Goal: Task Accomplishment & Management: Manage account settings

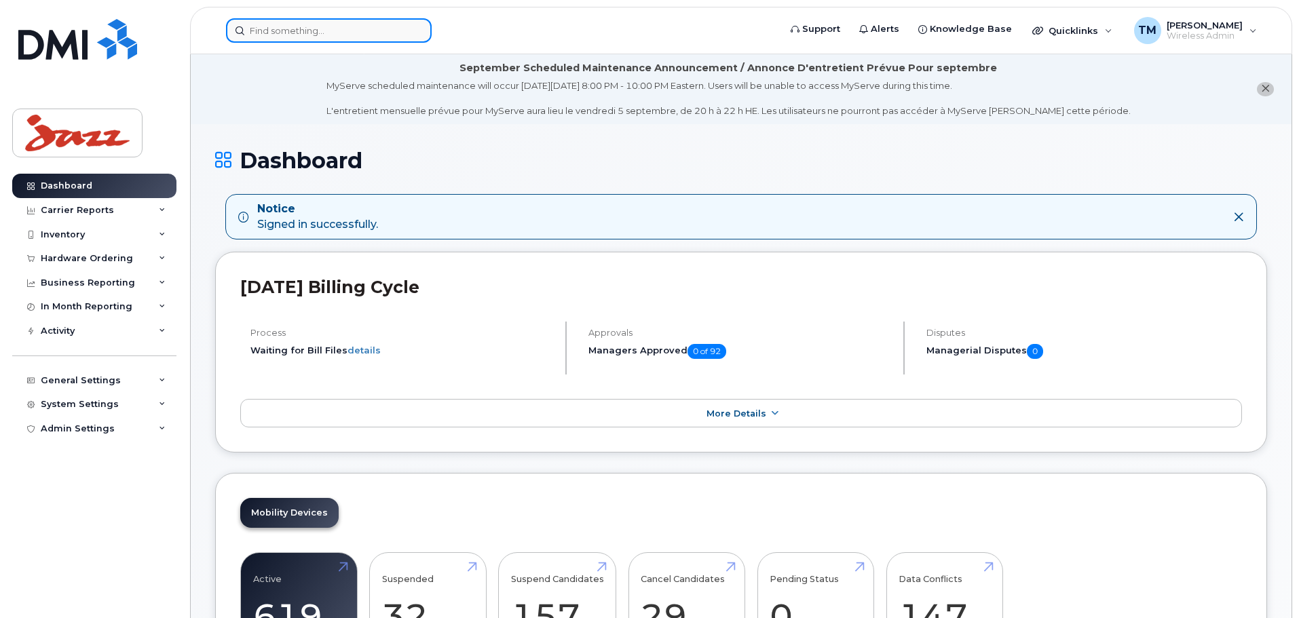
click at [302, 35] on input at bounding box center [329, 30] width 206 height 24
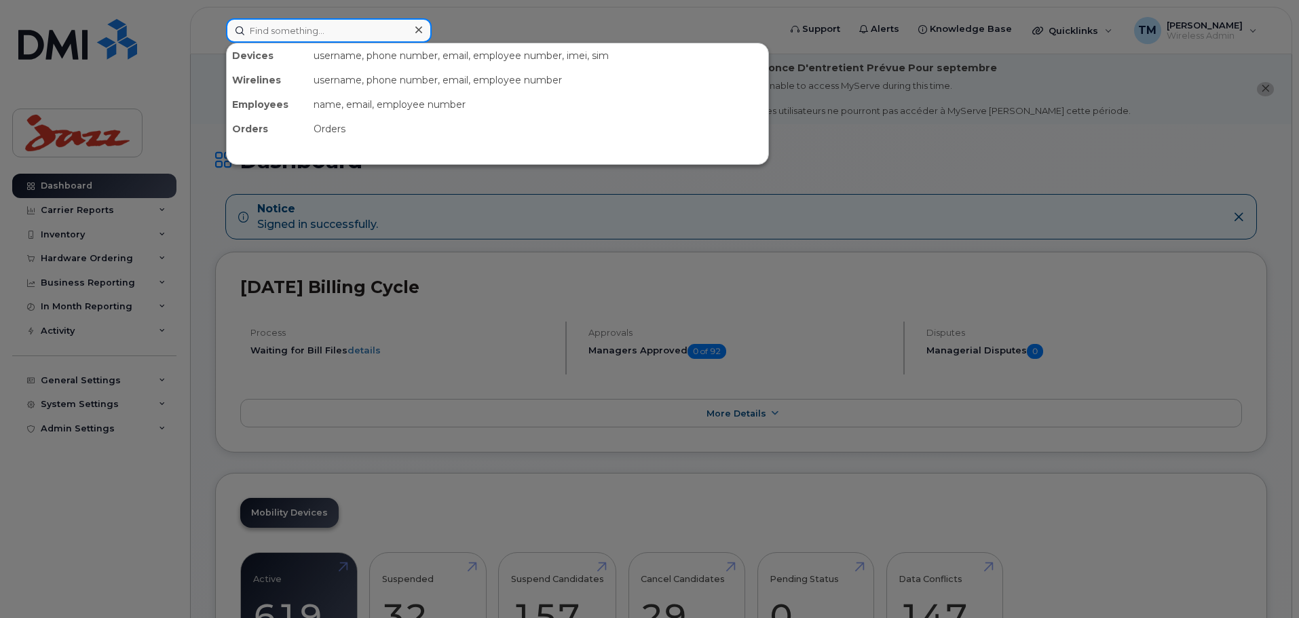
paste input "4374332632"
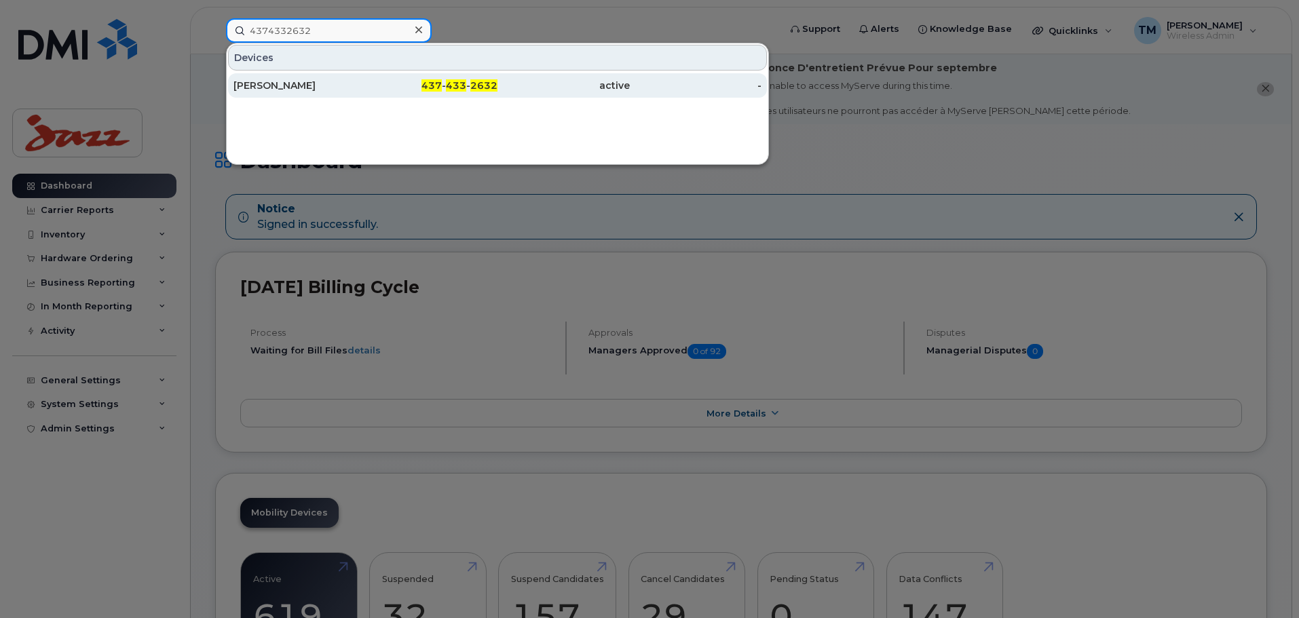
type input "4374332632"
click at [351, 84] on div "Anthony Breed" at bounding box center [300, 86] width 132 height 14
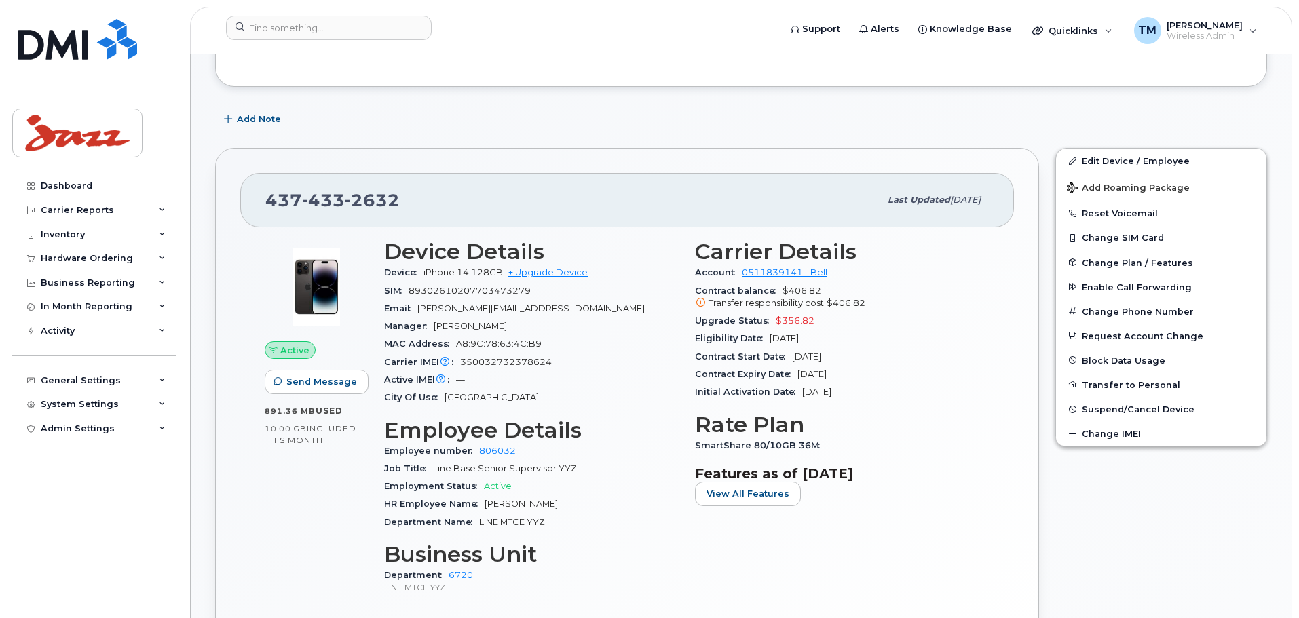
scroll to position [389, 0]
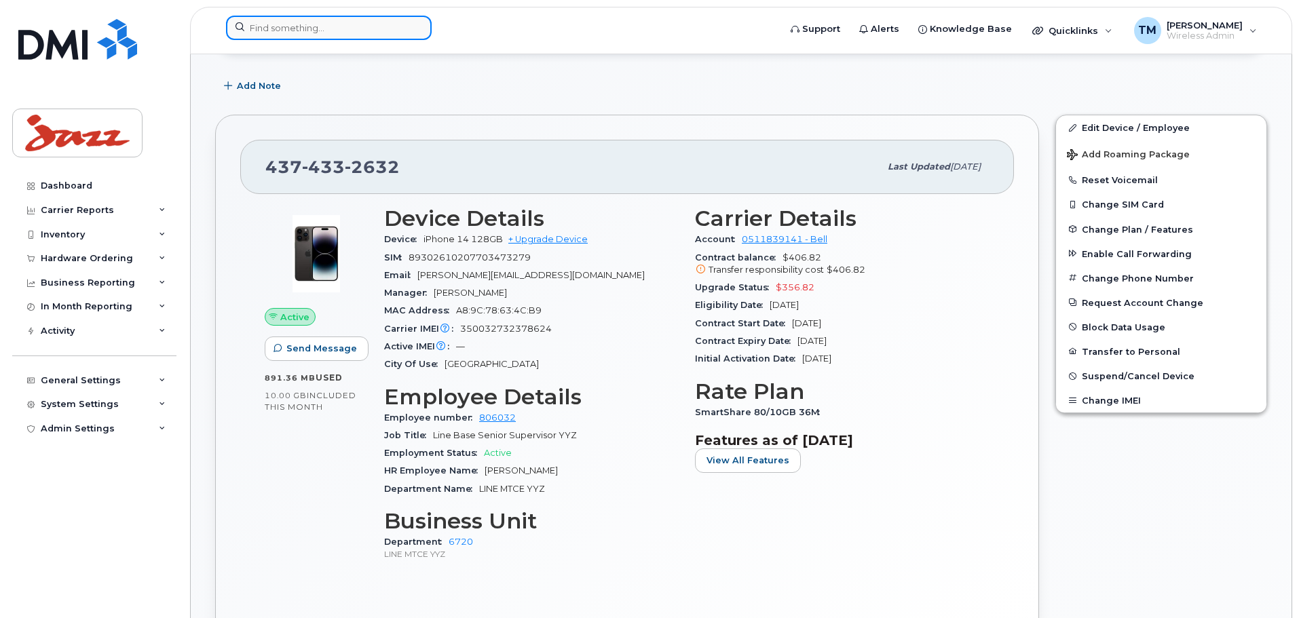
click at [305, 39] on input at bounding box center [329, 28] width 206 height 24
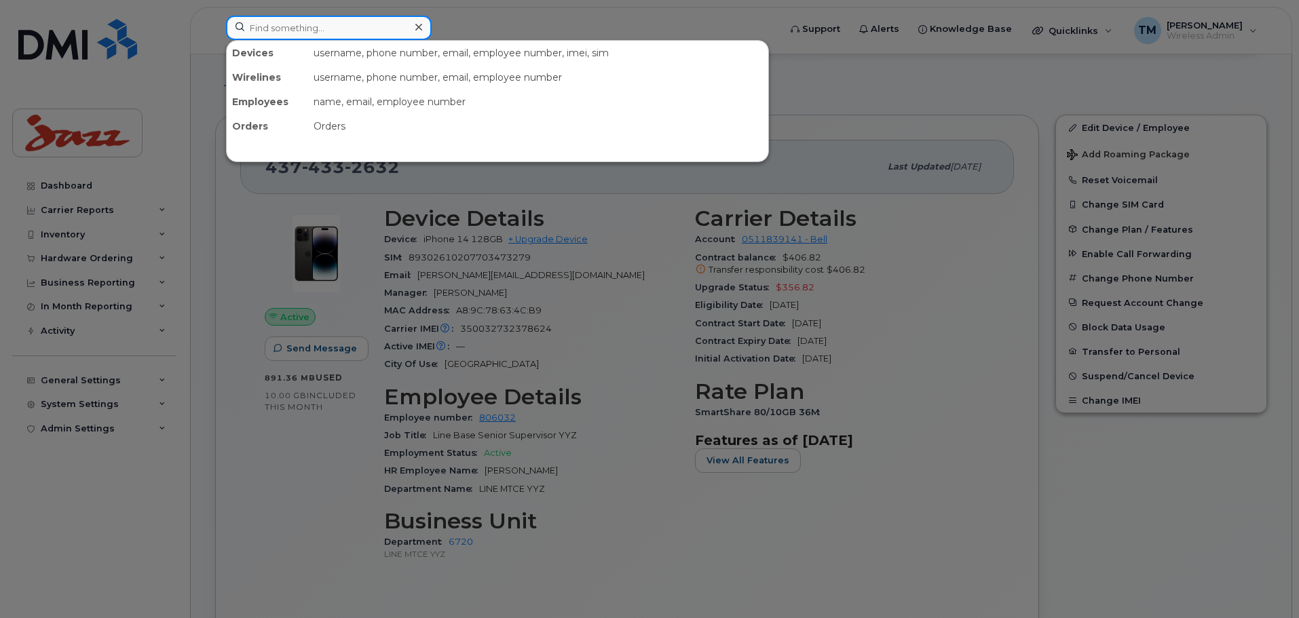
paste input "4383045546"
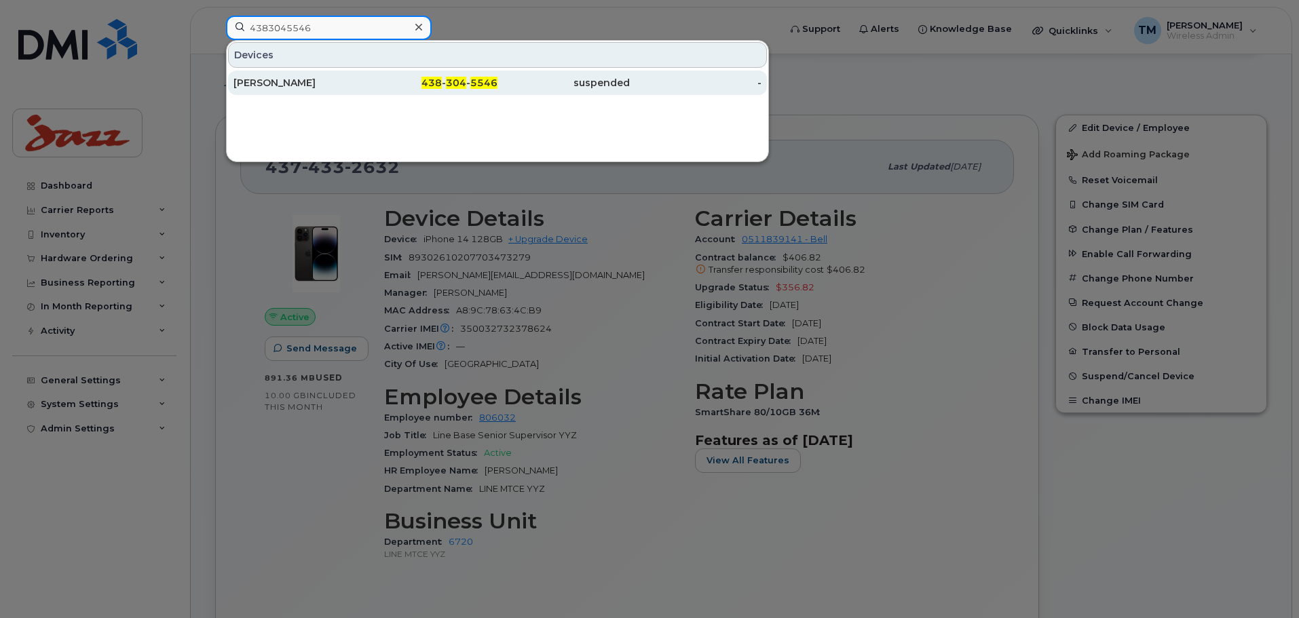
type input "4383045546"
click at [371, 83] on div "438 - 304 - 5546" at bounding box center [432, 83] width 132 height 14
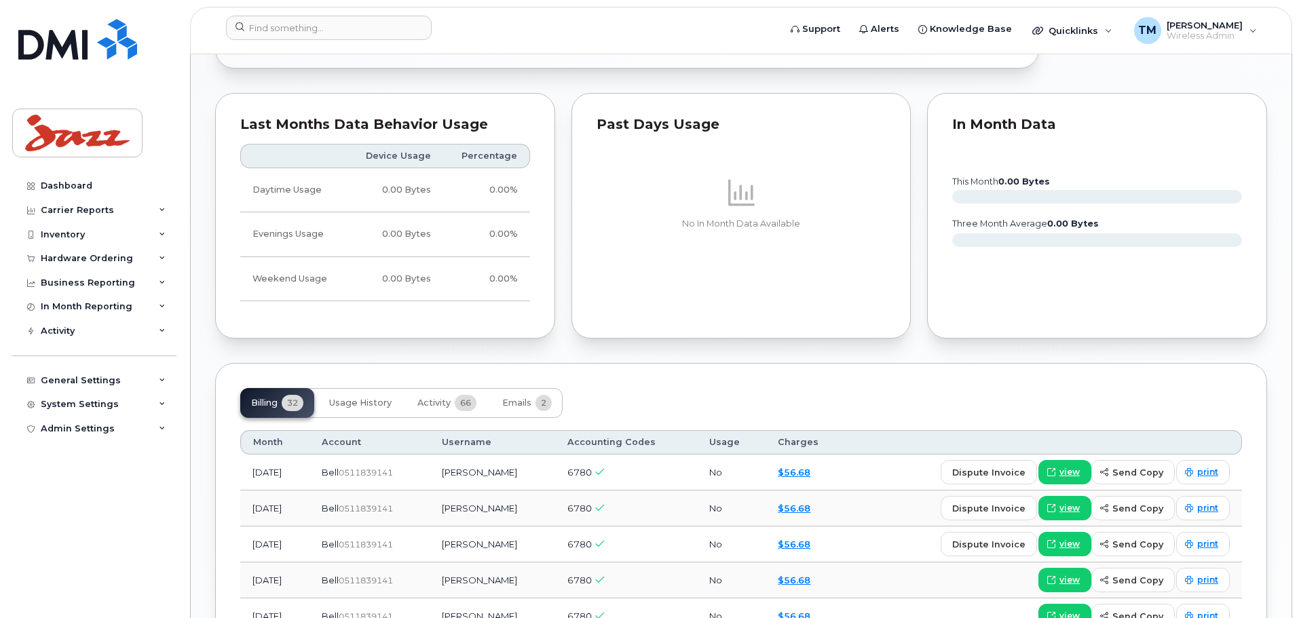
scroll to position [1018, 0]
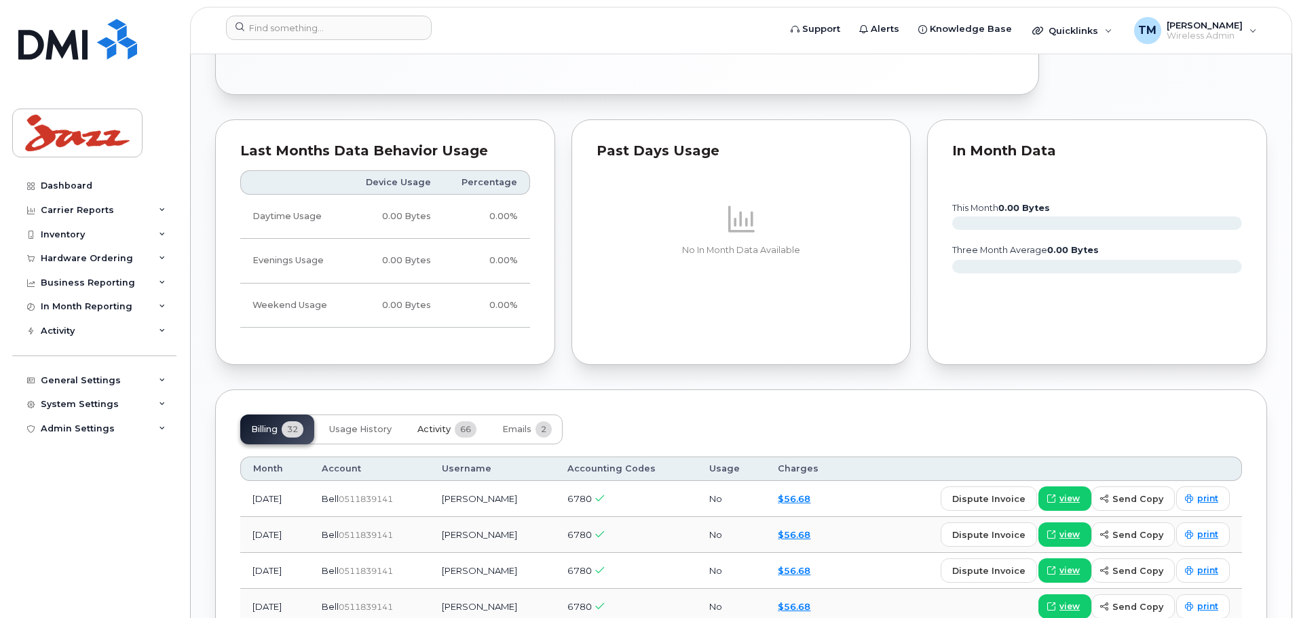
click at [453, 430] on button "Activity 66" at bounding box center [447, 430] width 81 height 30
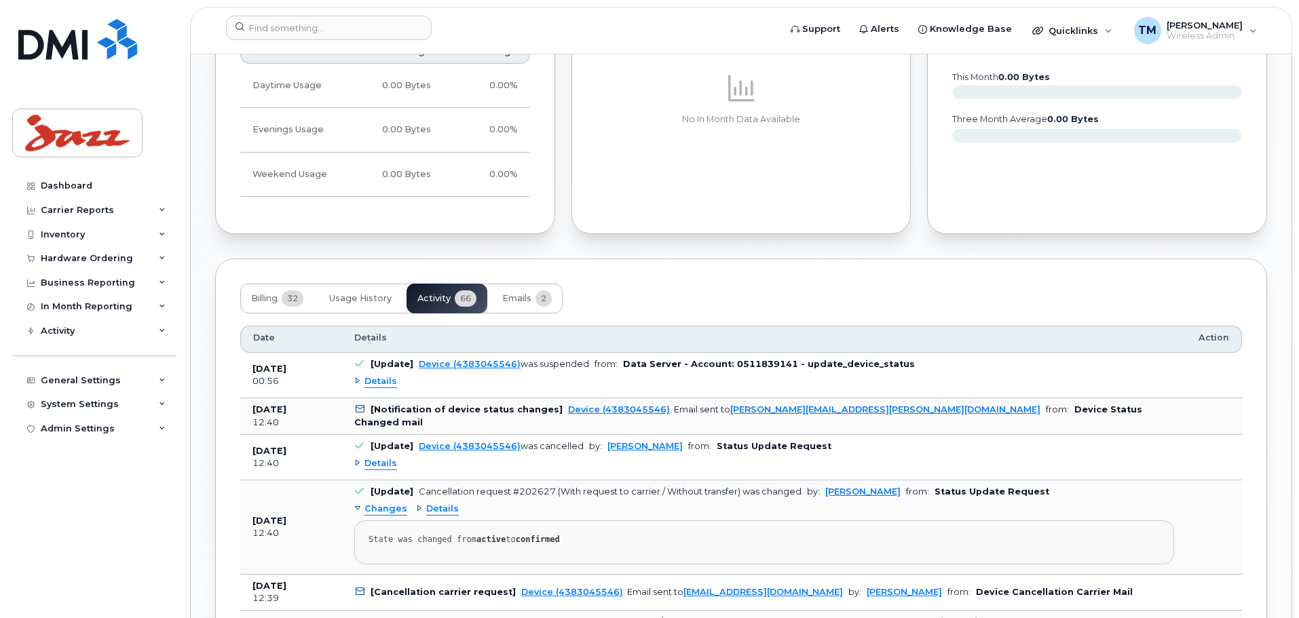
scroll to position [1154, 0]
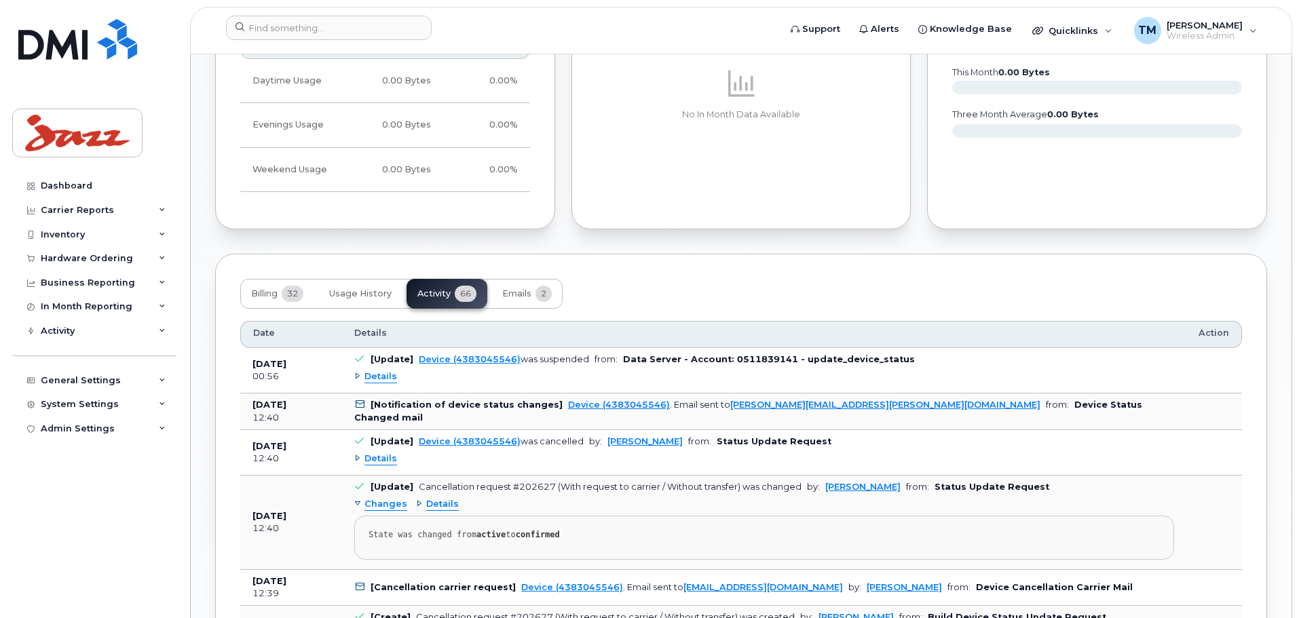
click at [388, 381] on span "Details" at bounding box center [381, 377] width 33 height 13
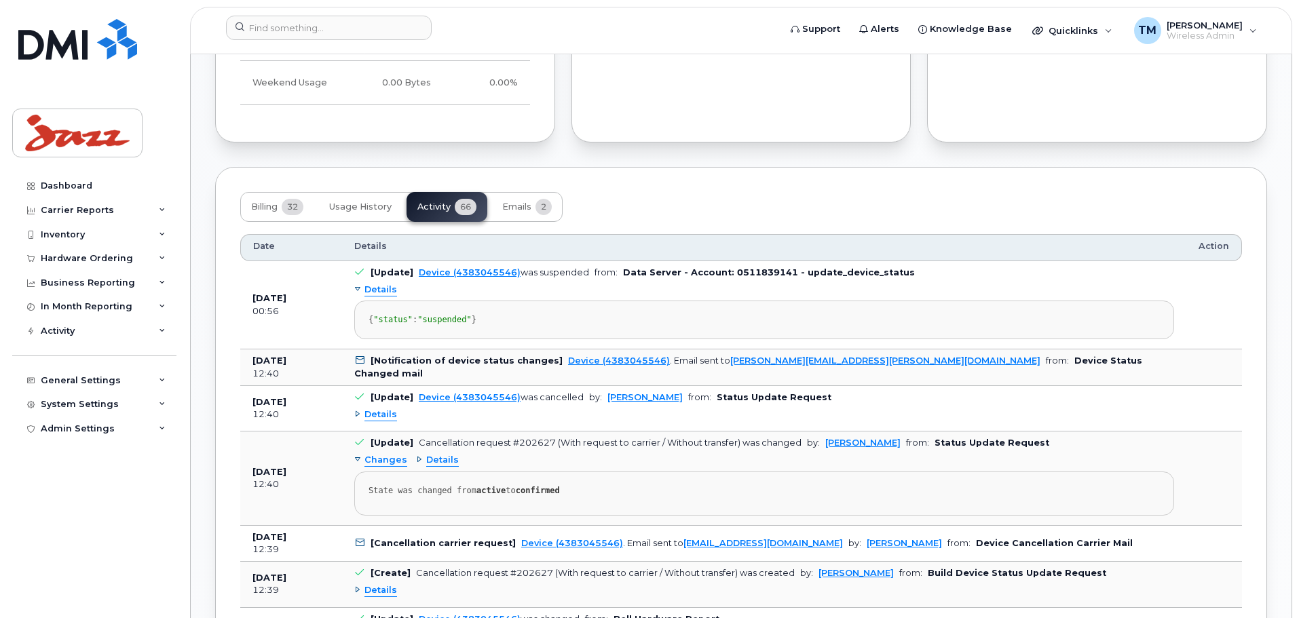
scroll to position [1290, 0]
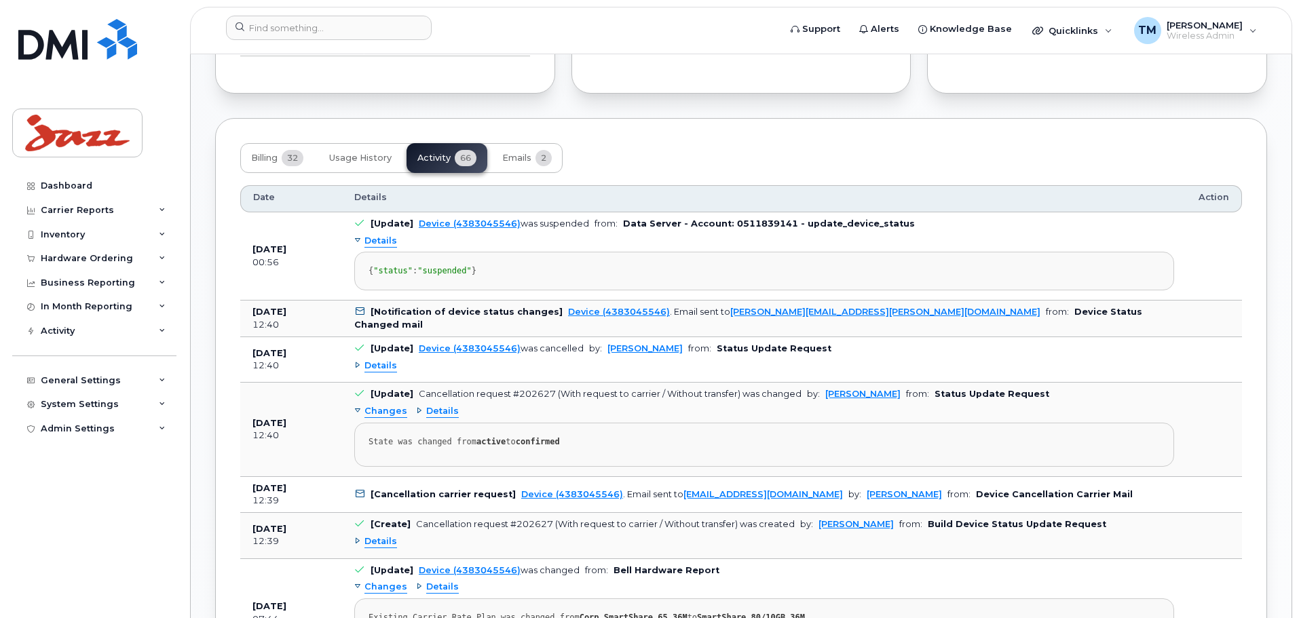
click at [386, 373] on span "Details" at bounding box center [381, 366] width 33 height 13
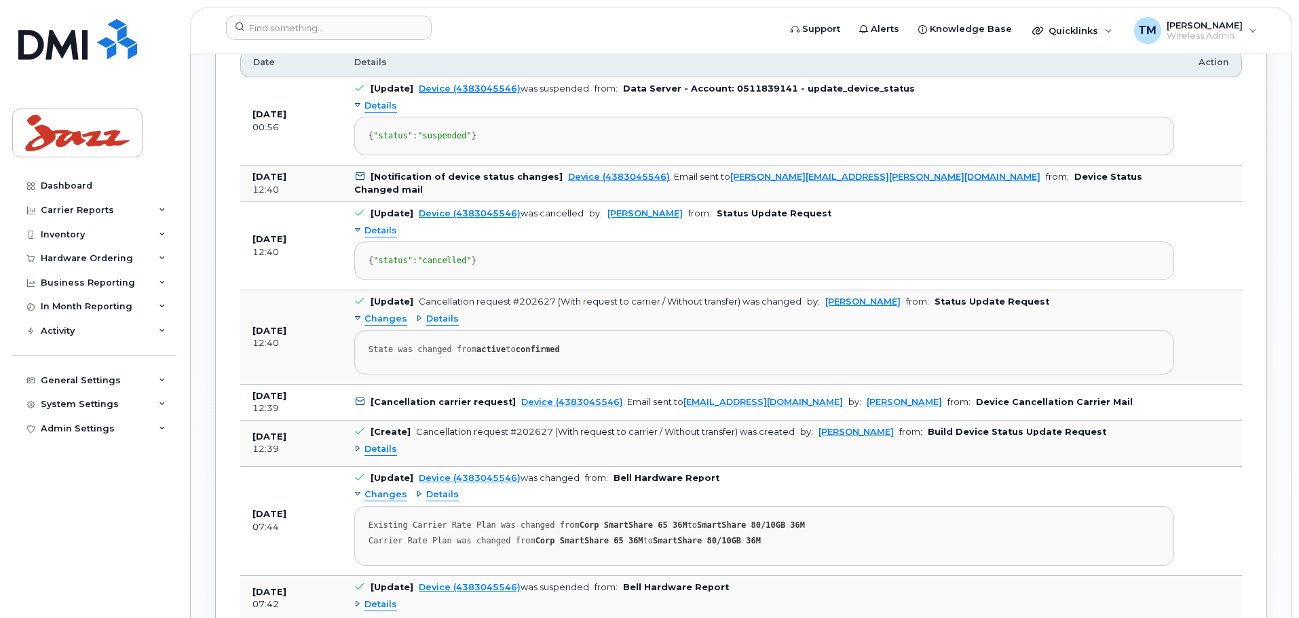
scroll to position [1426, 0]
click at [389, 455] on span "Details" at bounding box center [381, 449] width 33 height 13
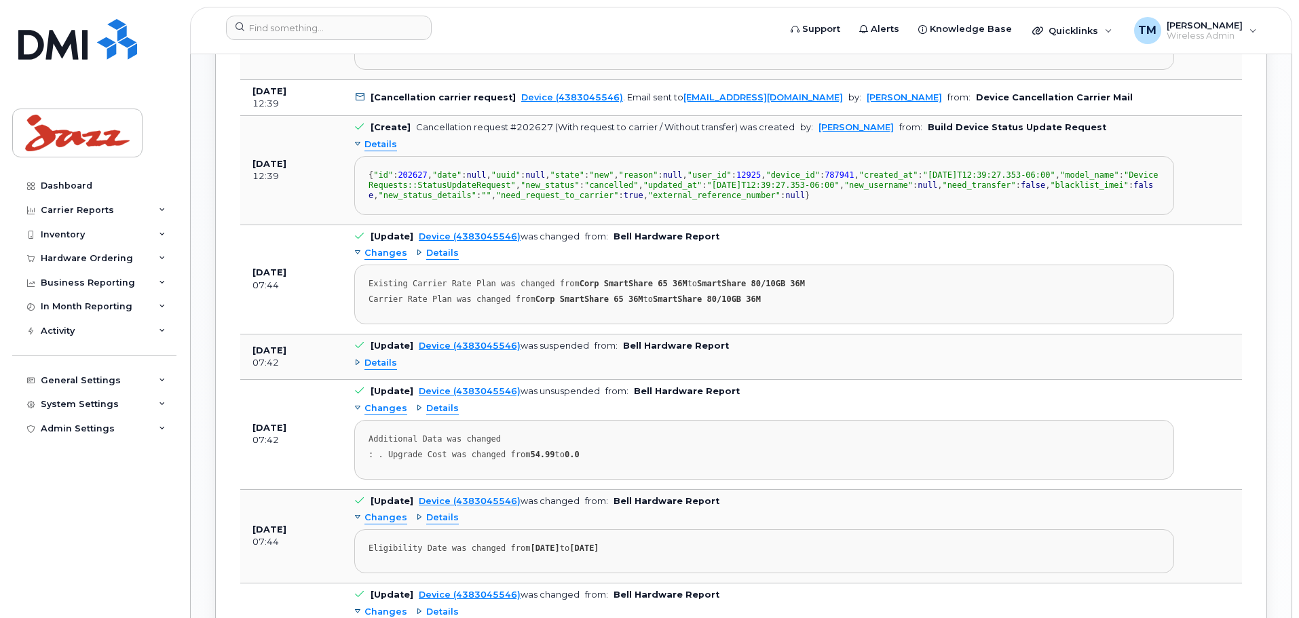
scroll to position [1833, 0]
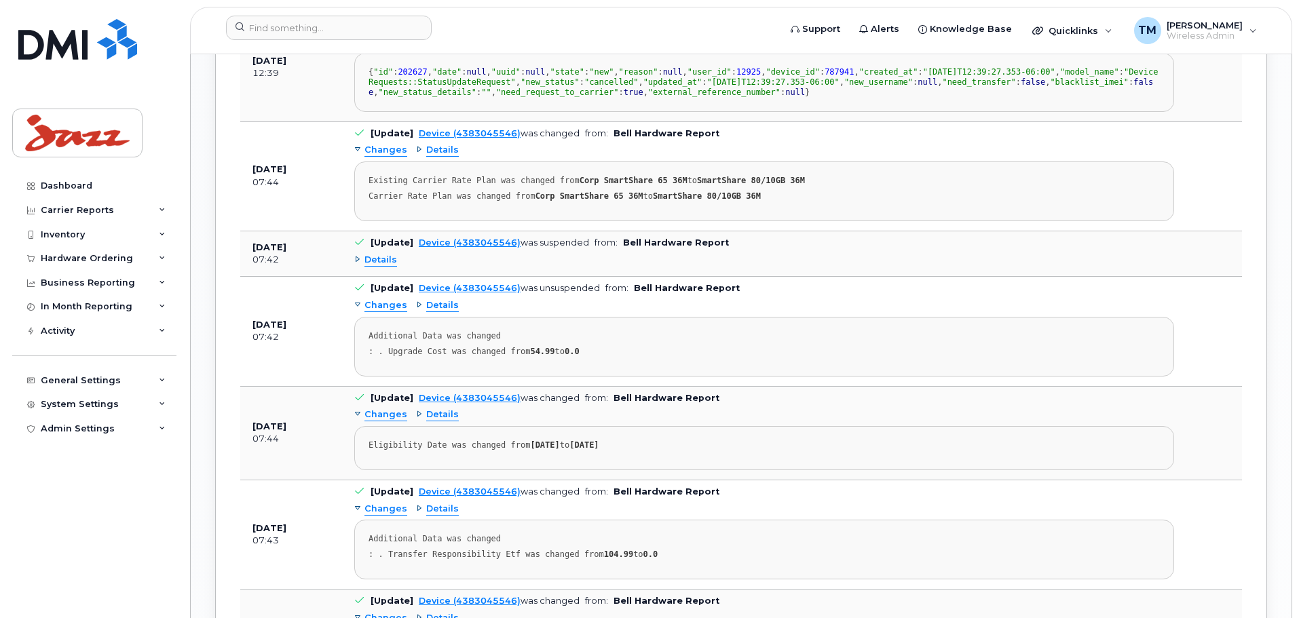
click at [390, 267] on span "Details" at bounding box center [381, 260] width 33 height 13
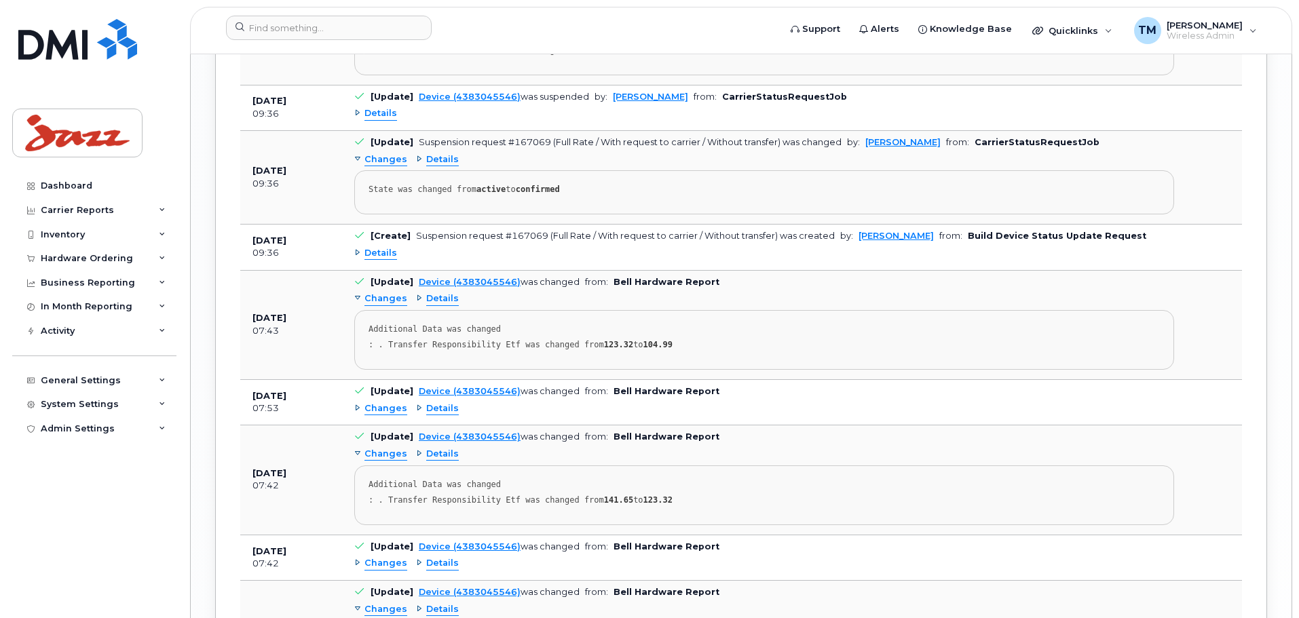
scroll to position [2512, 0]
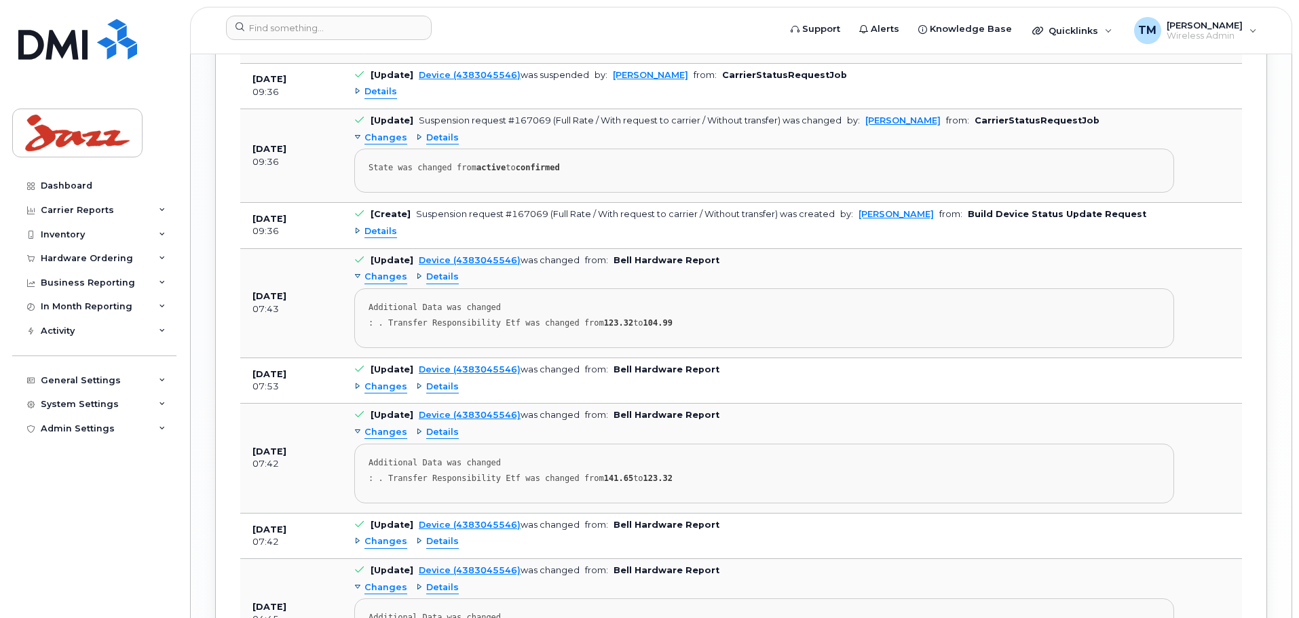
click at [379, 238] on span "Details" at bounding box center [381, 231] width 33 height 13
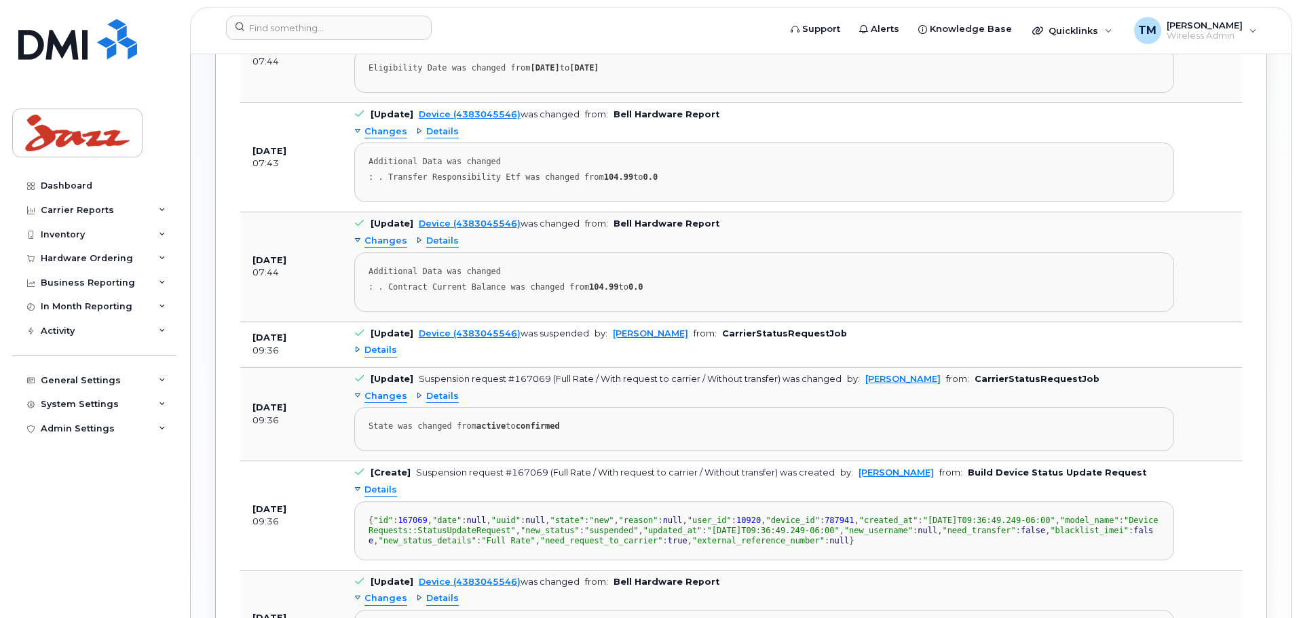
scroll to position [0, 0]
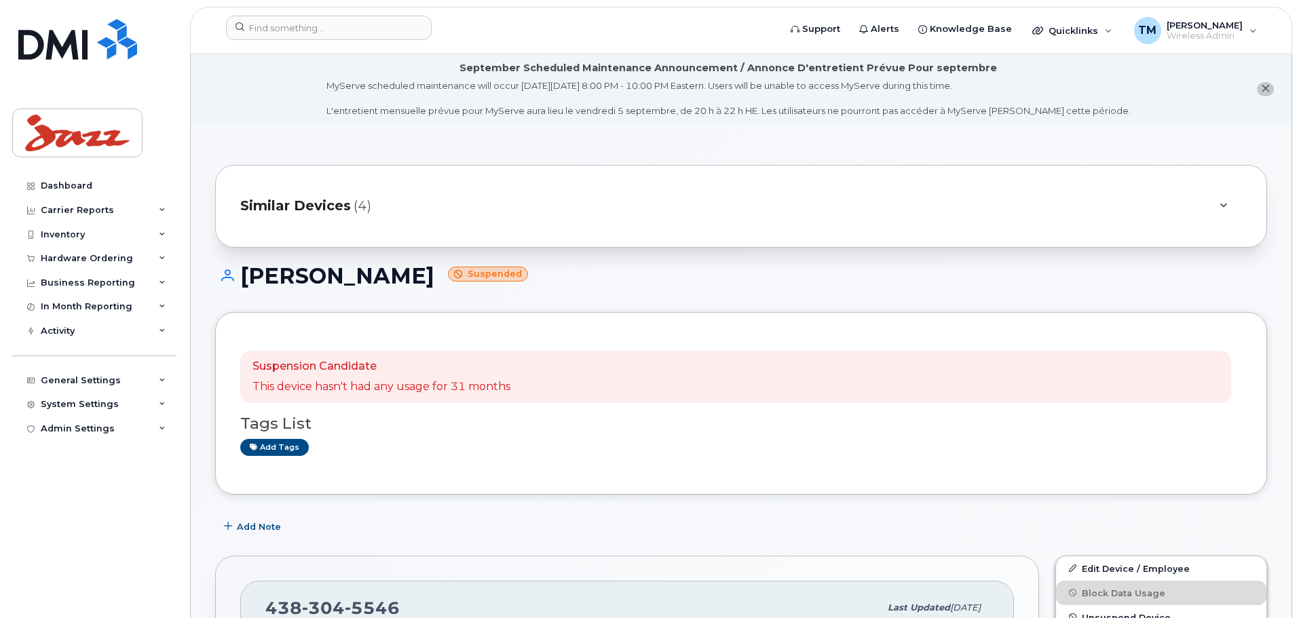
drag, startPoint x: 1115, startPoint y: 553, endPoint x: 1093, endPoint y: 93, distance: 460.1
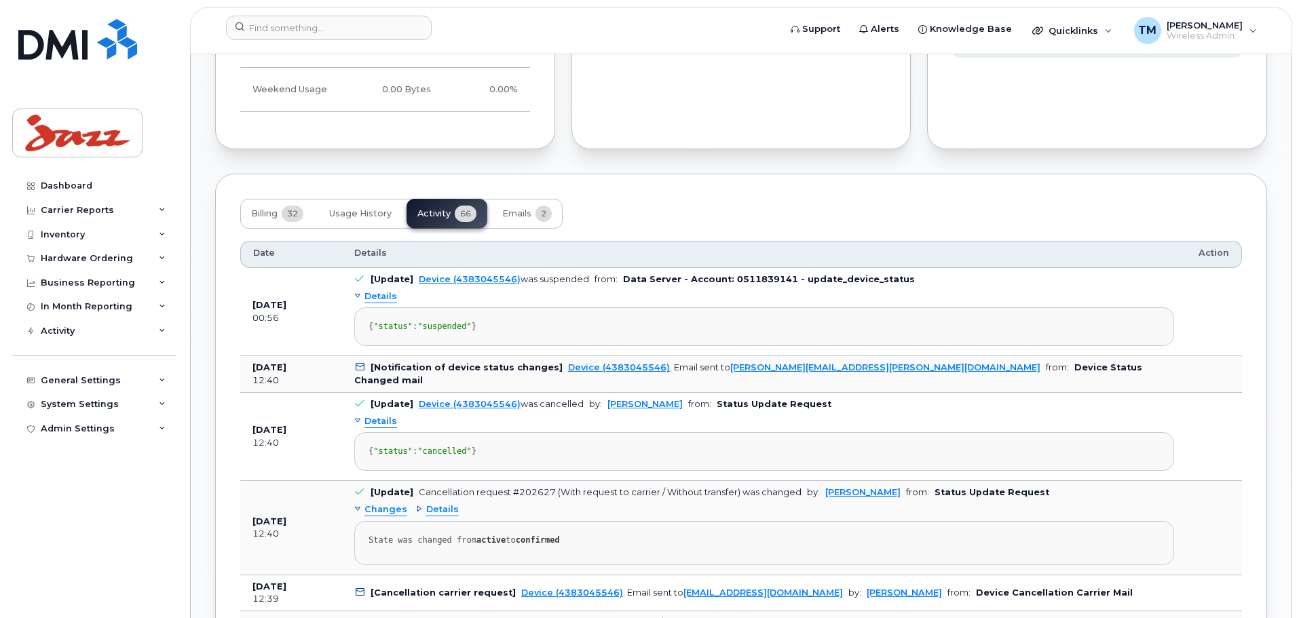
scroll to position [1290, 0]
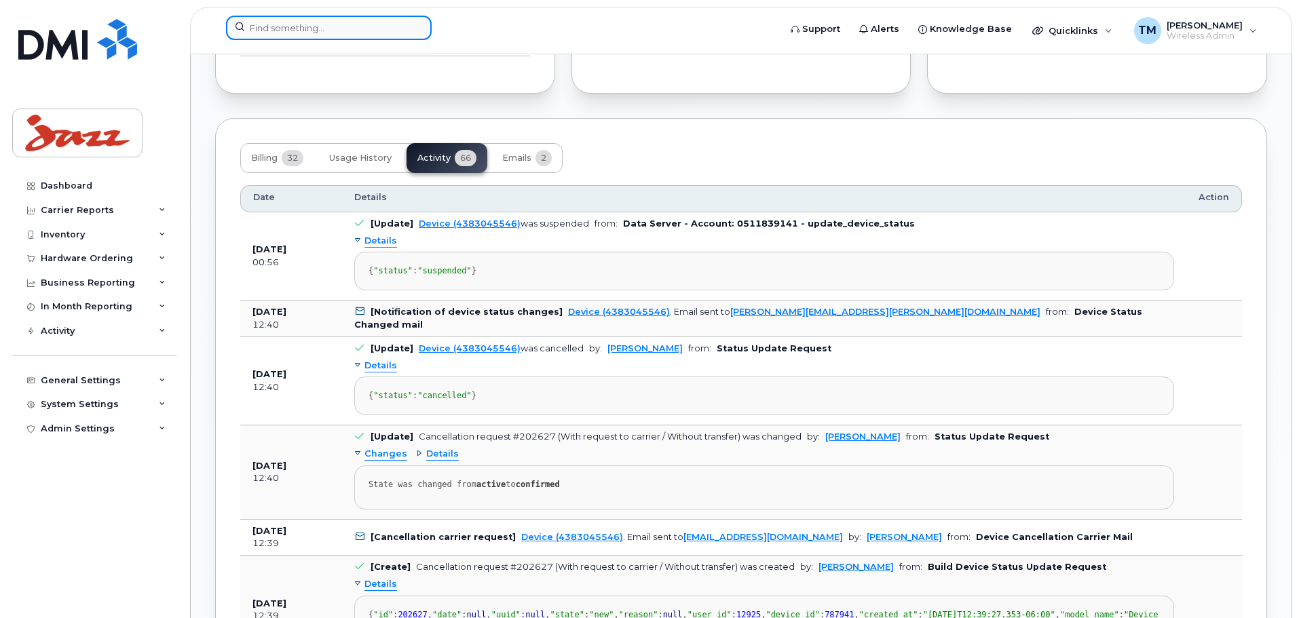
click at [314, 24] on input at bounding box center [329, 28] width 206 height 24
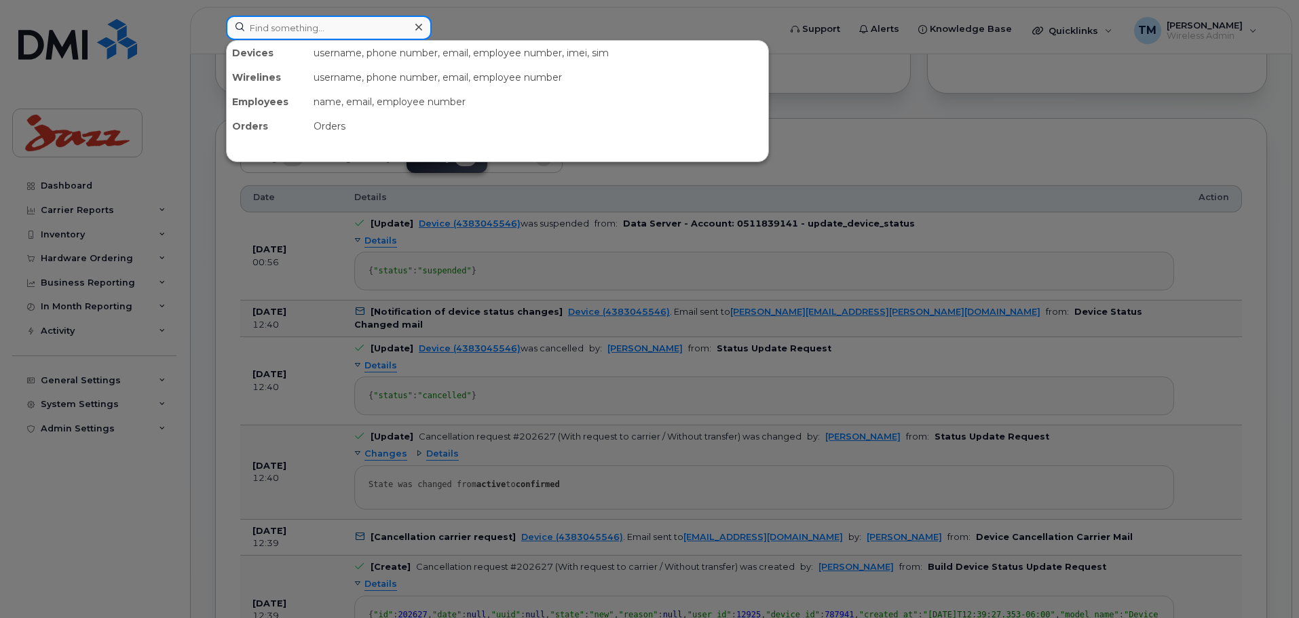
paste input "5142062978"
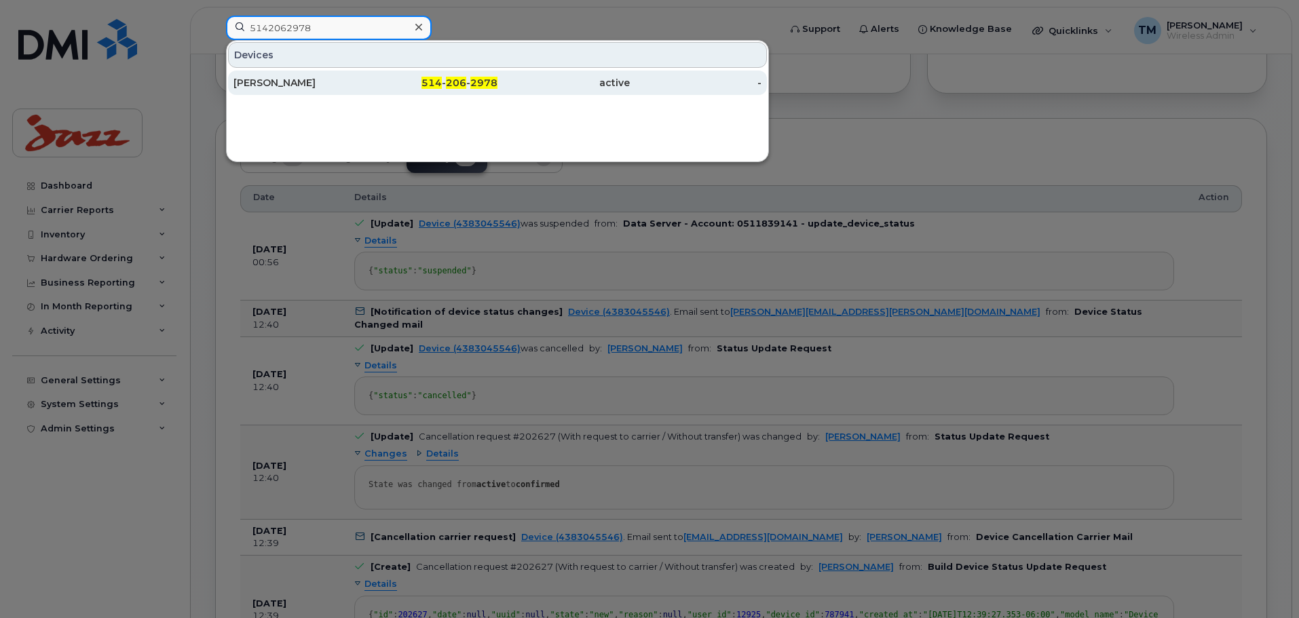
type input "5142062978"
click at [360, 82] on div "Daniel Turgeon" at bounding box center [300, 83] width 132 height 14
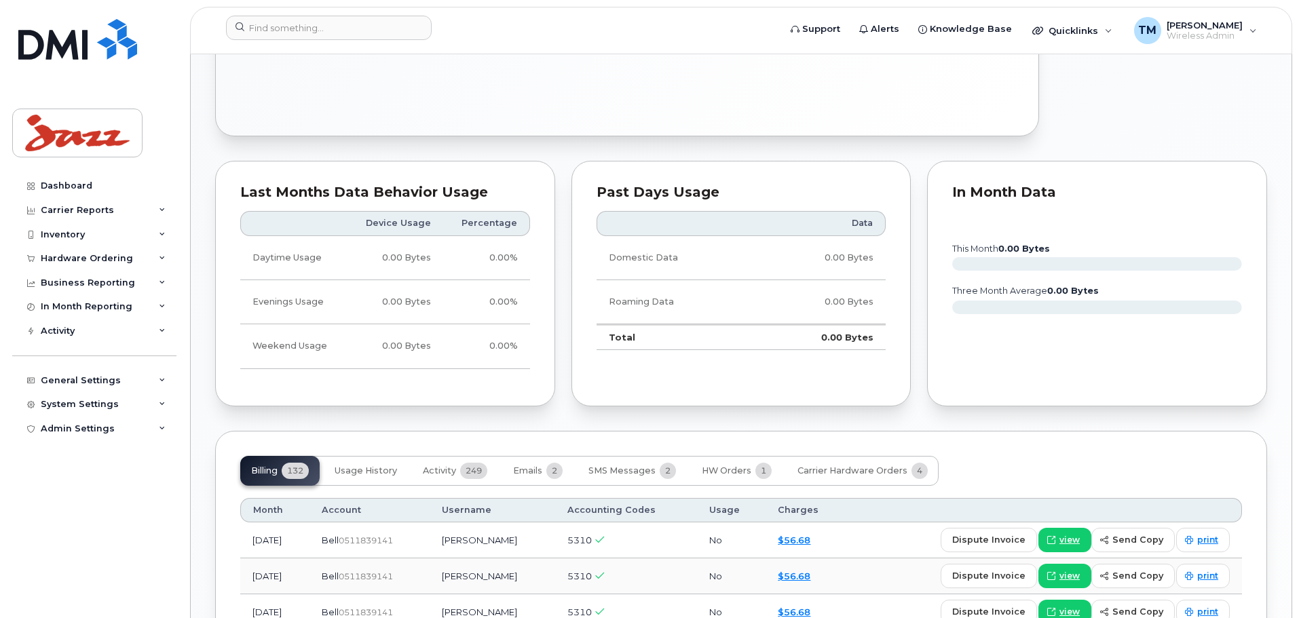
scroll to position [1086, 0]
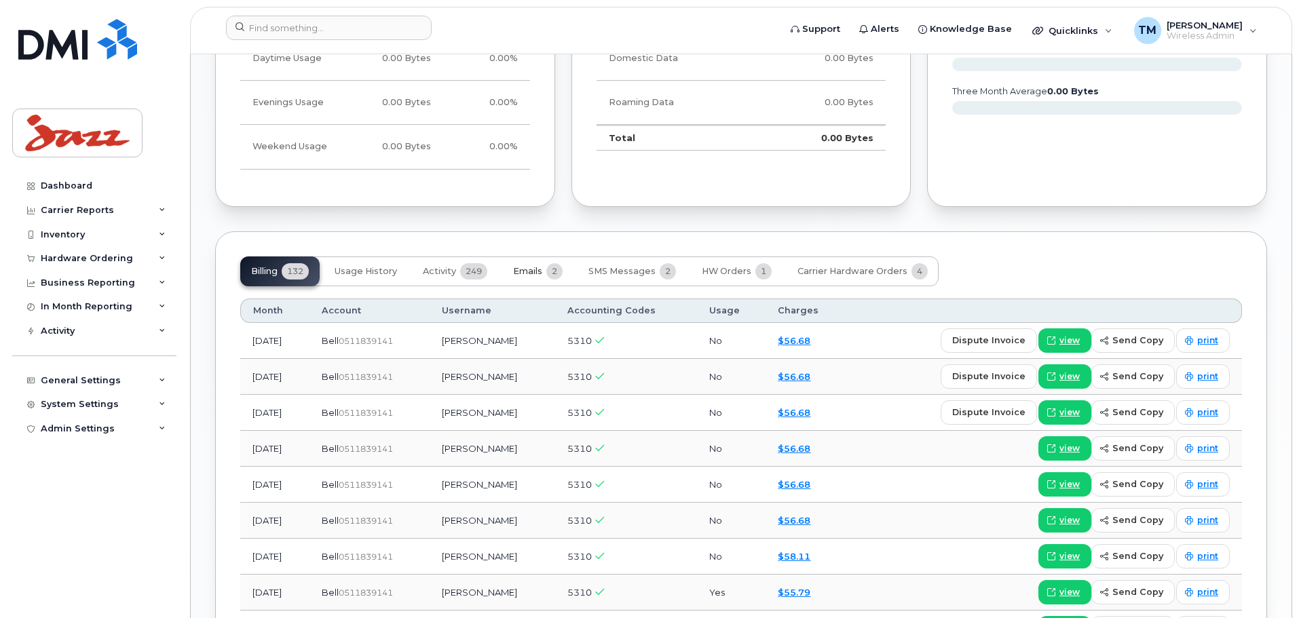
click at [527, 266] on span "Emails" at bounding box center [527, 271] width 29 height 11
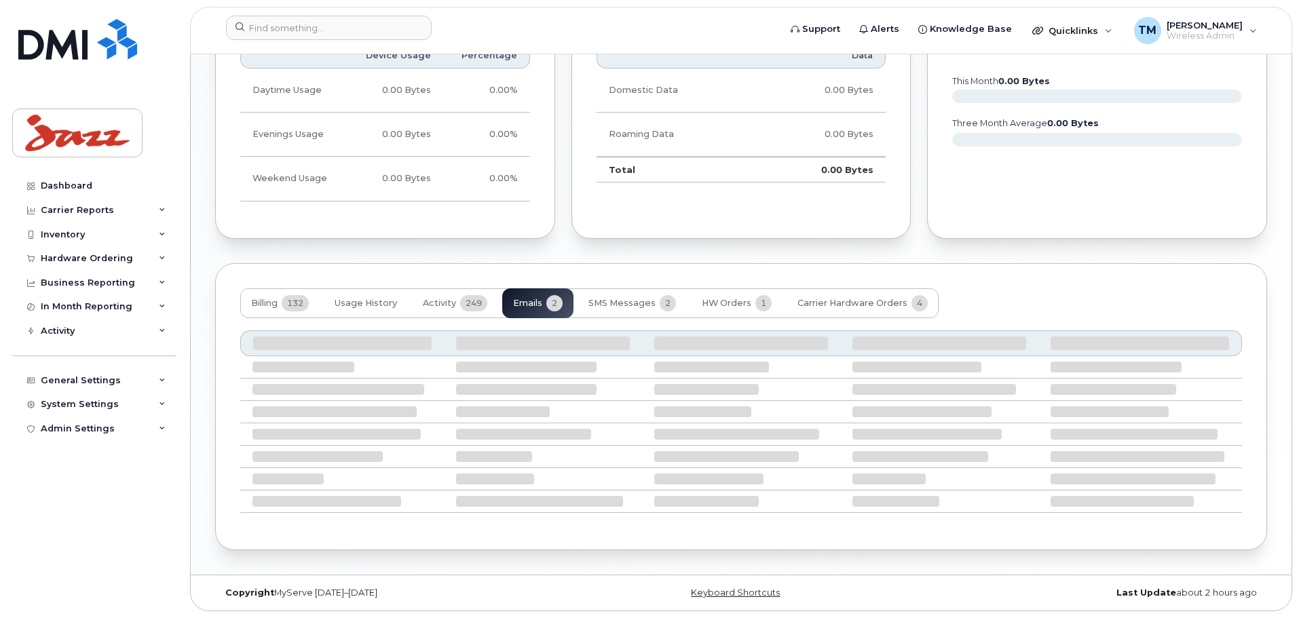
scroll to position [1029, 0]
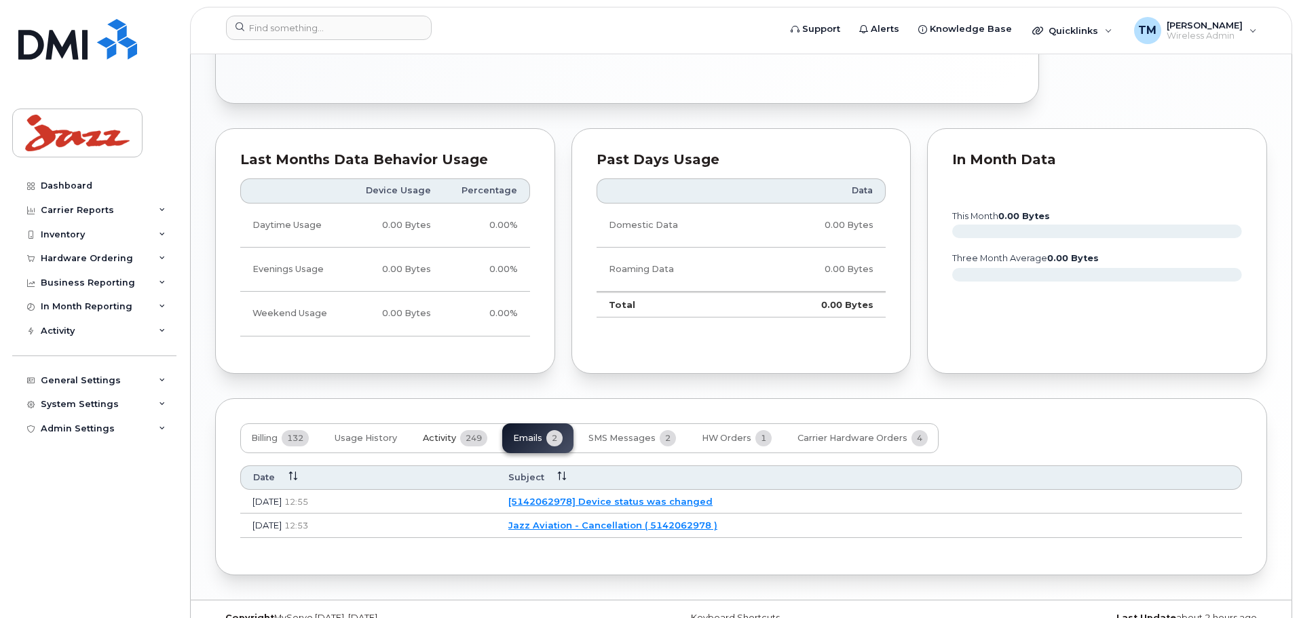
click at [463, 430] on span "249" at bounding box center [473, 438] width 27 height 16
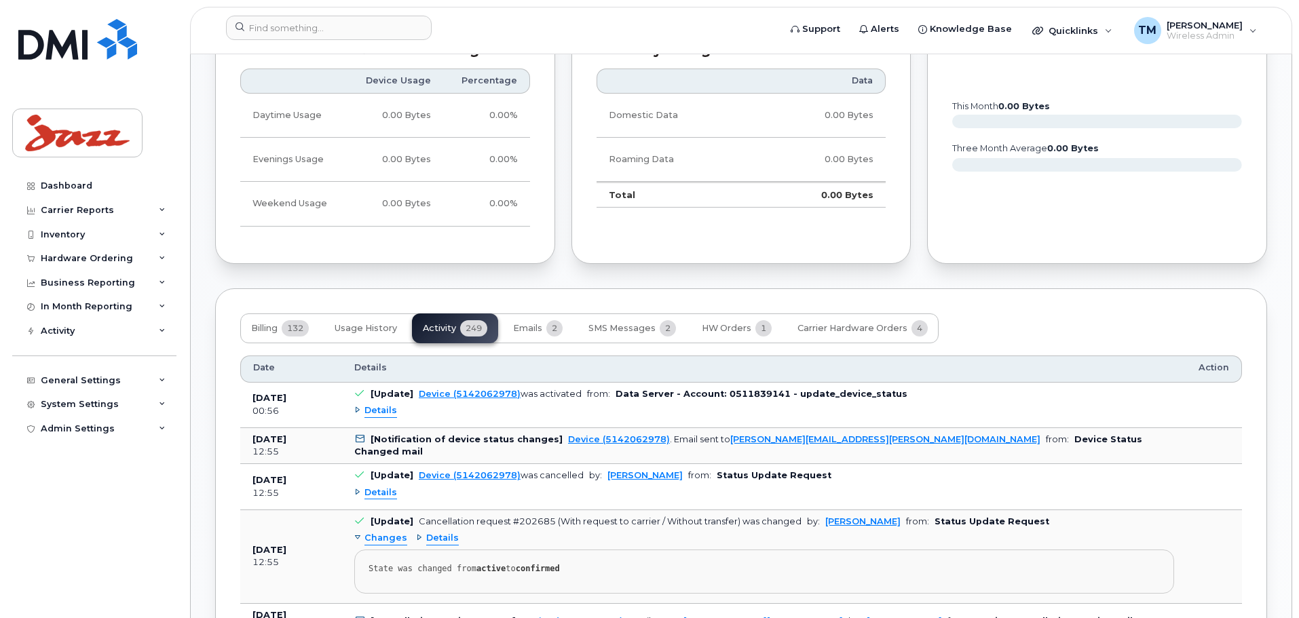
click at [390, 487] on span "Details" at bounding box center [381, 493] width 33 height 13
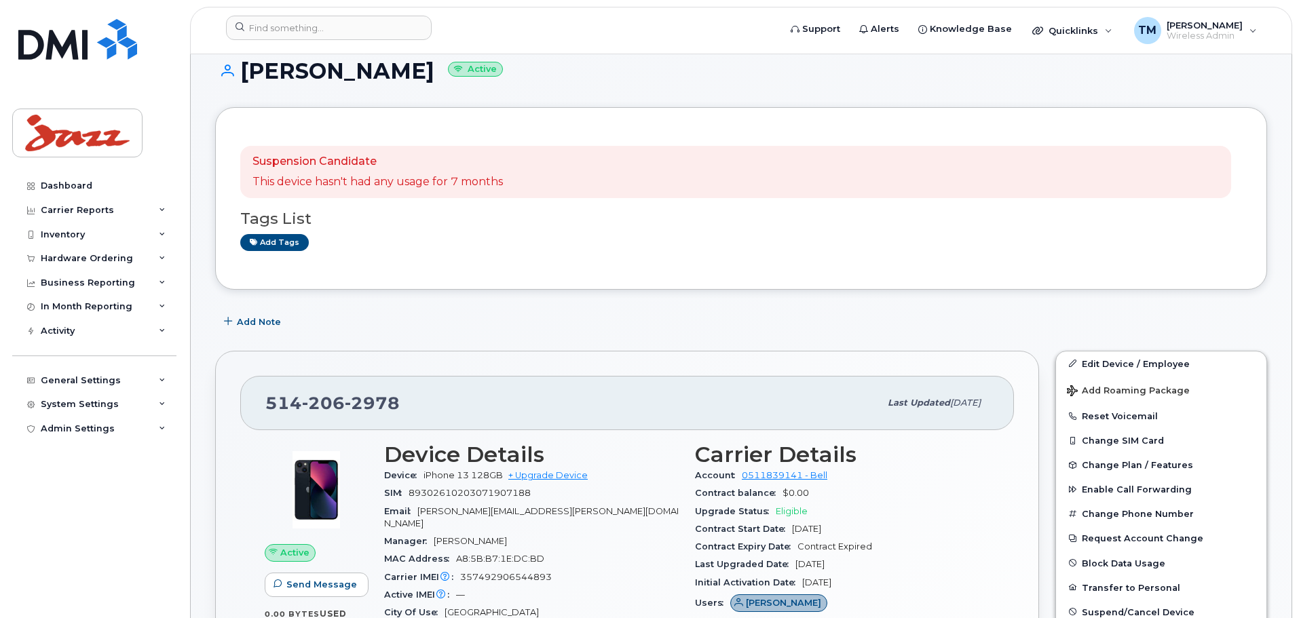
scroll to position [0, 0]
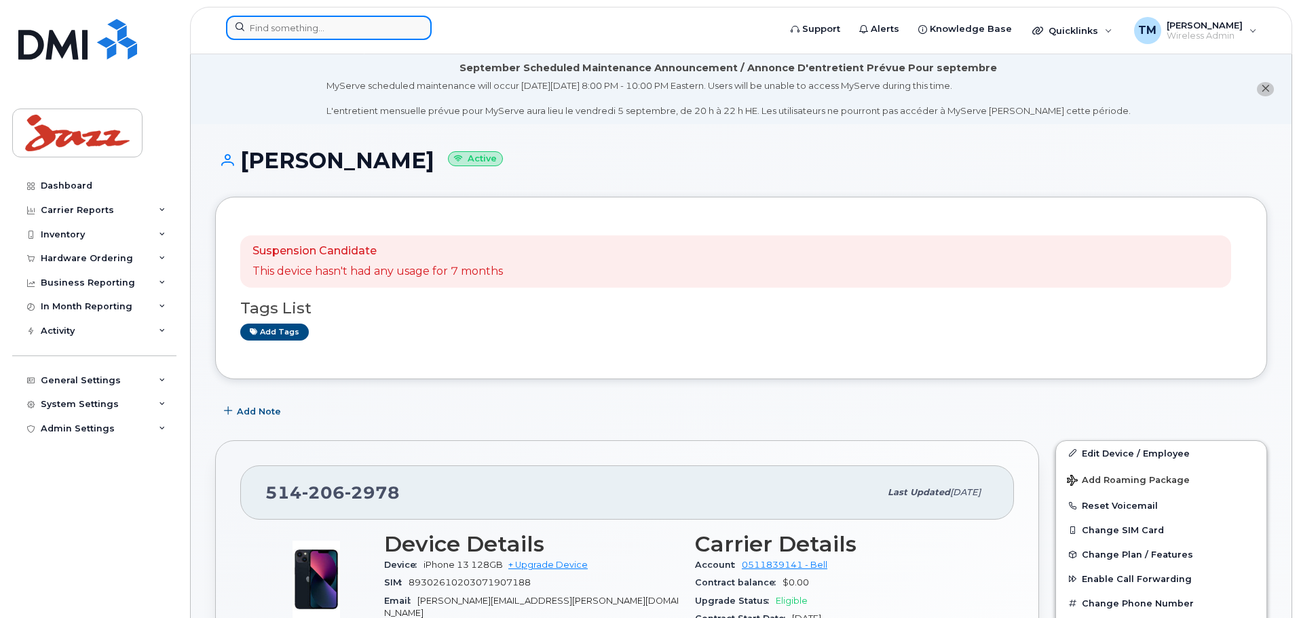
click at [352, 31] on input at bounding box center [329, 28] width 206 height 24
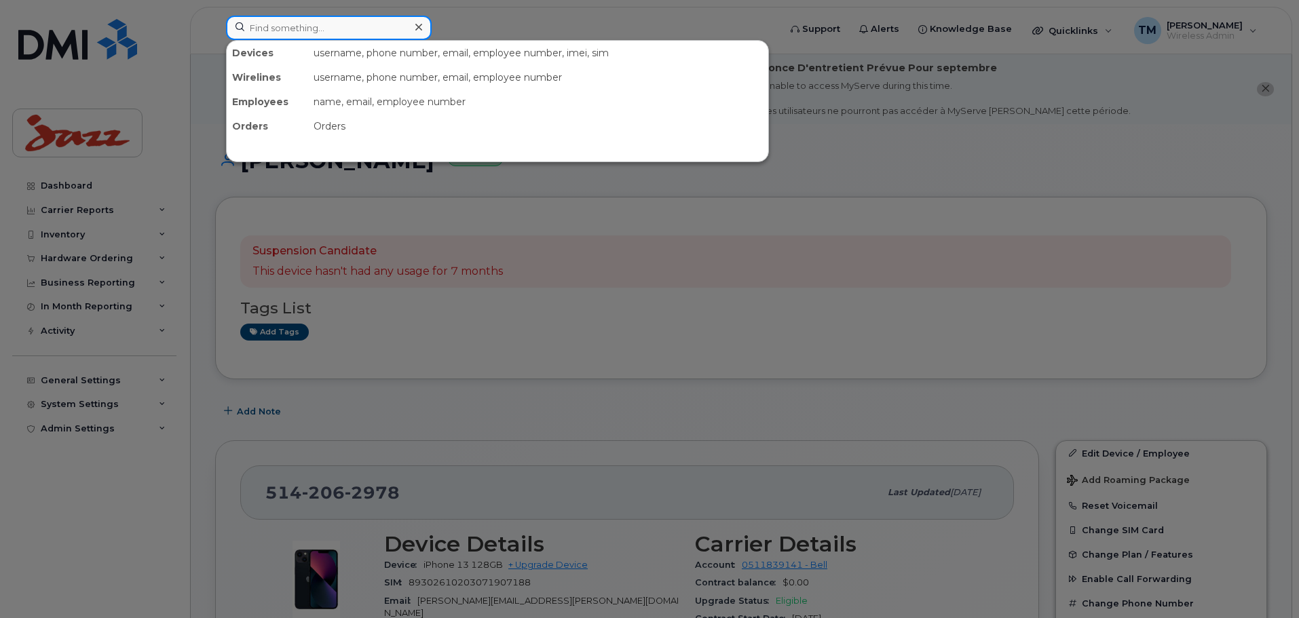
paste input "7789280391"
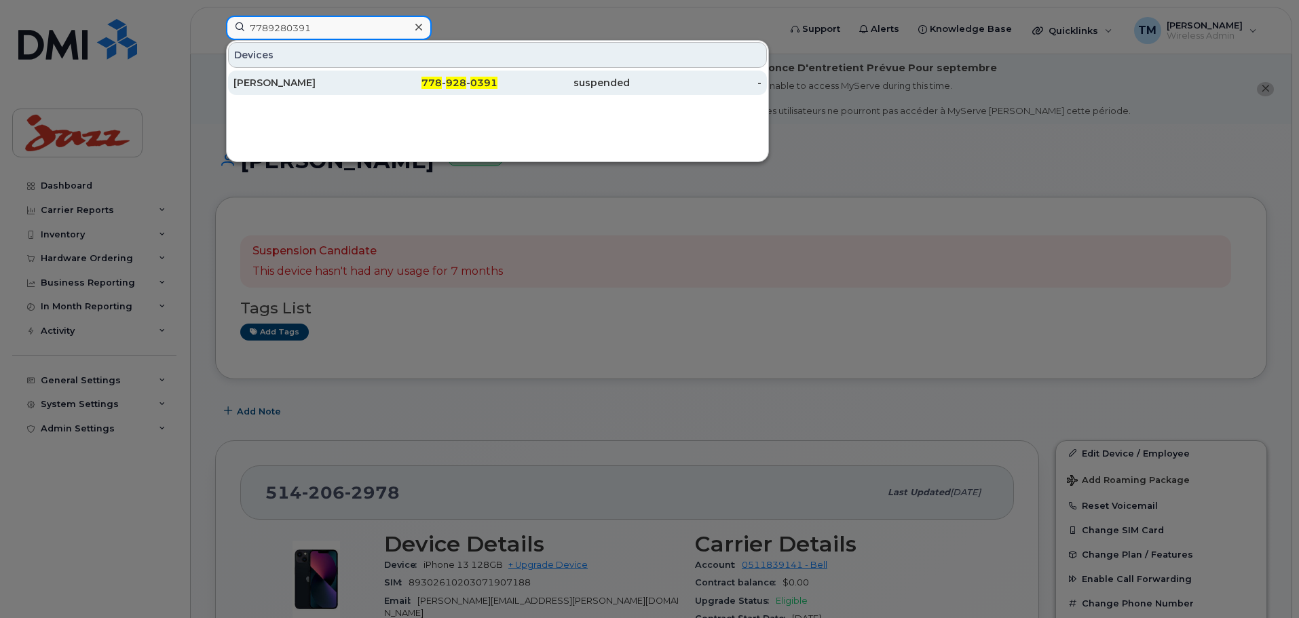
type input "7789280391"
click at [319, 83] on div "Jacob Trouw" at bounding box center [300, 83] width 132 height 14
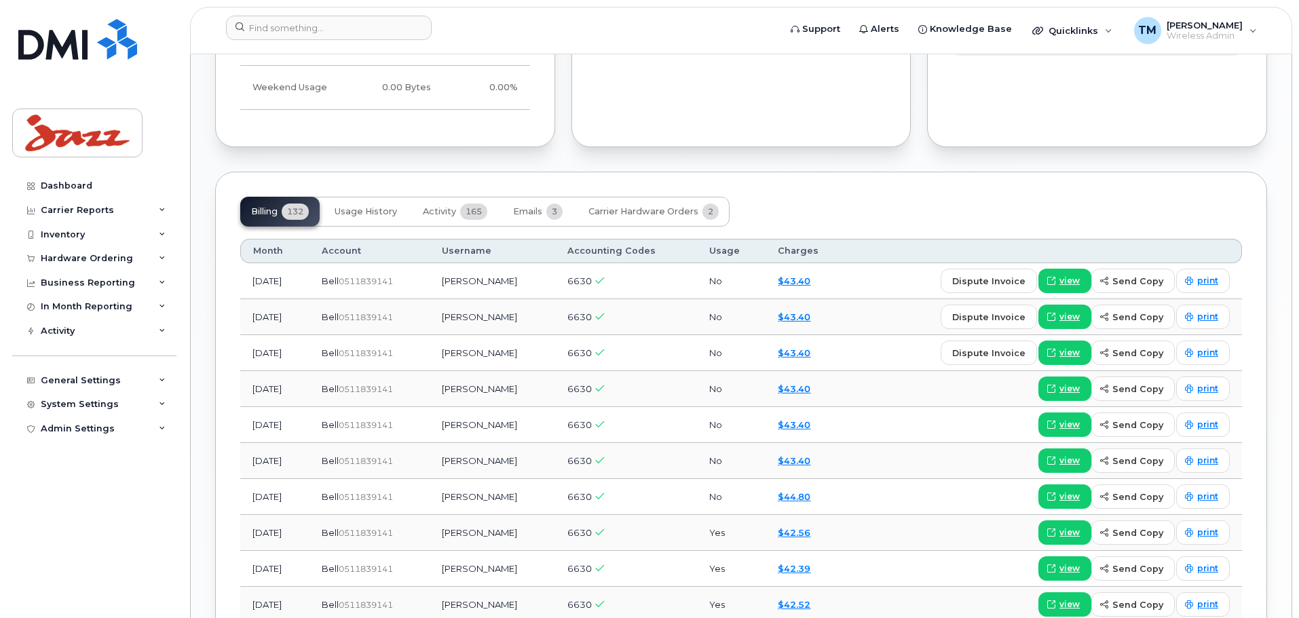
scroll to position [950, 0]
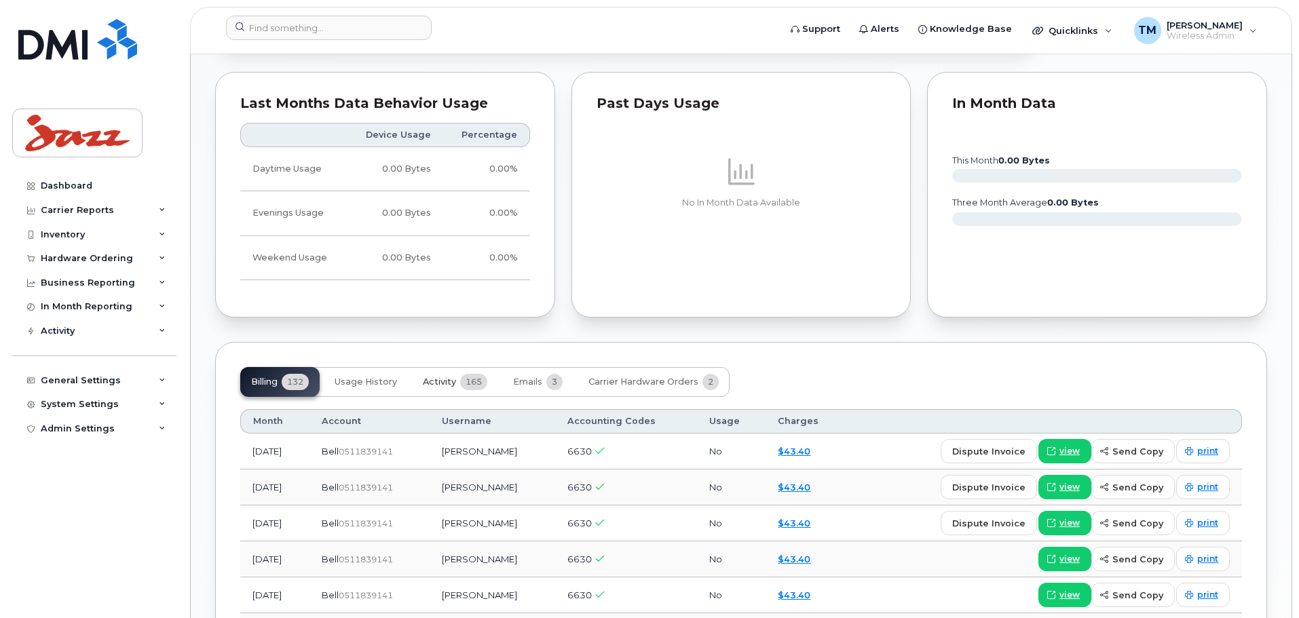
click at [462, 367] on button "Activity 165" at bounding box center [455, 382] width 86 height 30
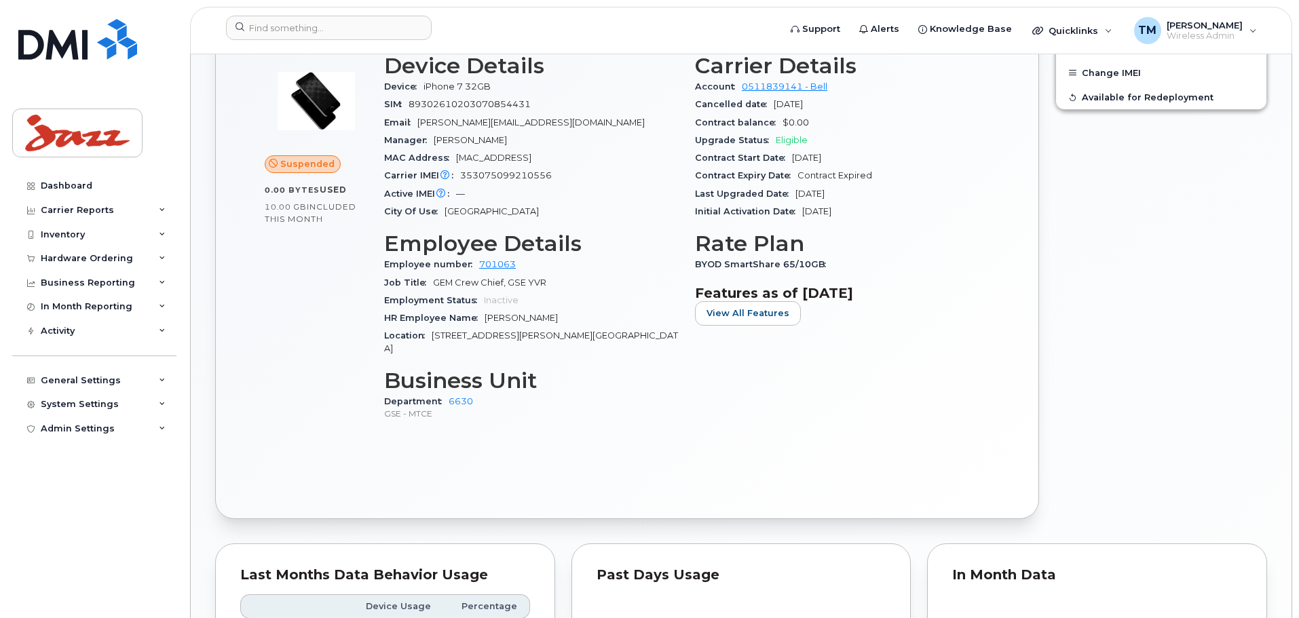
scroll to position [1017, 0]
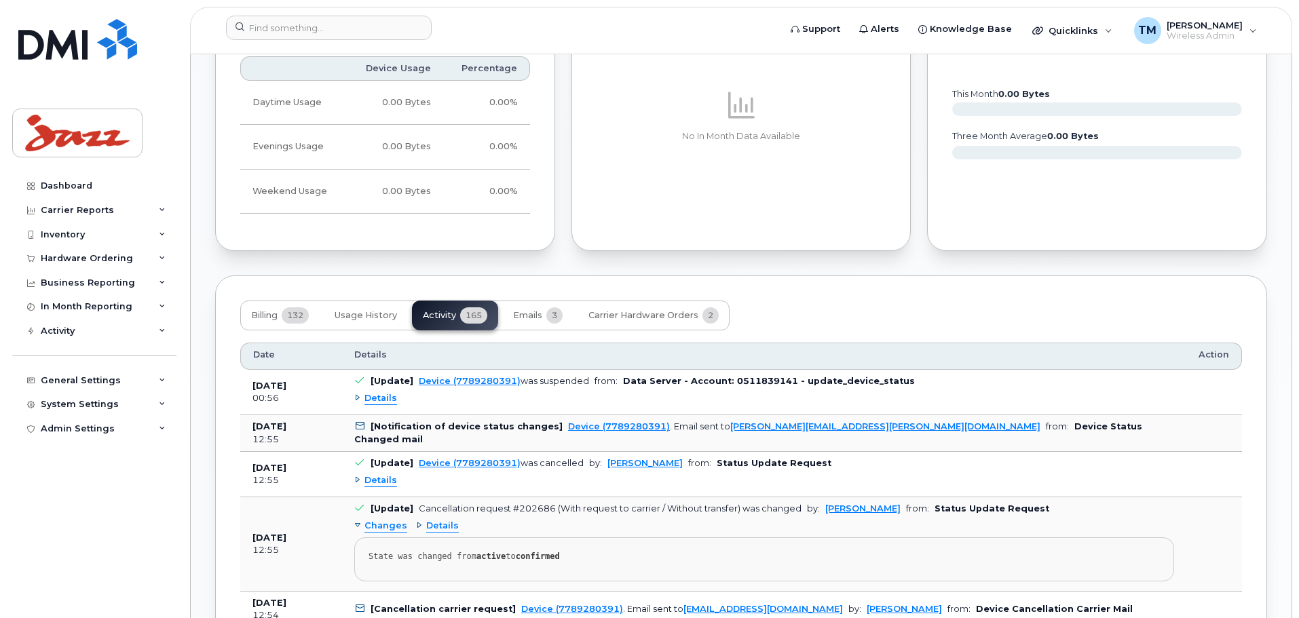
click at [377, 474] on span "Details" at bounding box center [381, 480] width 33 height 13
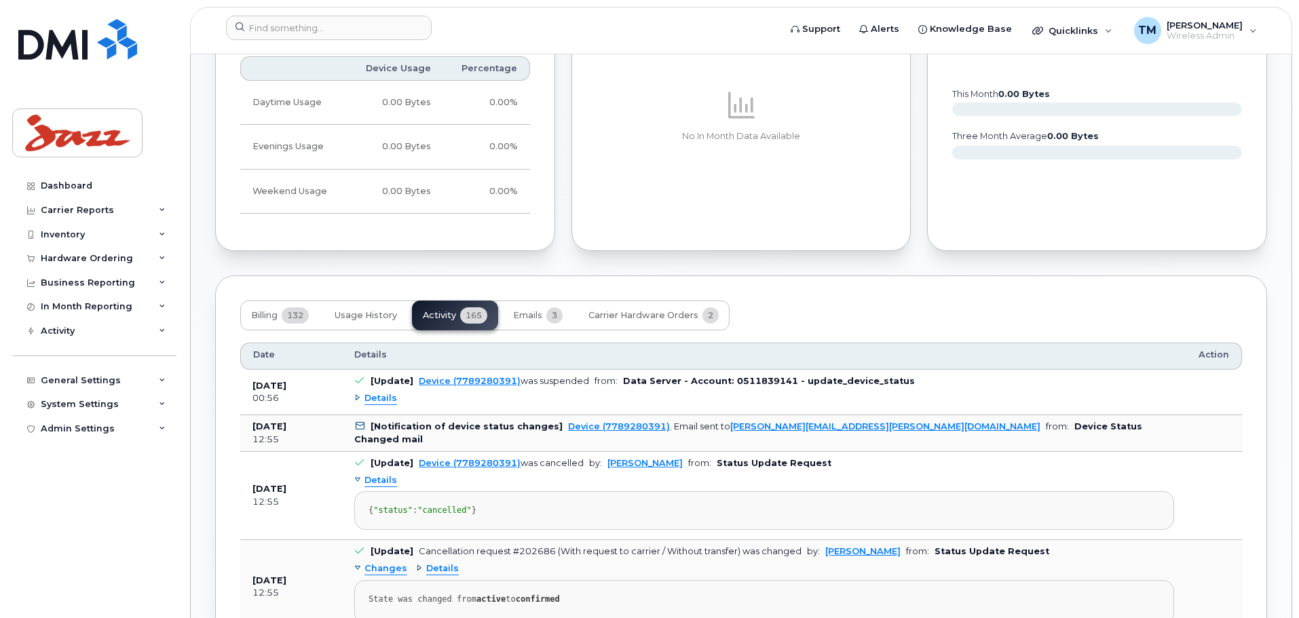
click at [377, 474] on span "Details" at bounding box center [381, 480] width 33 height 13
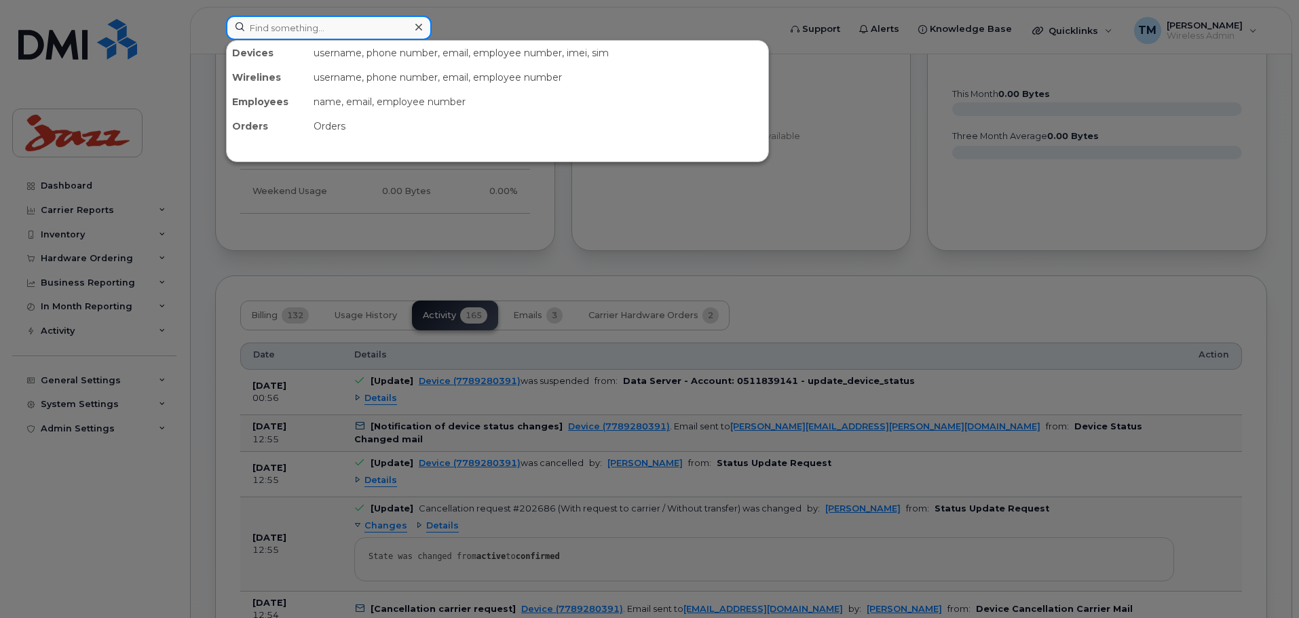
click at [323, 31] on input at bounding box center [329, 28] width 206 height 24
paste input "9022299032"
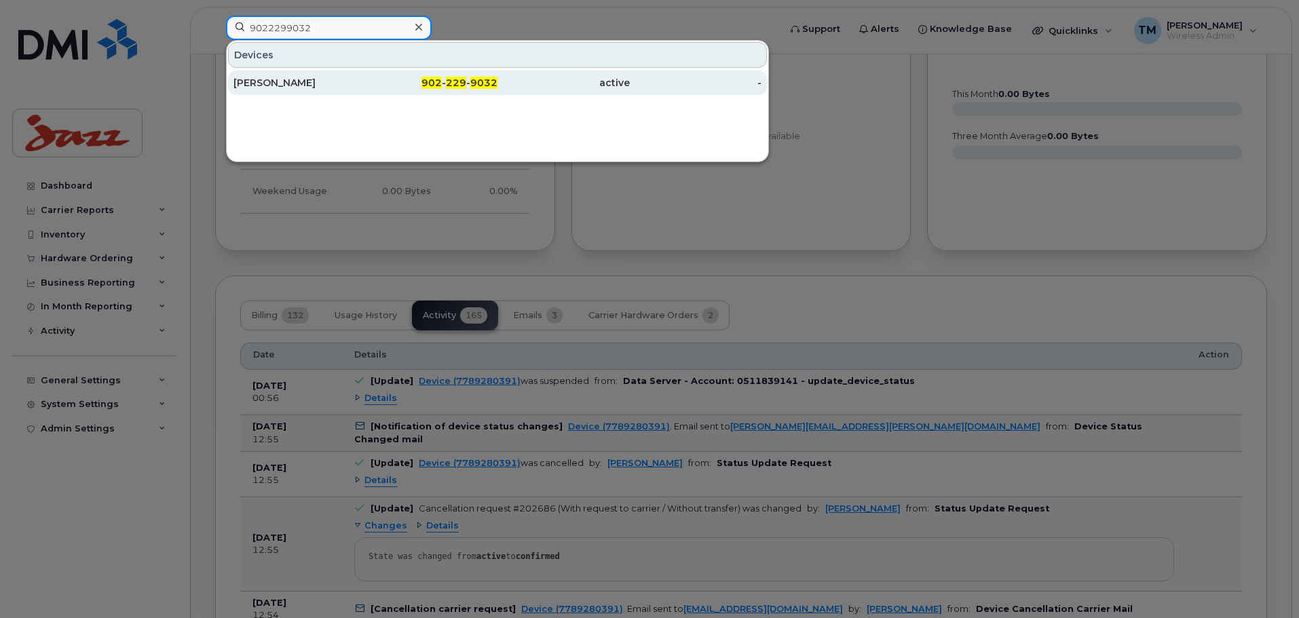
type input "9022299032"
click at [367, 79] on div "902 - 229 - 9032" at bounding box center [432, 83] width 132 height 14
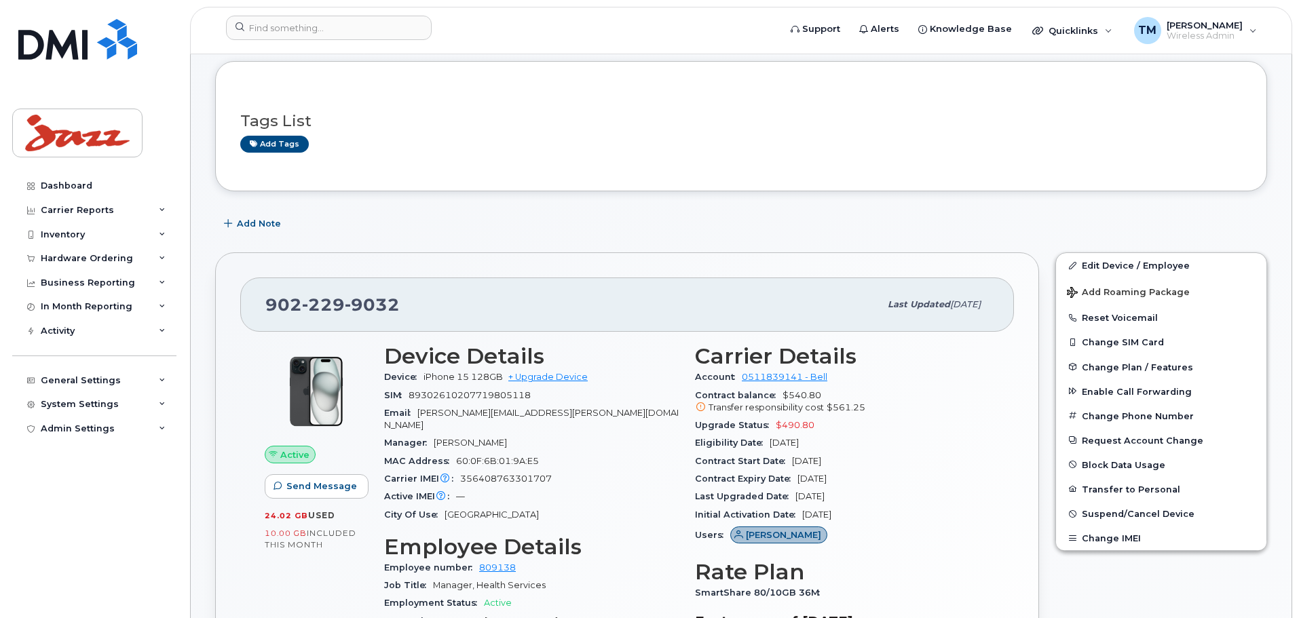
scroll to position [339, 0]
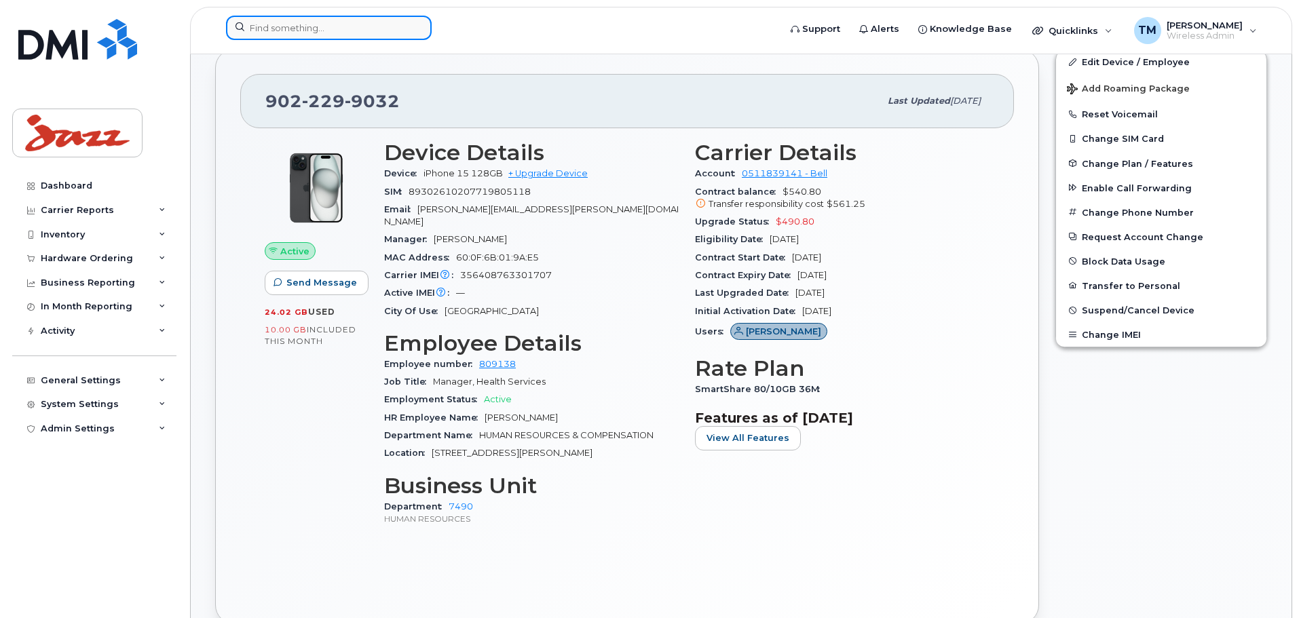
click at [308, 22] on input at bounding box center [329, 28] width 206 height 24
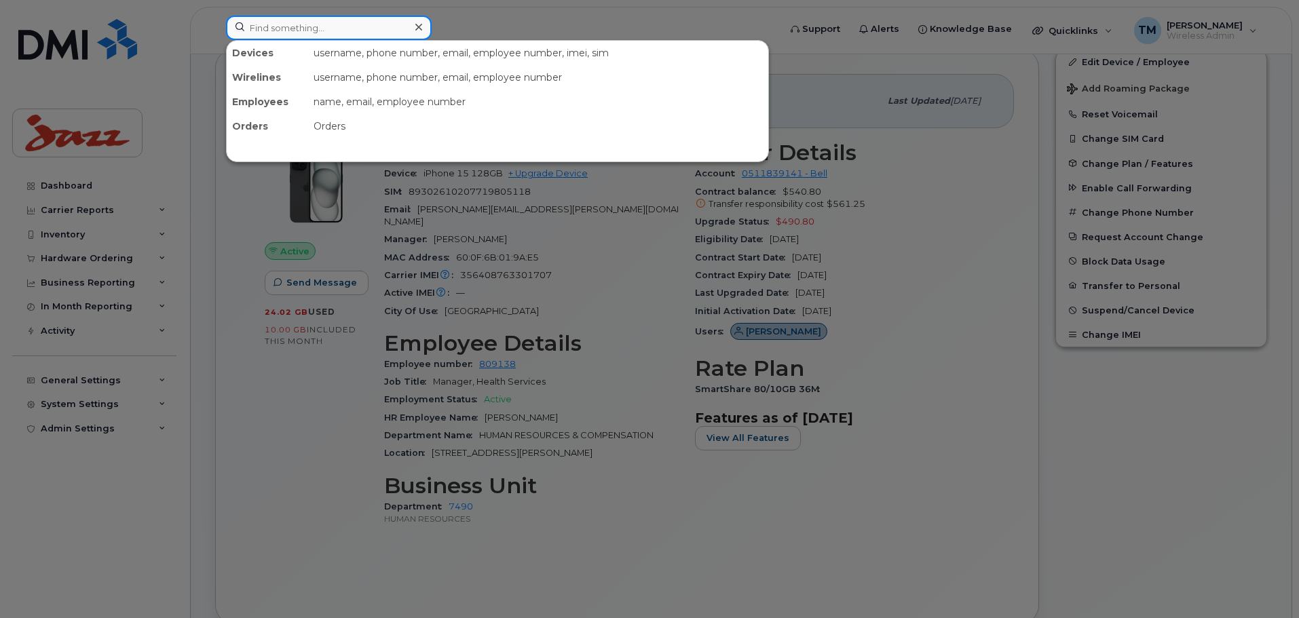
paste input "4162000581"
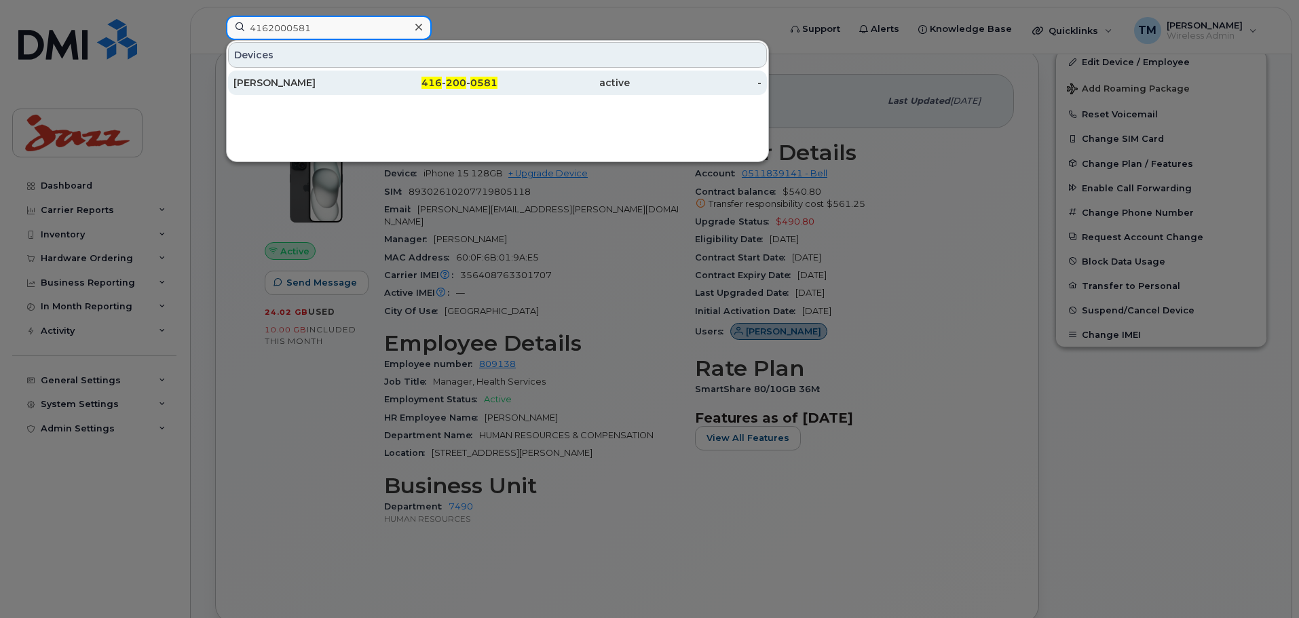
type input "4162000581"
click at [318, 85] on div "[PERSON_NAME]" at bounding box center [300, 83] width 132 height 14
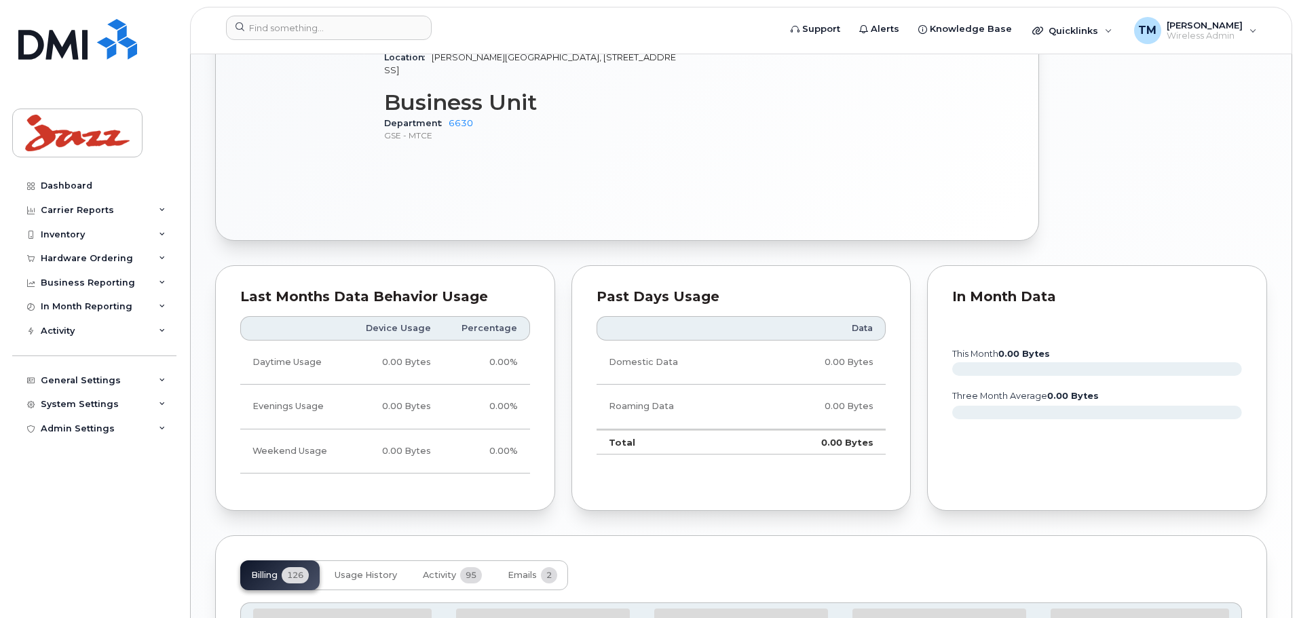
scroll to position [872, 0]
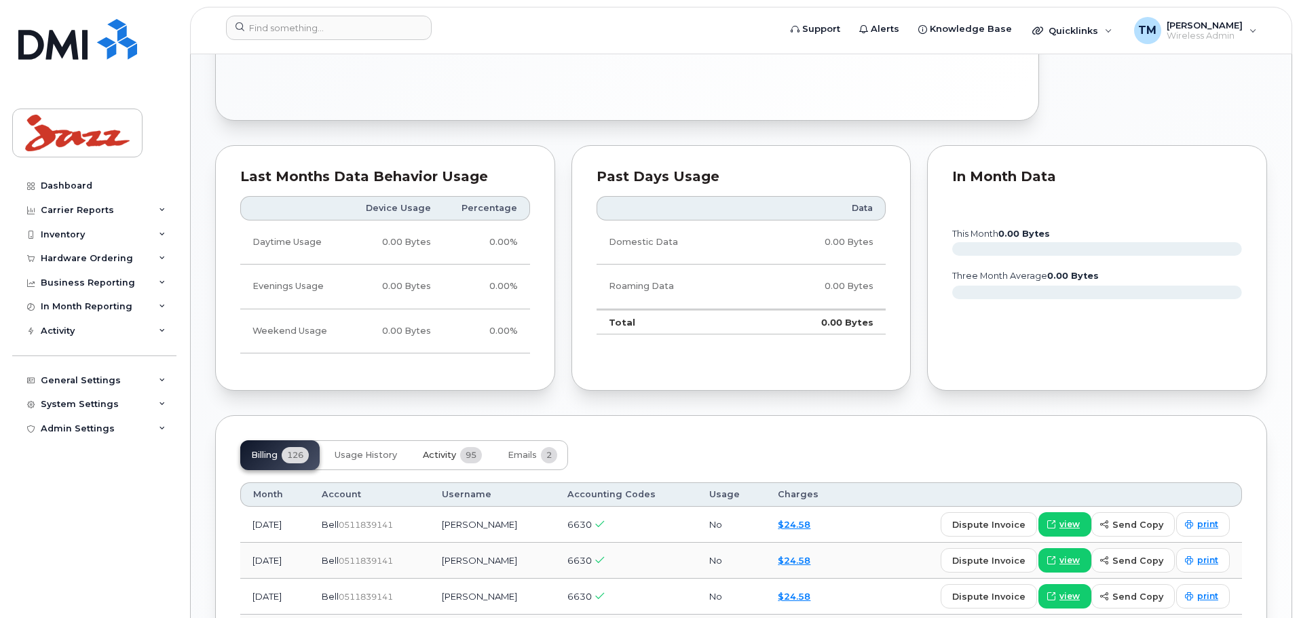
click at [453, 450] on span "Activity" at bounding box center [439, 455] width 33 height 11
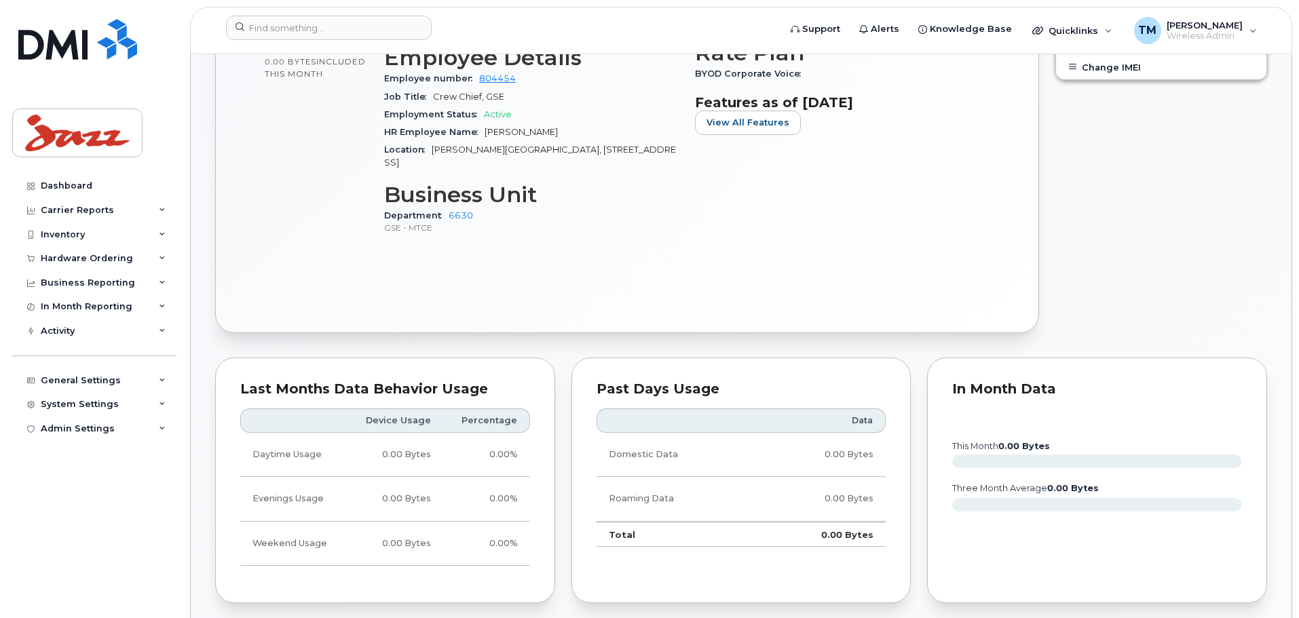
scroll to position [523, 0]
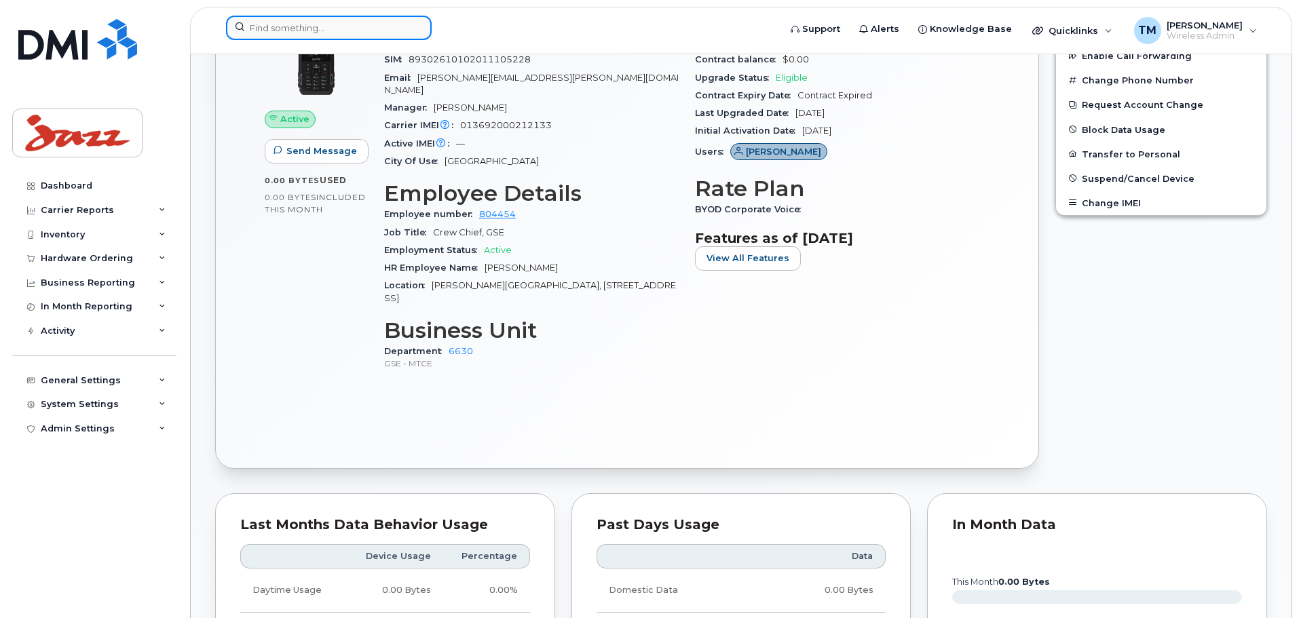
click at [312, 29] on input at bounding box center [329, 28] width 206 height 24
paste input "4164286220"
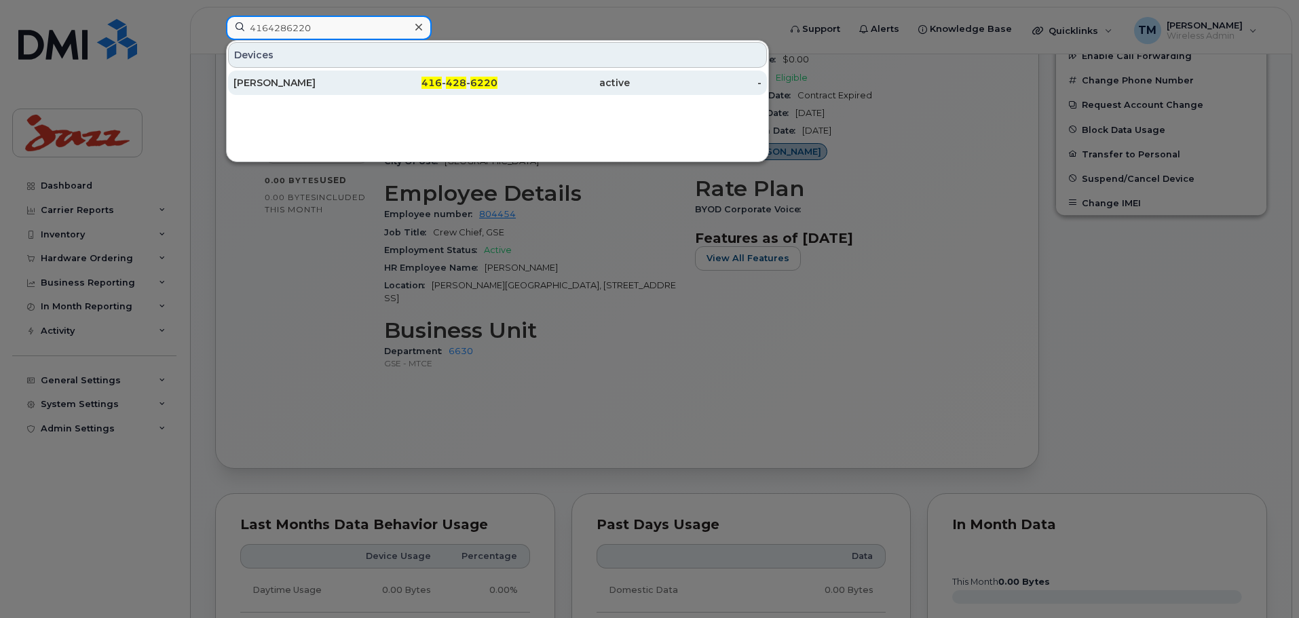
type input "4164286220"
click at [329, 84] on div "[PERSON_NAME]" at bounding box center [300, 83] width 132 height 14
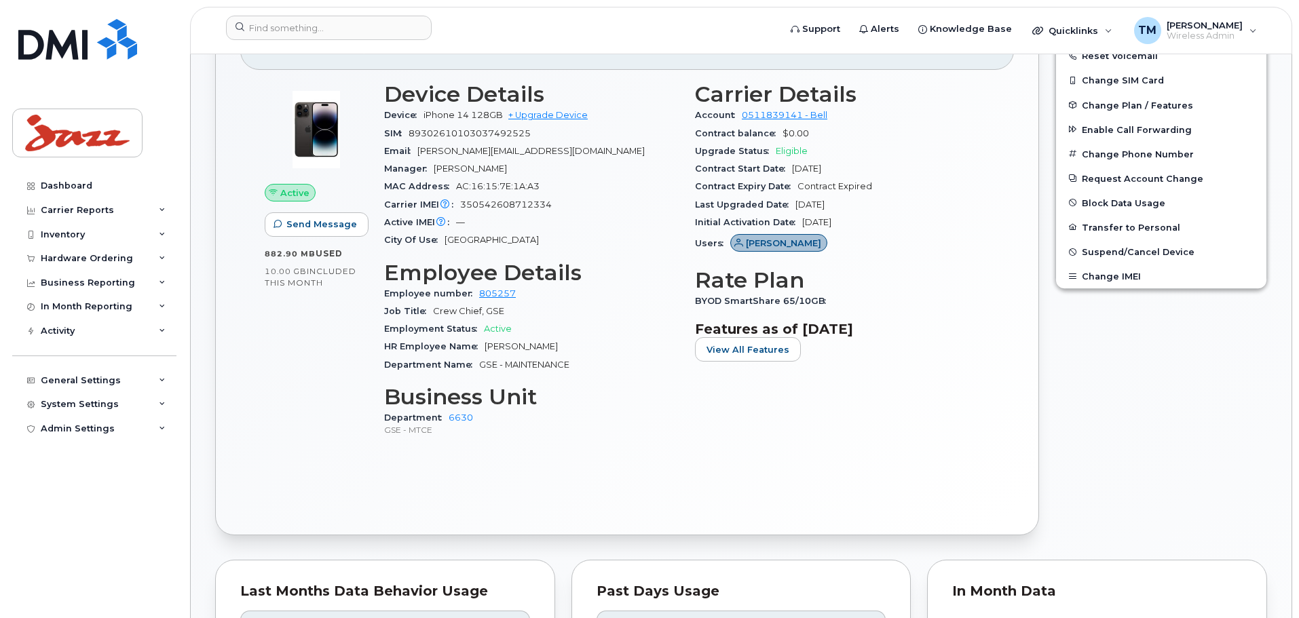
scroll to position [407, 0]
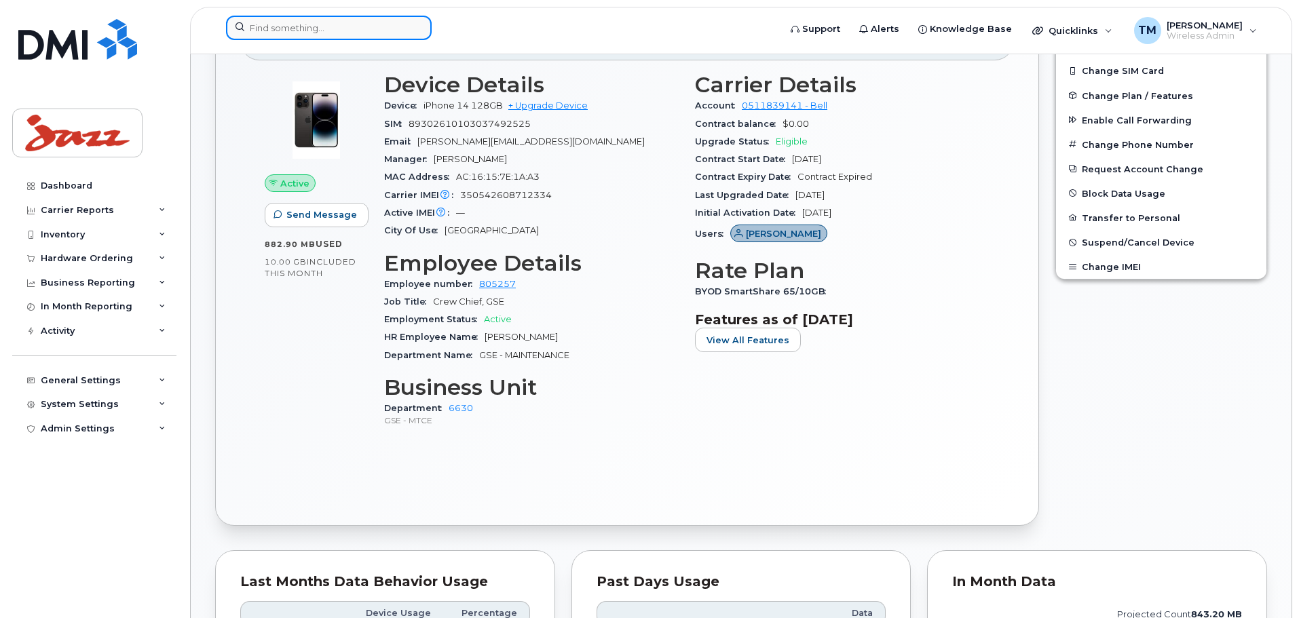
click at [349, 31] on input at bounding box center [329, 28] width 206 height 24
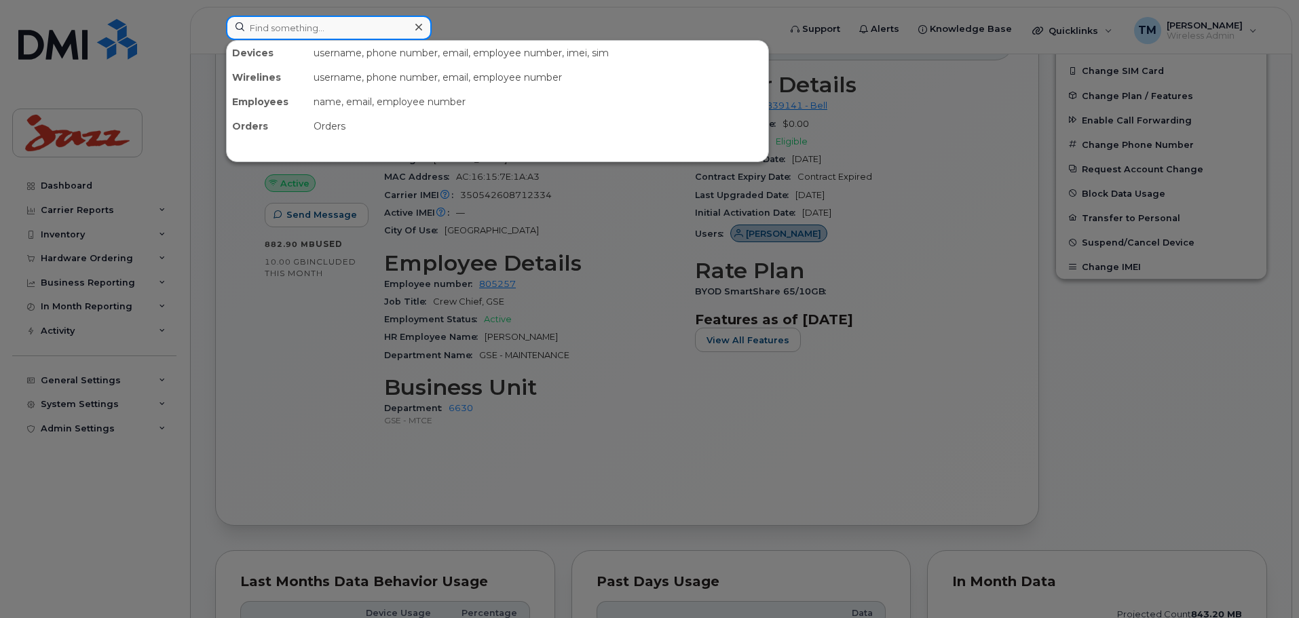
paste input "2362687675"
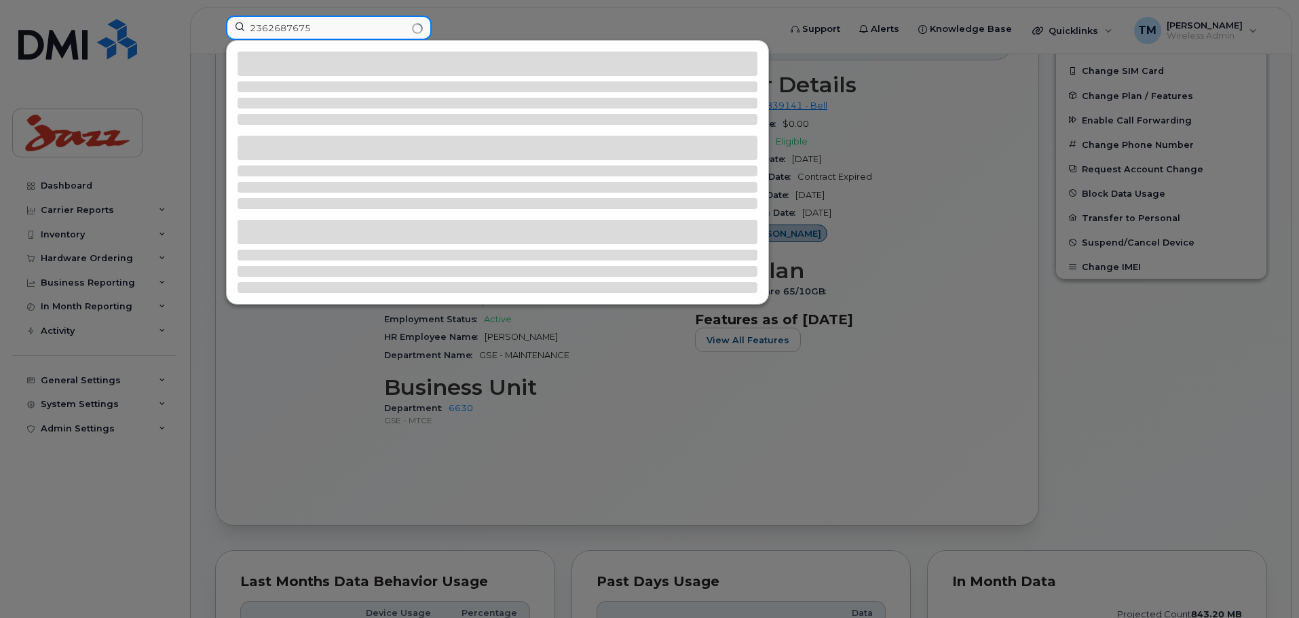
type input "2362687675"
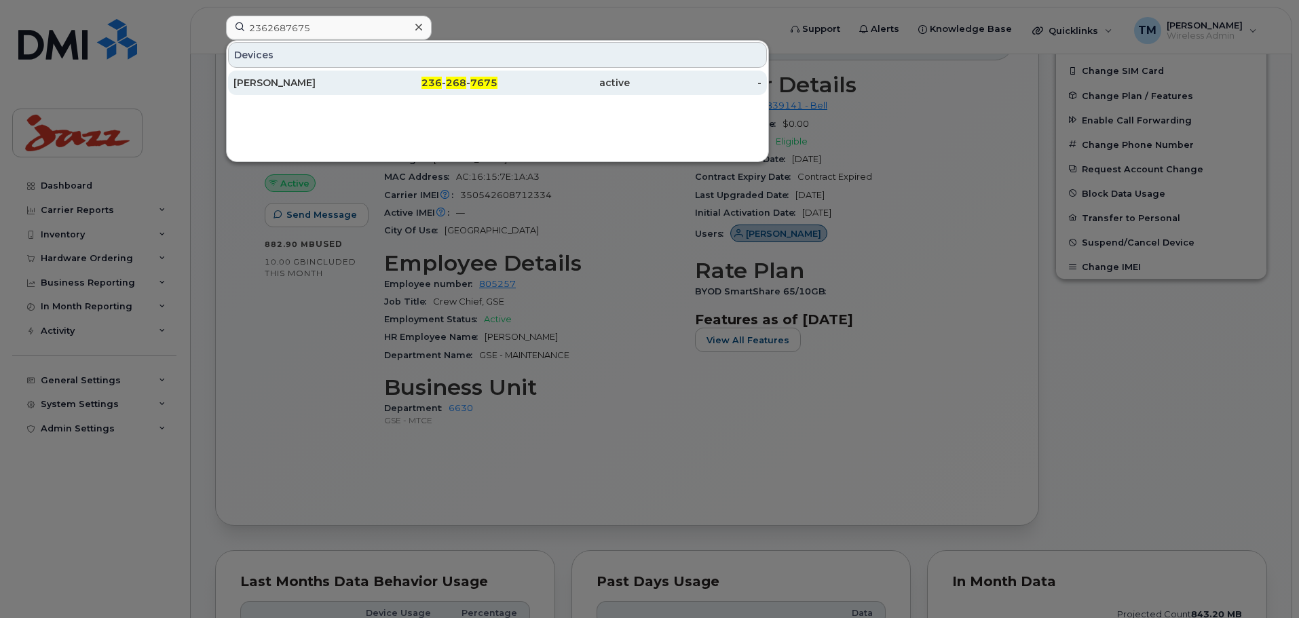
click at [354, 83] on div "[PERSON_NAME]" at bounding box center [300, 83] width 132 height 14
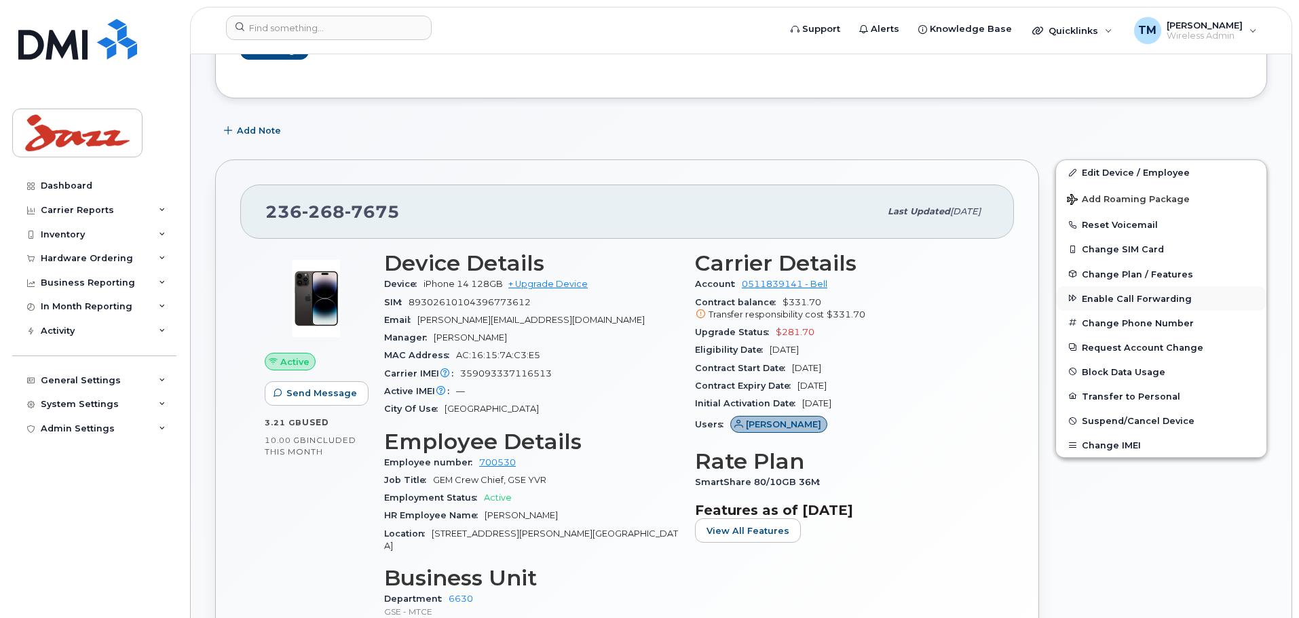
scroll to position [272, 0]
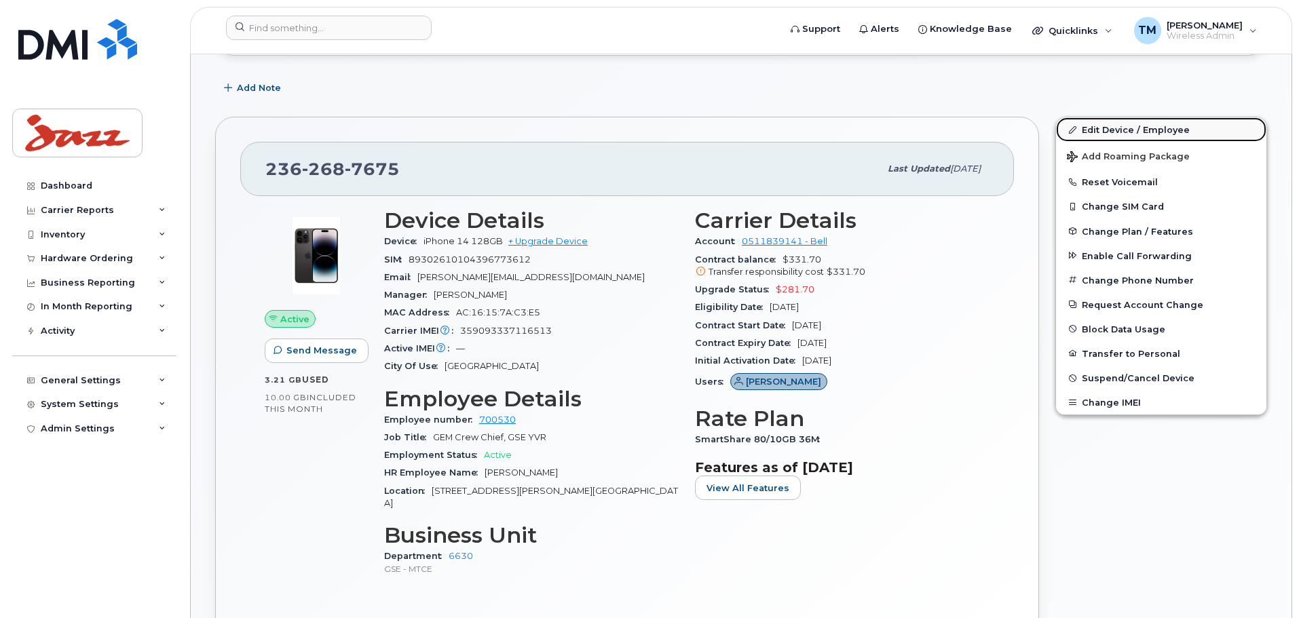
click at [1120, 132] on link "Edit Device / Employee" at bounding box center [1161, 129] width 210 height 24
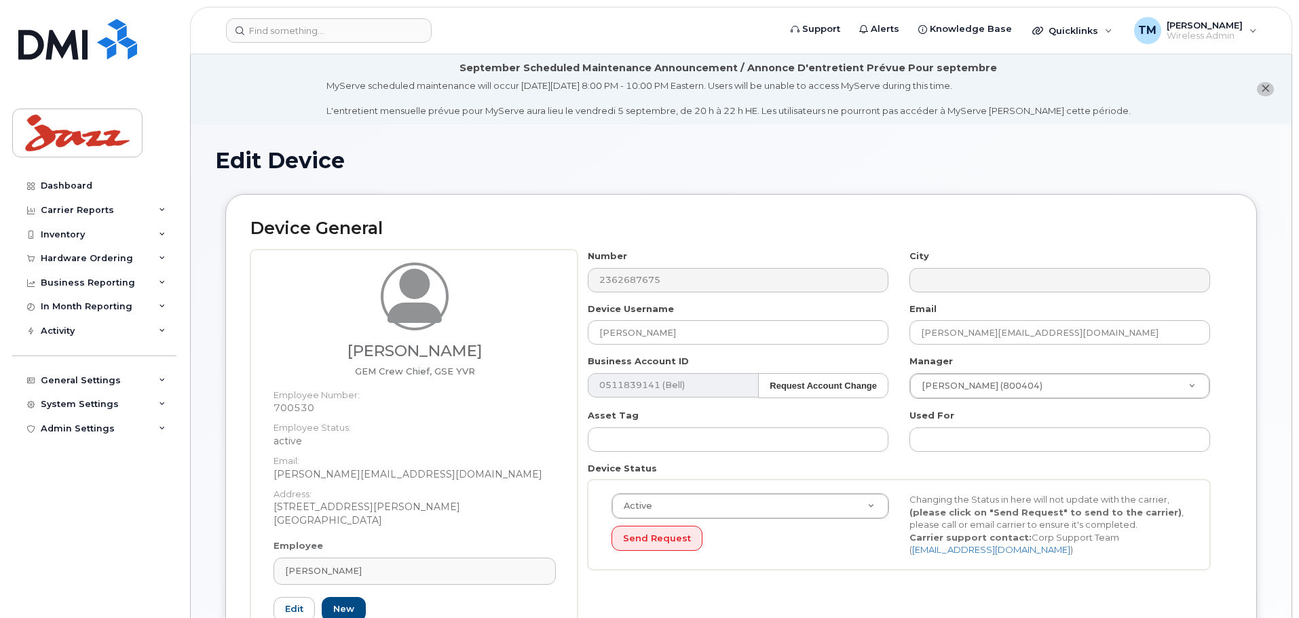
select select "1972706"
click at [401, 565] on div "Roberta Kilbrai" at bounding box center [414, 571] width 259 height 13
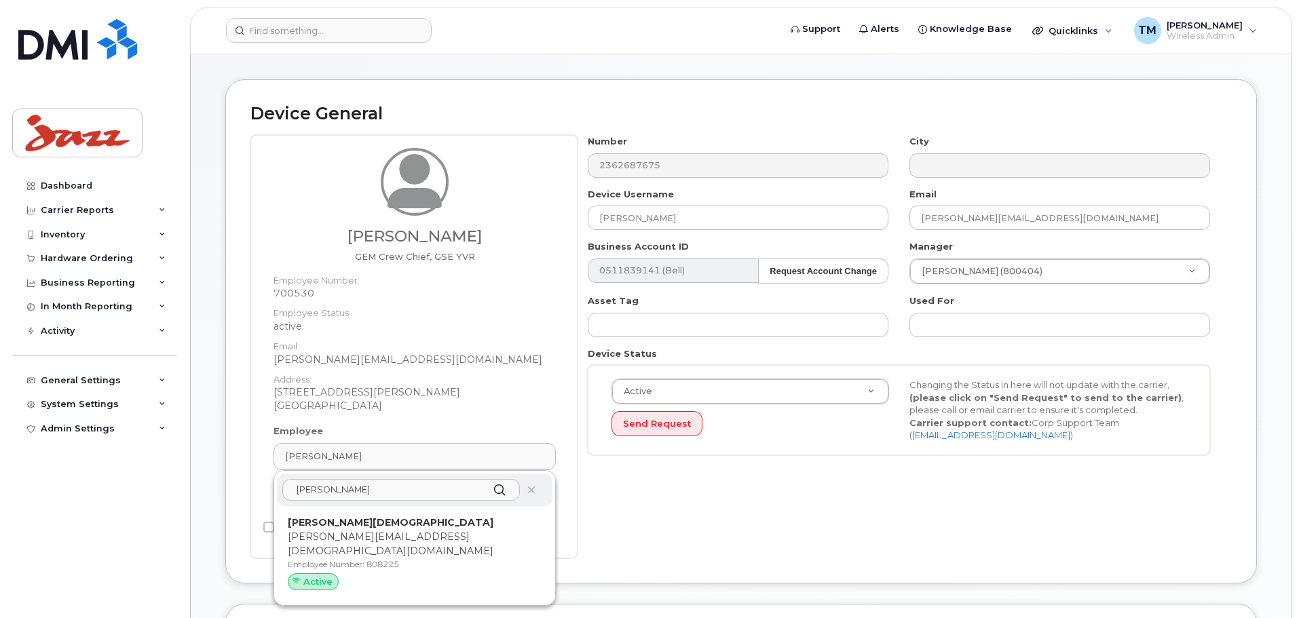
type input "Christopher chi"
click at [421, 516] on p "Christopher Chick" at bounding box center [415, 523] width 254 height 14
type input "808225"
type input "Christopher Chick"
type input "christopher.chick@flyjazz.ca"
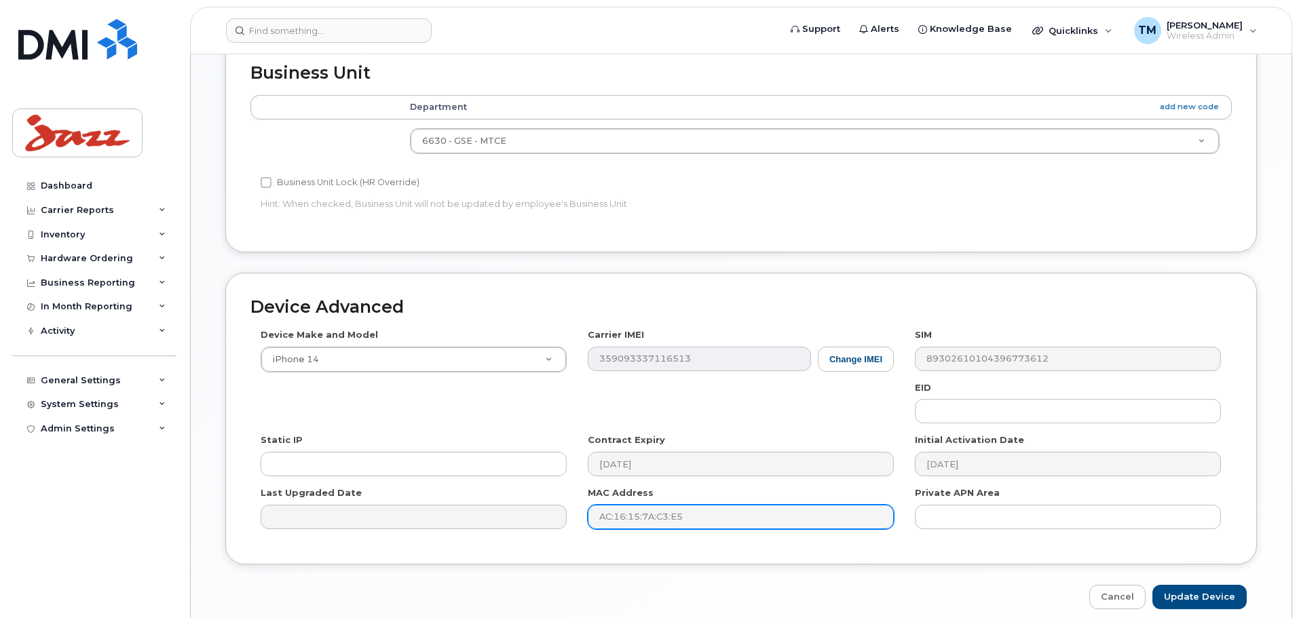
scroll to position [658, 0]
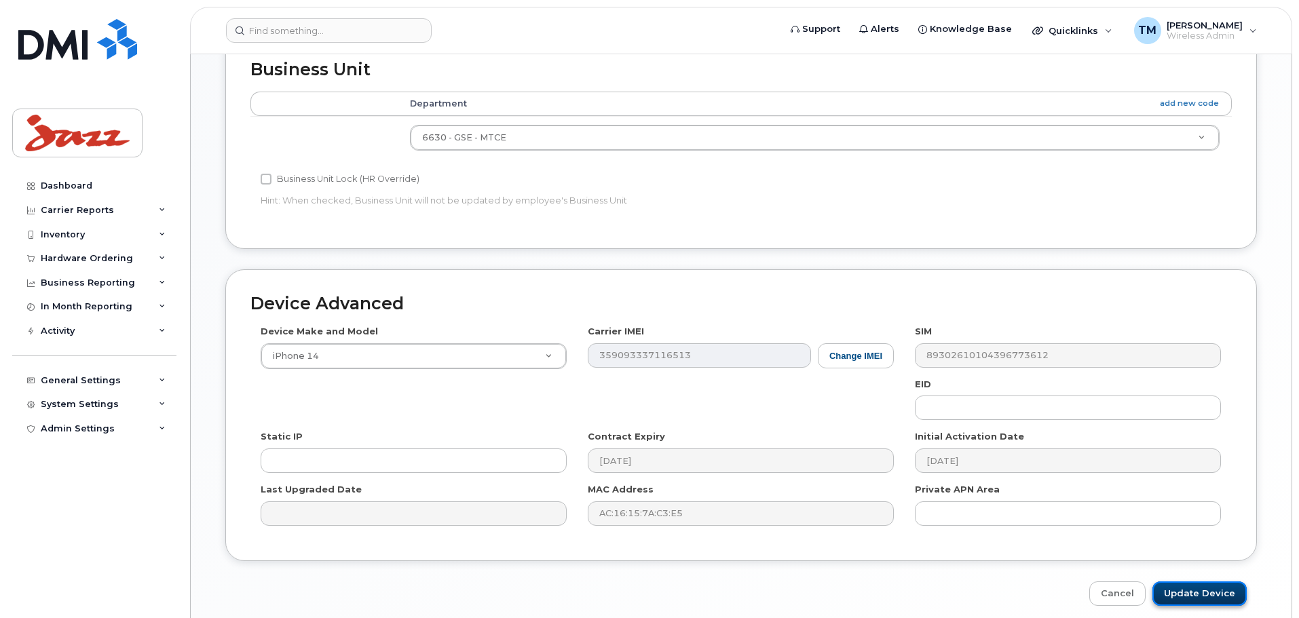
click at [1227, 582] on input "Update Device" at bounding box center [1200, 594] width 94 height 25
type input "Saving..."
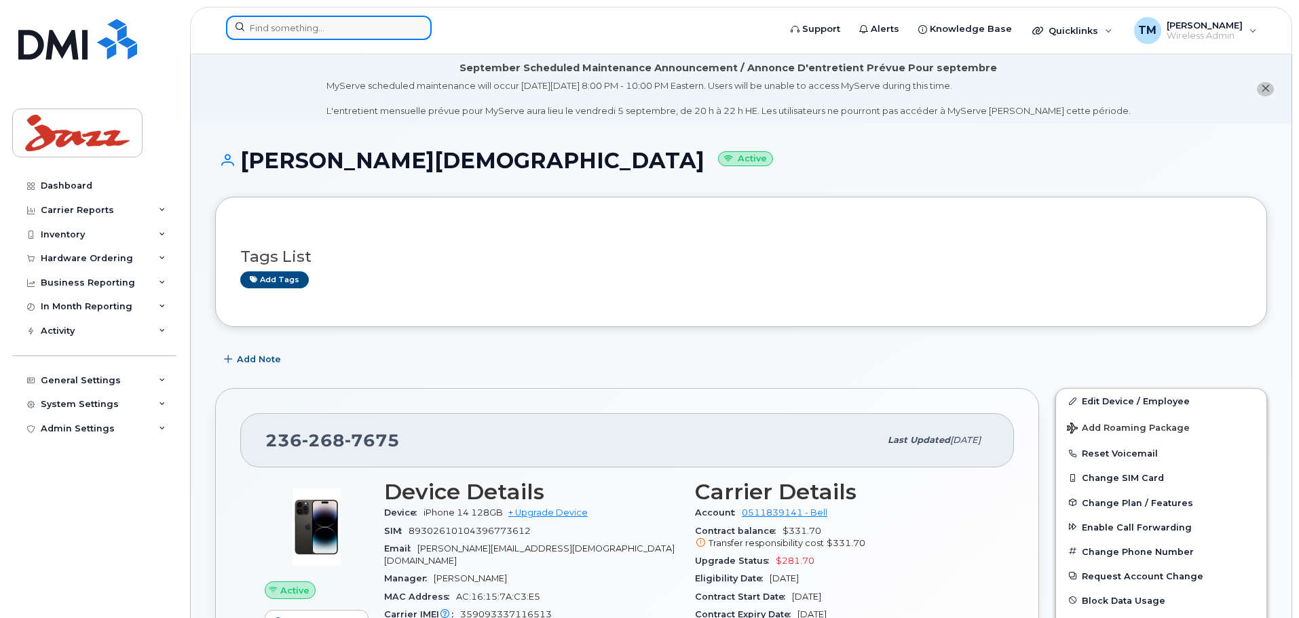
click at [368, 23] on input at bounding box center [329, 28] width 206 height 24
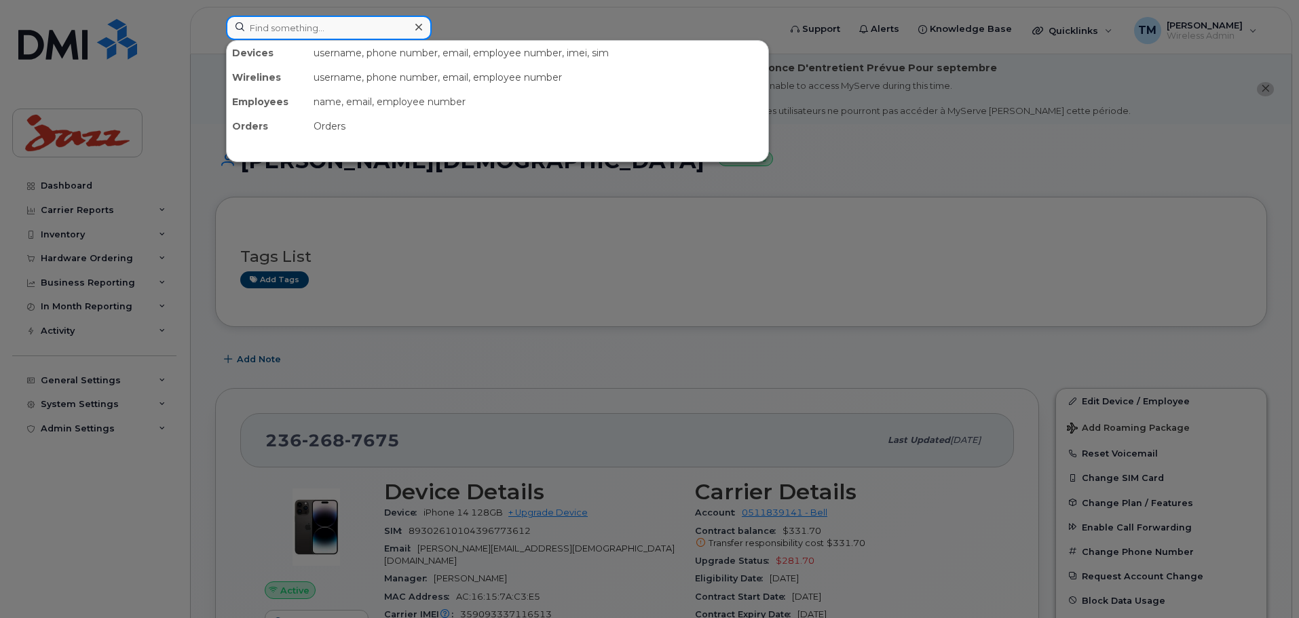
paste input "4374332632"
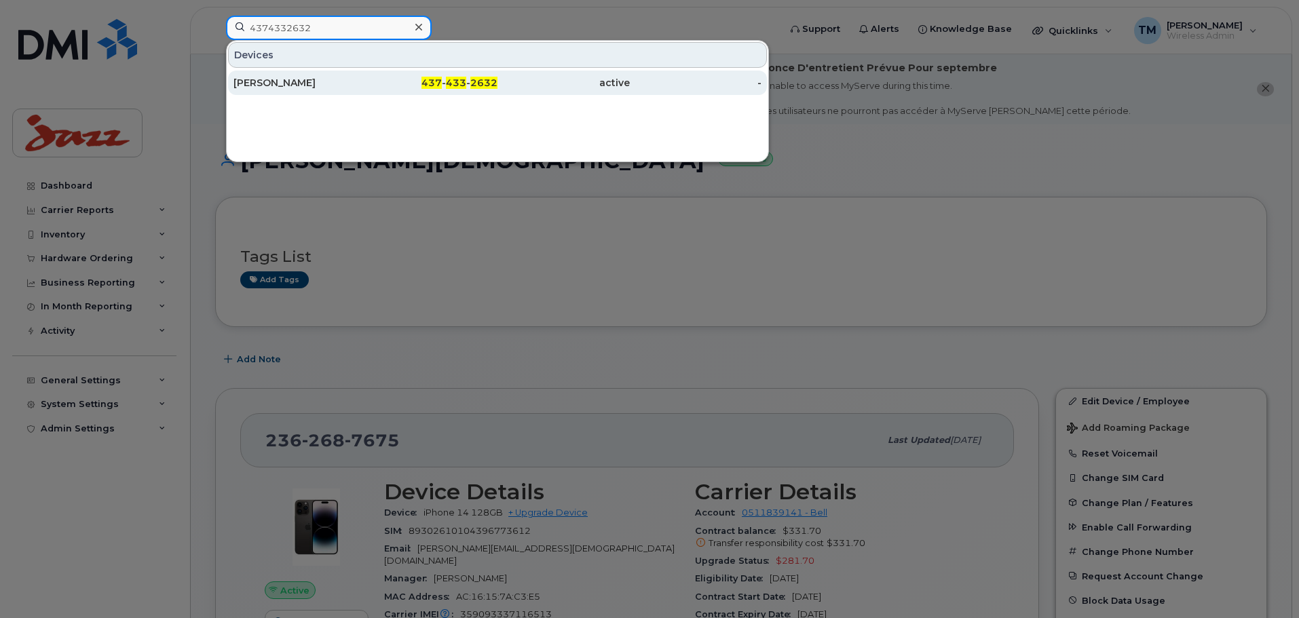
type input "4374332632"
click at [338, 81] on div "Anthony Breed" at bounding box center [300, 83] width 132 height 14
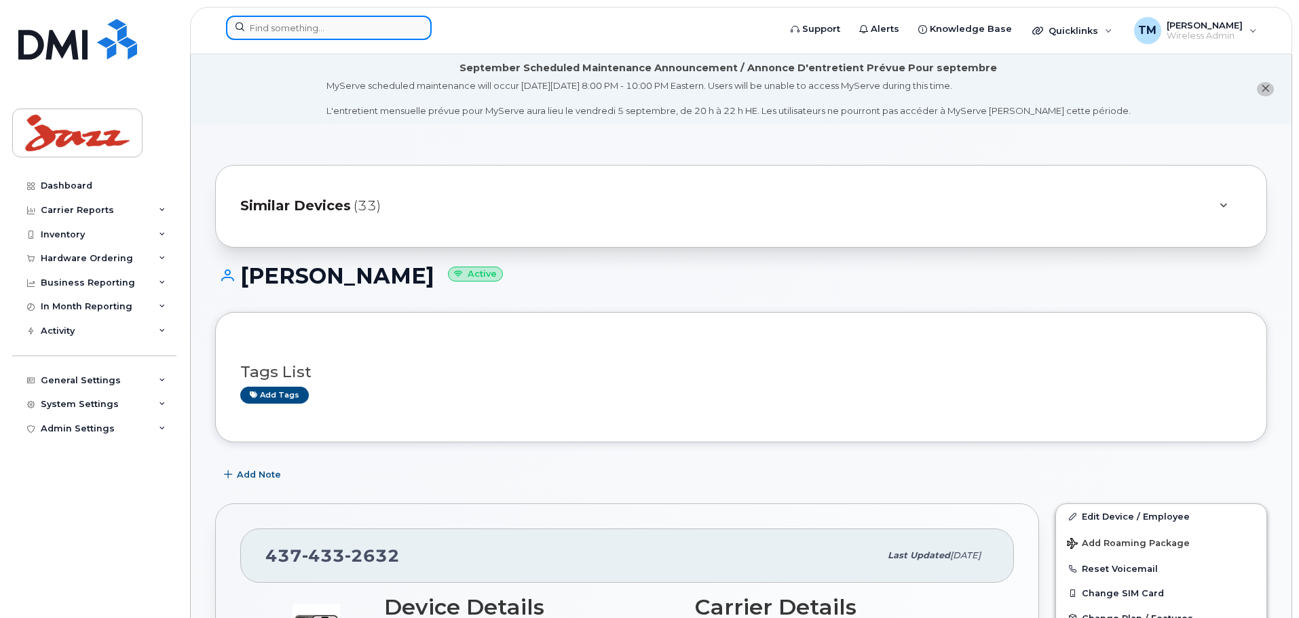
click at [367, 20] on input at bounding box center [329, 28] width 206 height 24
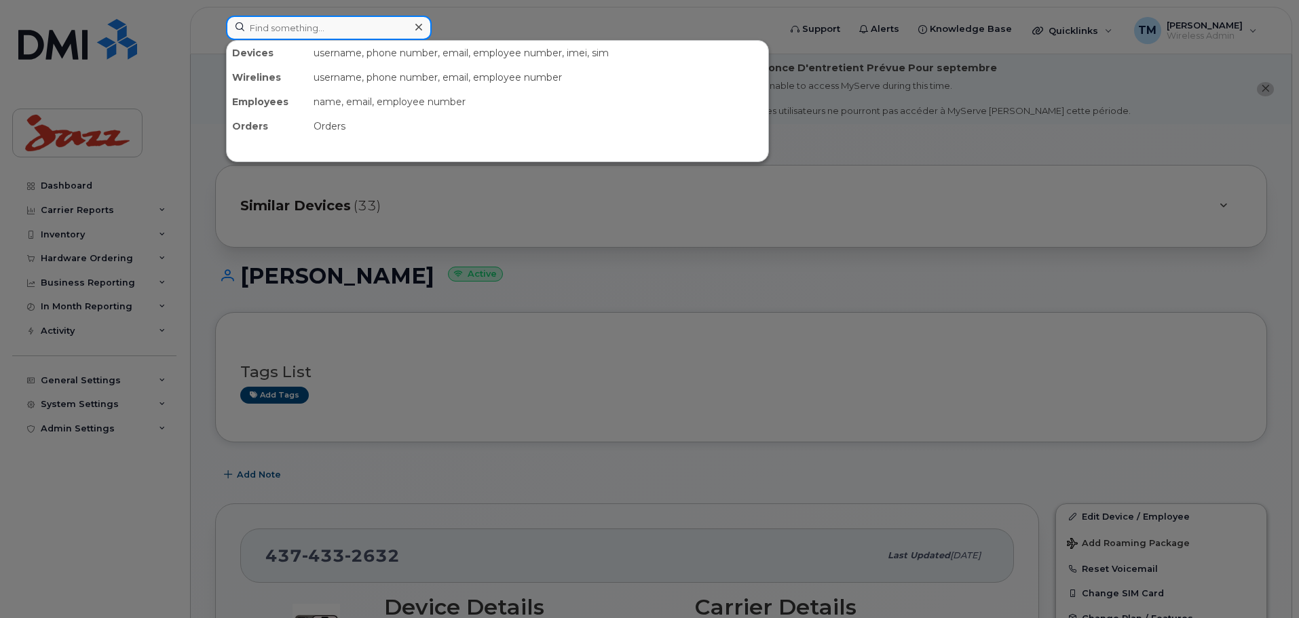
paste input "4383045546"
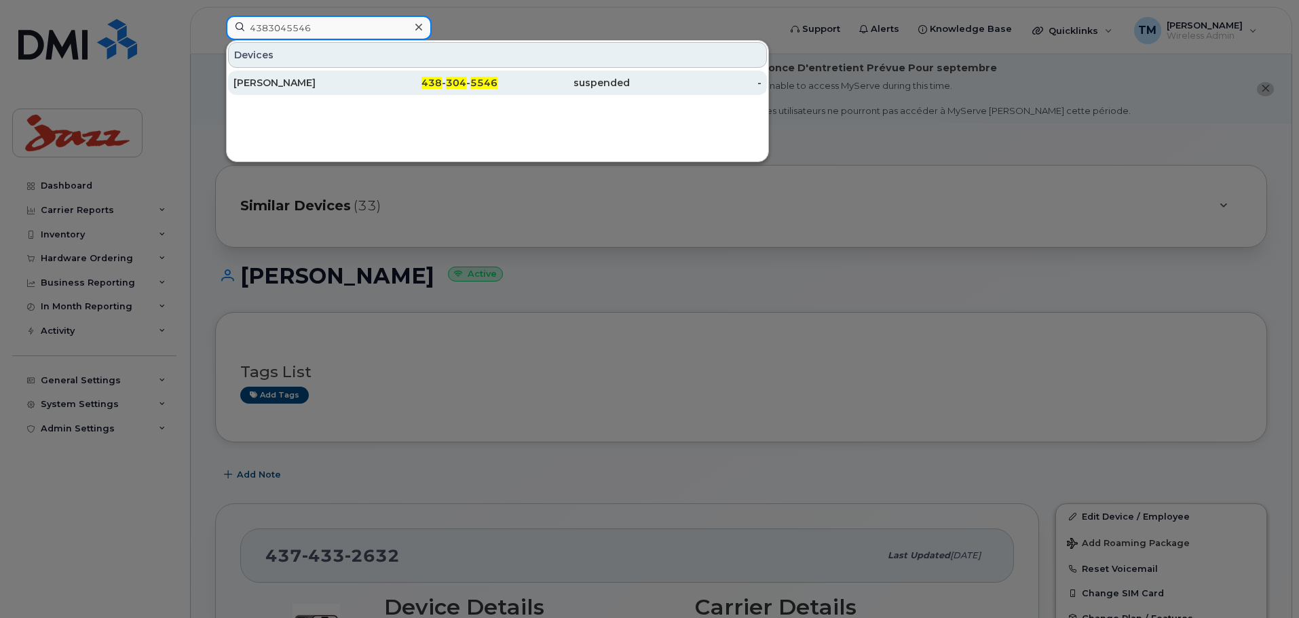
type input "4383045546"
click at [344, 86] on div "[PERSON_NAME]" at bounding box center [300, 83] width 132 height 14
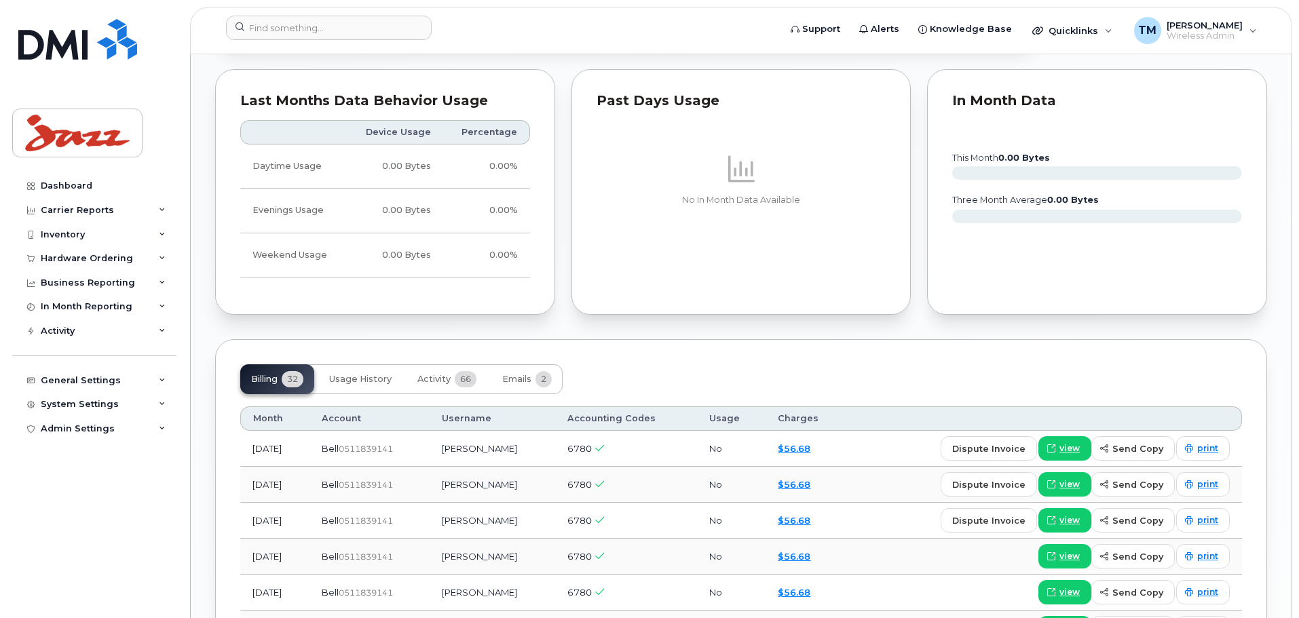
scroll to position [1086, 0]
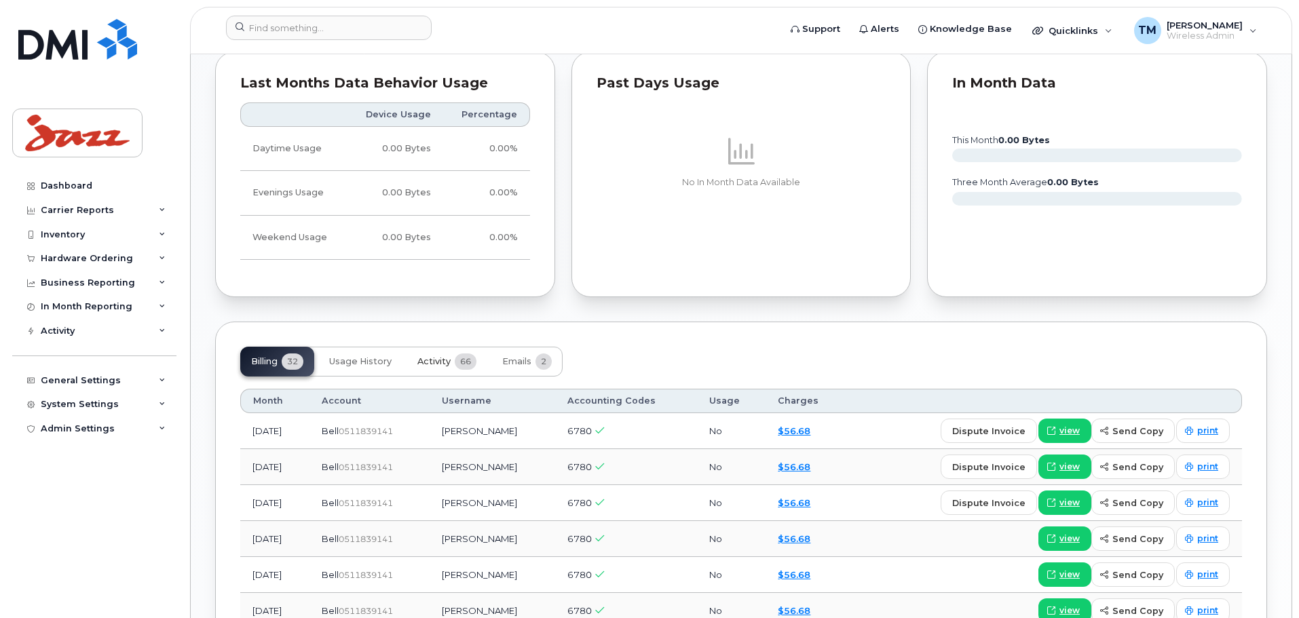
click at [464, 358] on span "66" at bounding box center [466, 362] width 22 height 16
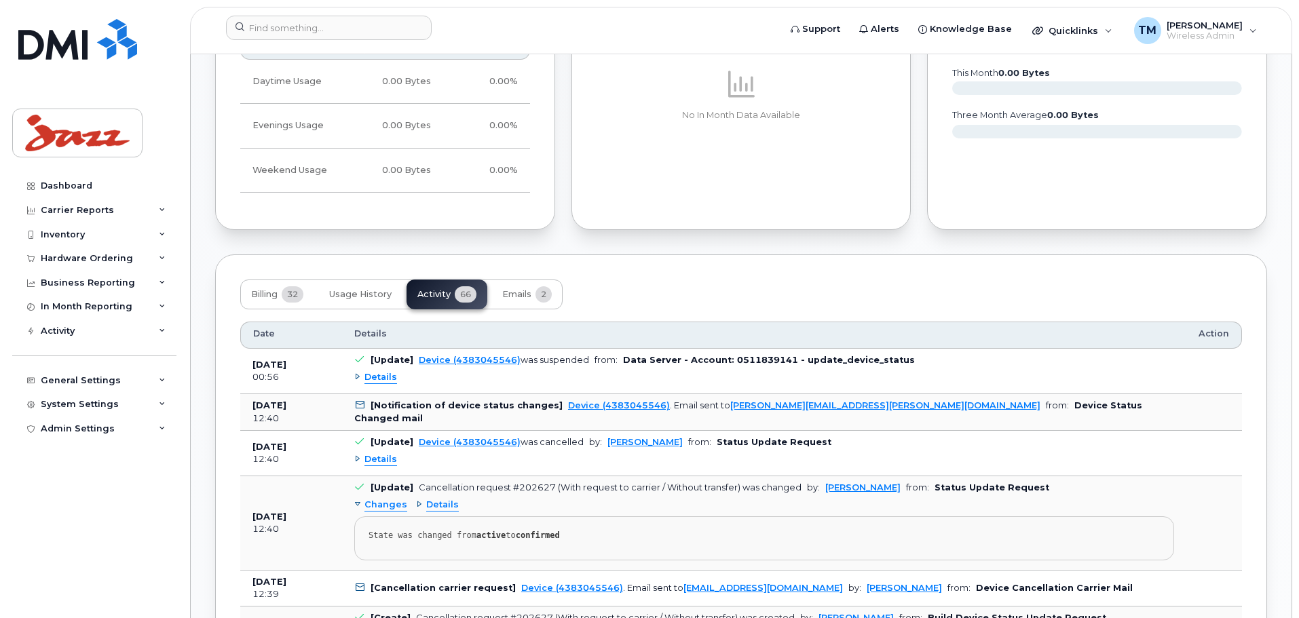
scroll to position [1154, 0]
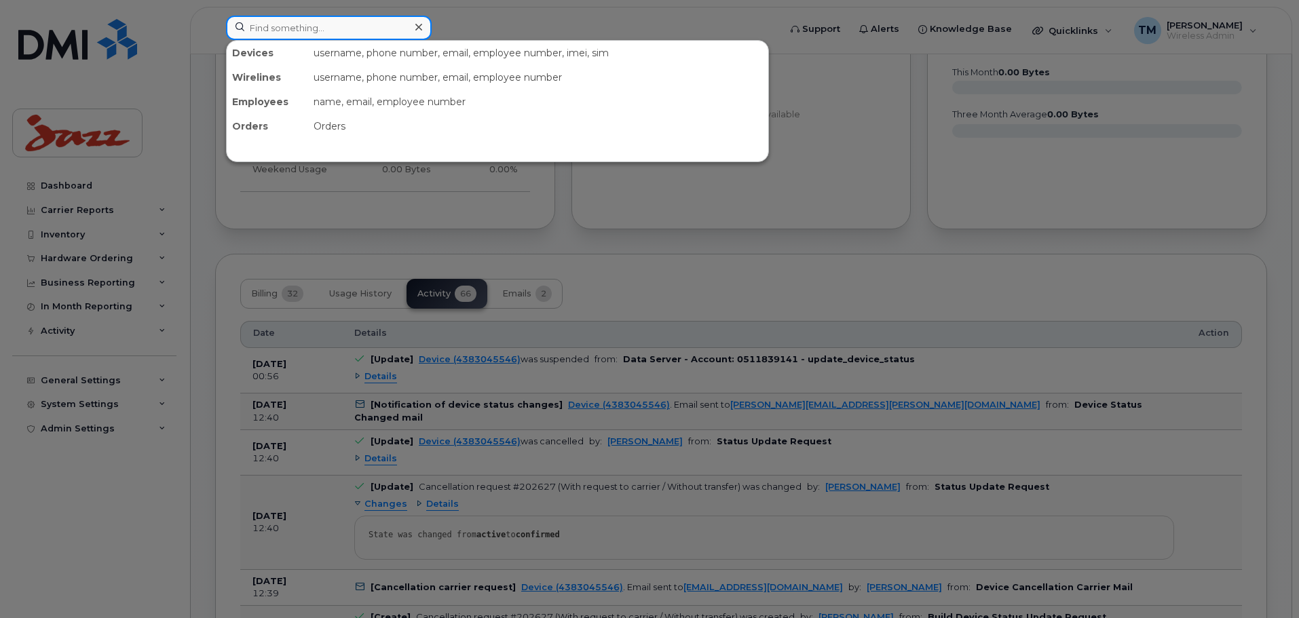
click at [377, 37] on input at bounding box center [329, 28] width 206 height 24
paste input "5142062978"
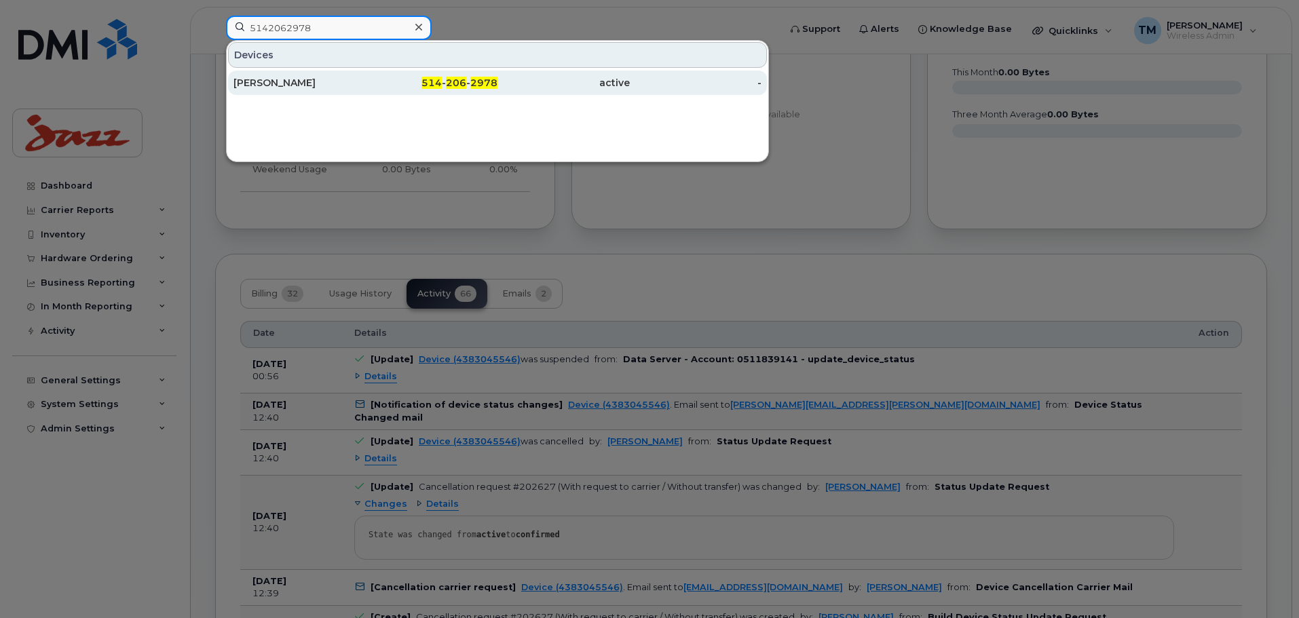
type input "5142062978"
click at [312, 82] on div "Daniel Turgeon" at bounding box center [300, 83] width 132 height 14
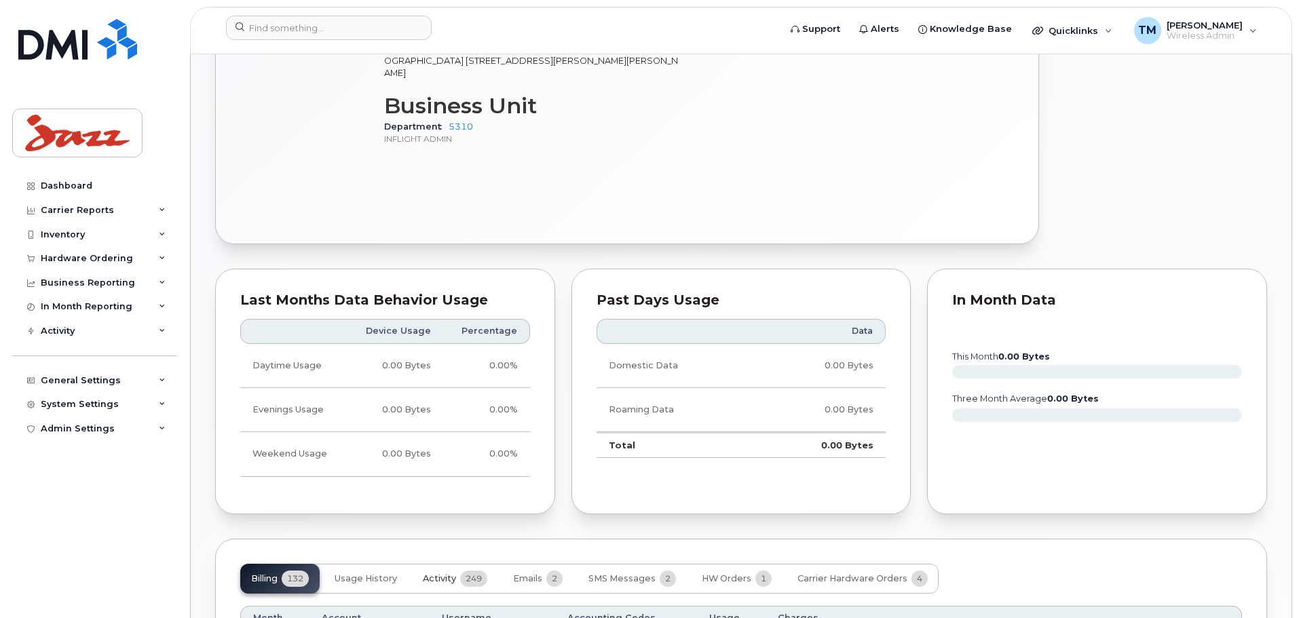
scroll to position [950, 0]
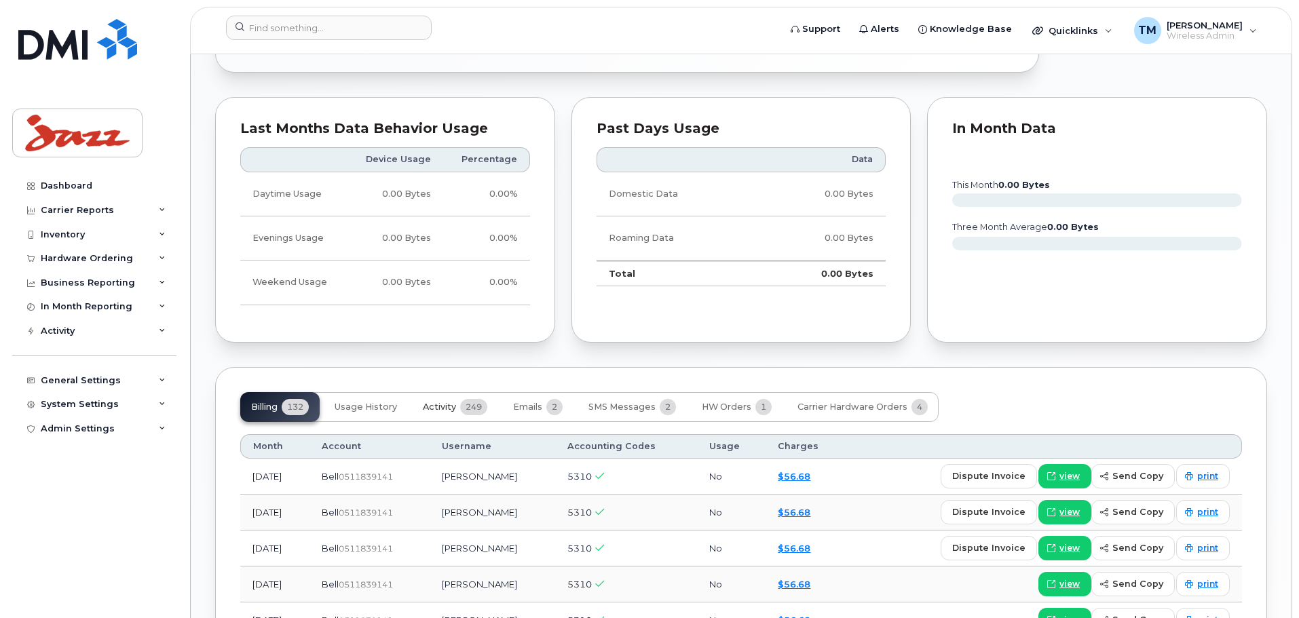
click at [445, 402] on span "Activity" at bounding box center [439, 407] width 33 height 11
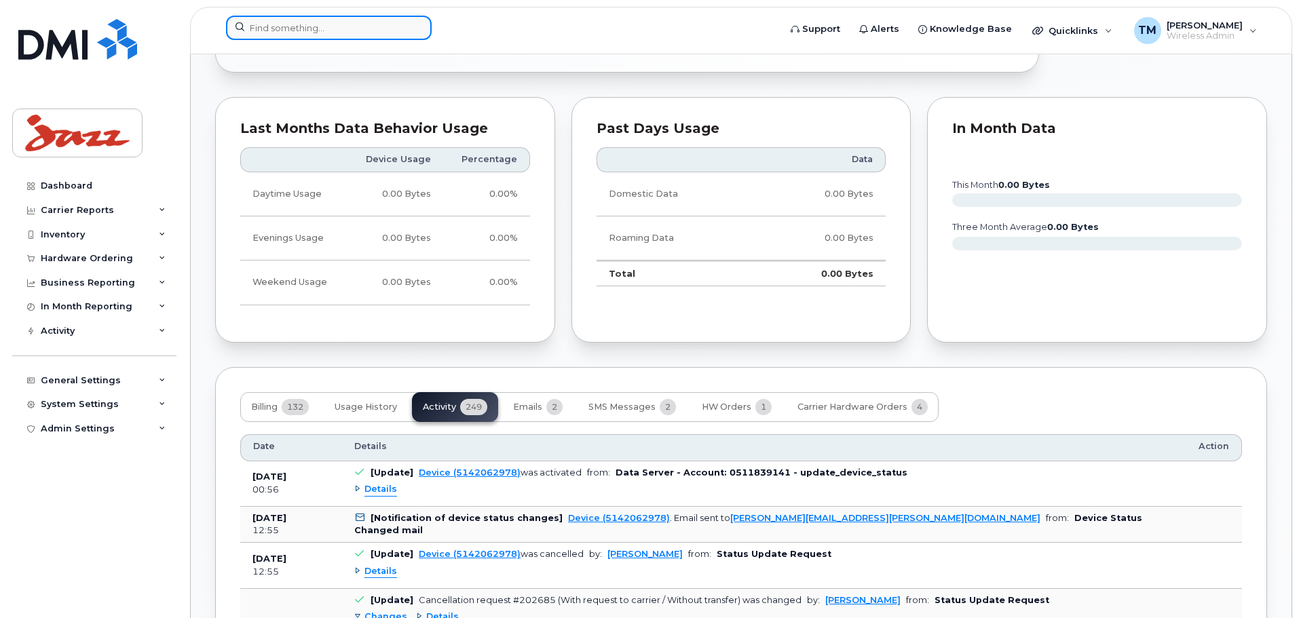
drag, startPoint x: 359, startPoint y: 23, endPoint x: 355, endPoint y: 31, distance: 8.5
click at [359, 23] on input at bounding box center [329, 28] width 206 height 24
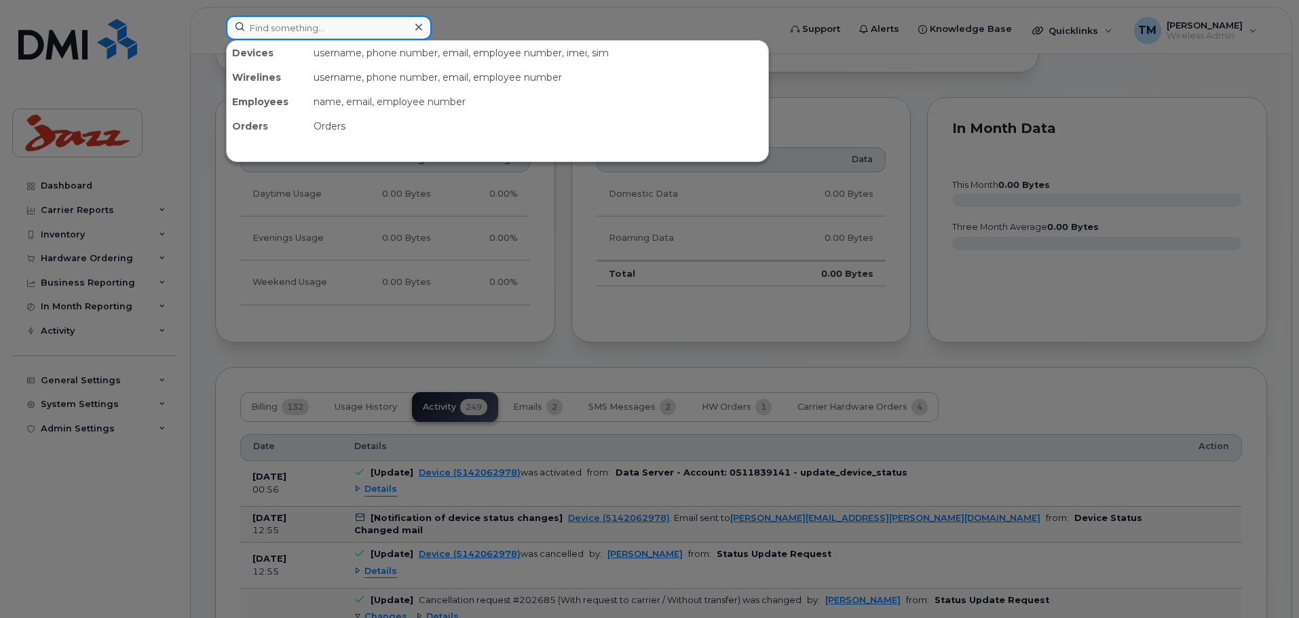
paste input "7789280391"
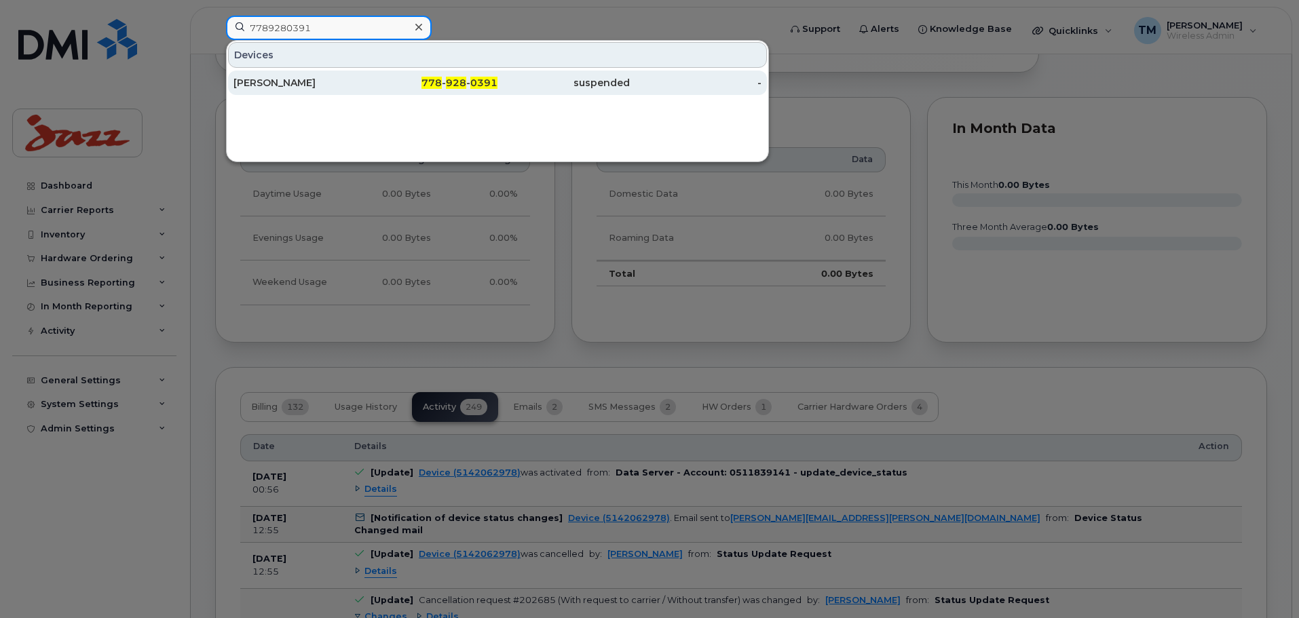
type input "7789280391"
click at [314, 79] on div "[PERSON_NAME]" at bounding box center [300, 83] width 132 height 14
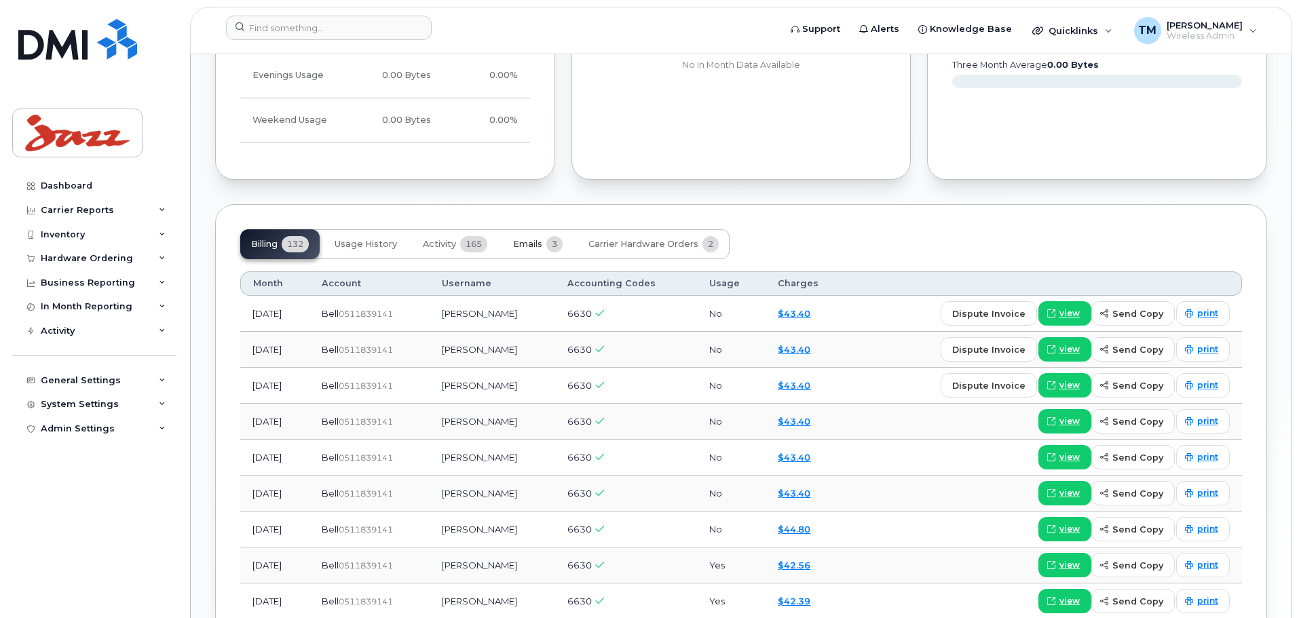
click at [537, 239] on span "Emails" at bounding box center [527, 244] width 29 height 11
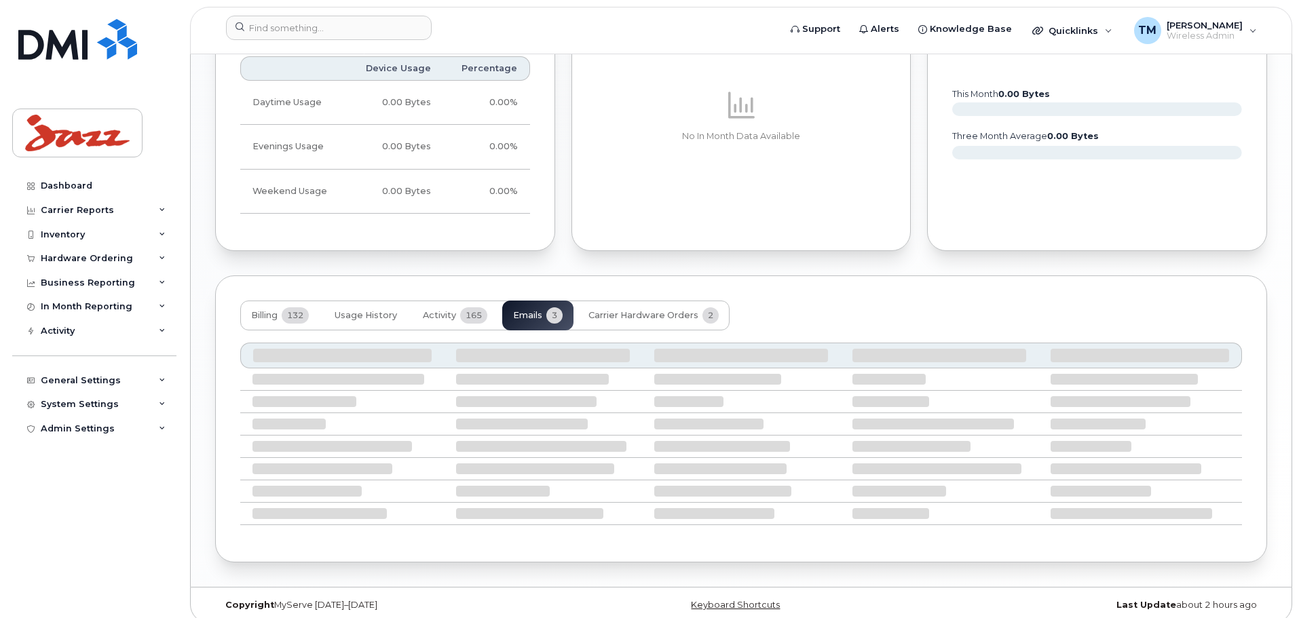
scroll to position [931, 0]
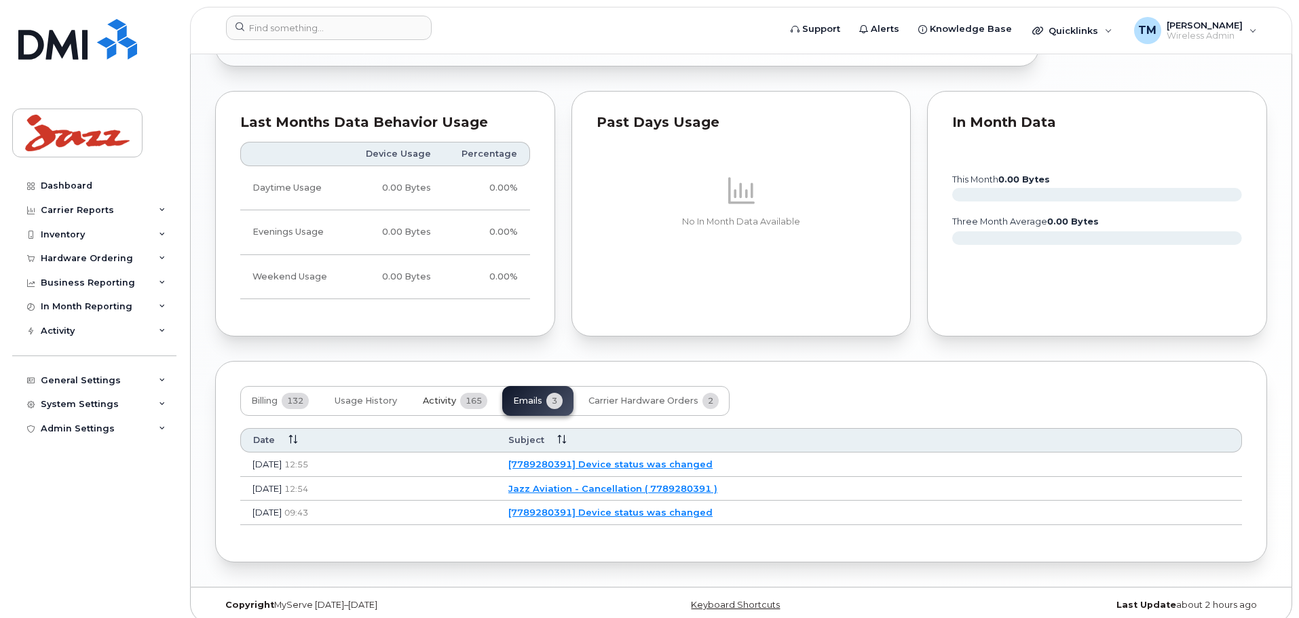
click at [456, 386] on button "Activity 165" at bounding box center [455, 401] width 86 height 30
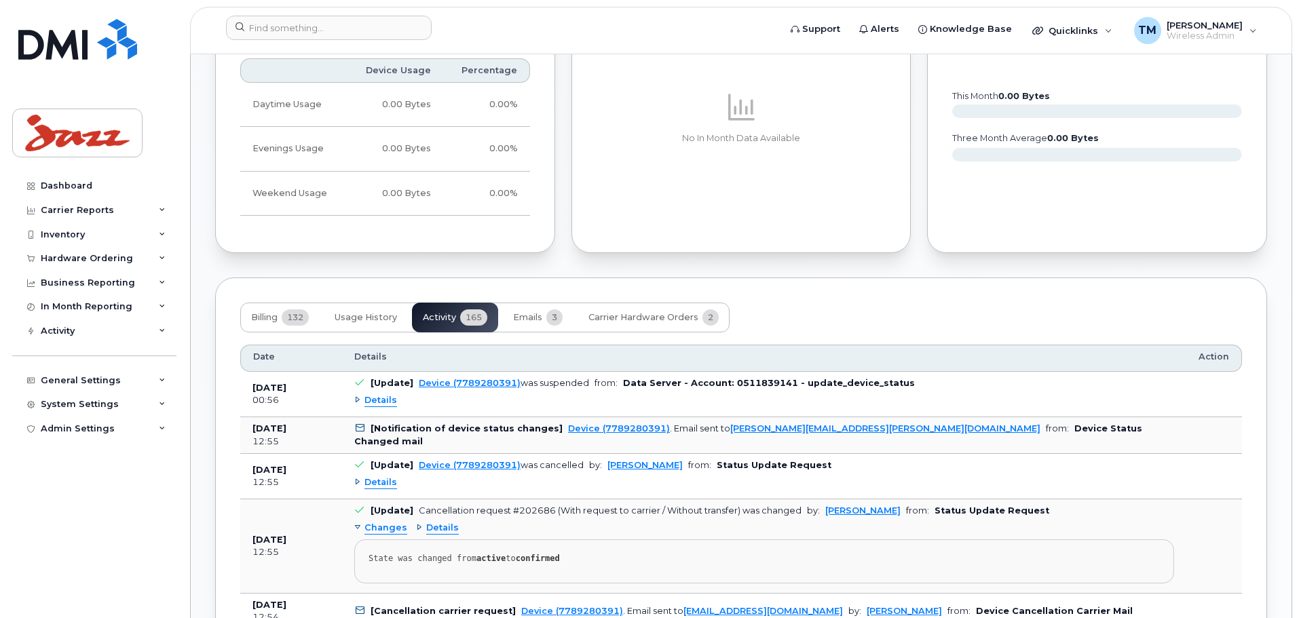
scroll to position [1017, 0]
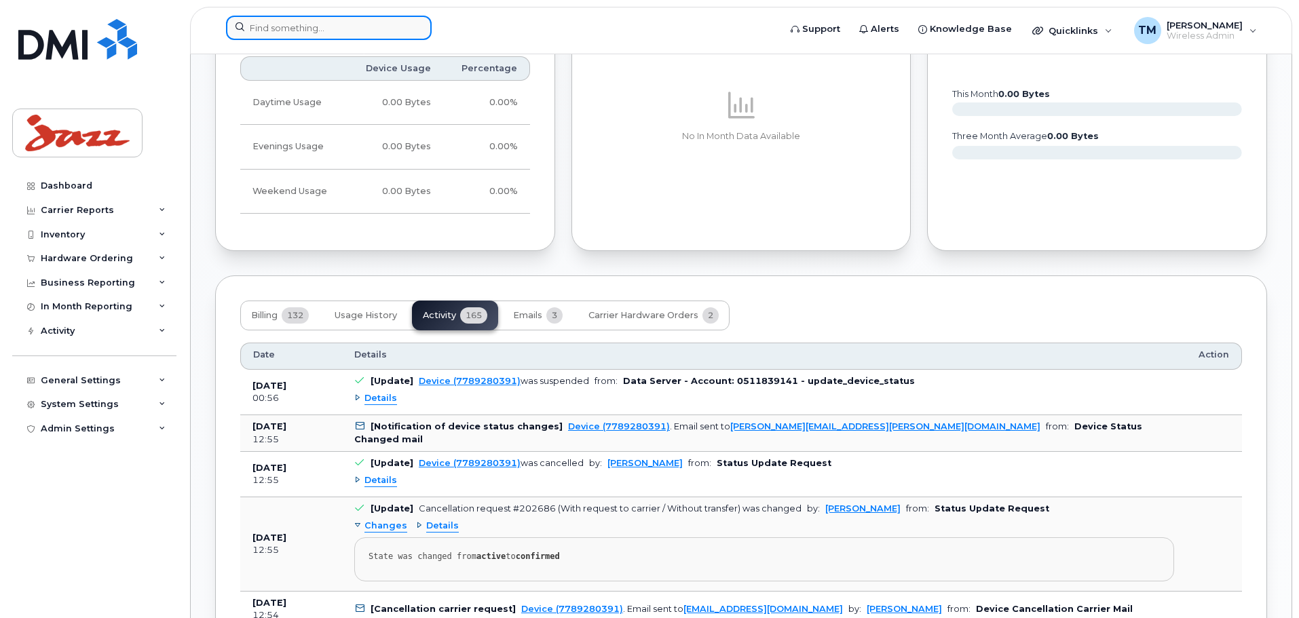
click at [328, 22] on input at bounding box center [329, 28] width 206 height 24
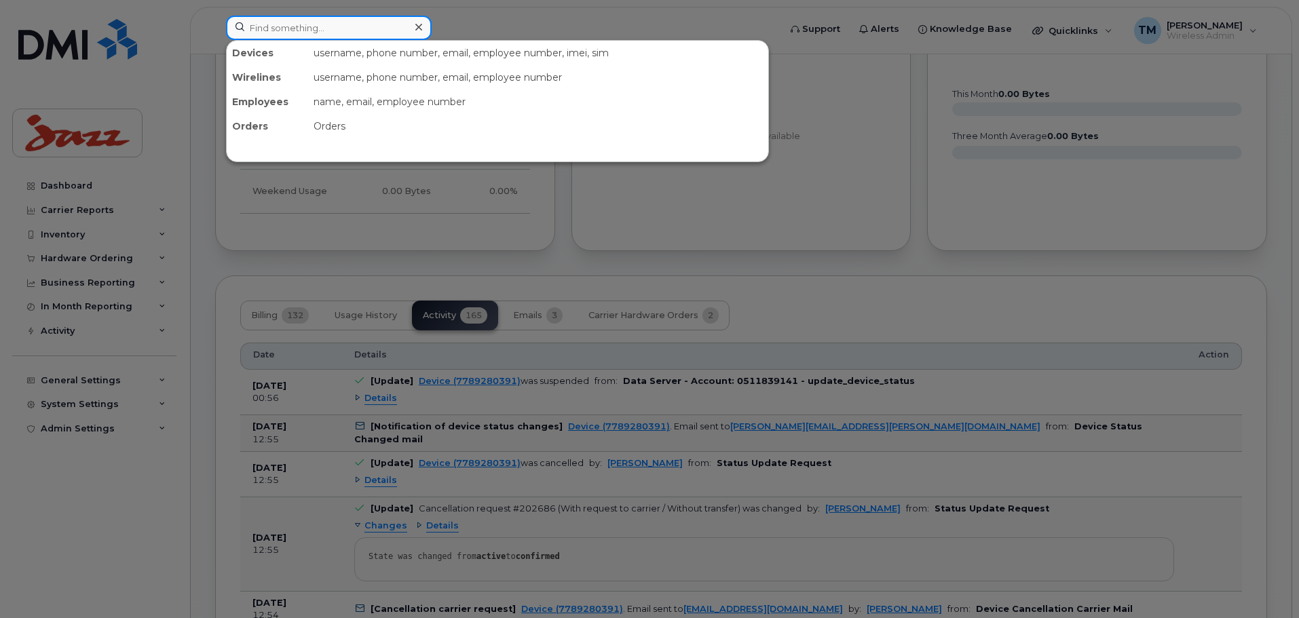
paste input "4164286220"
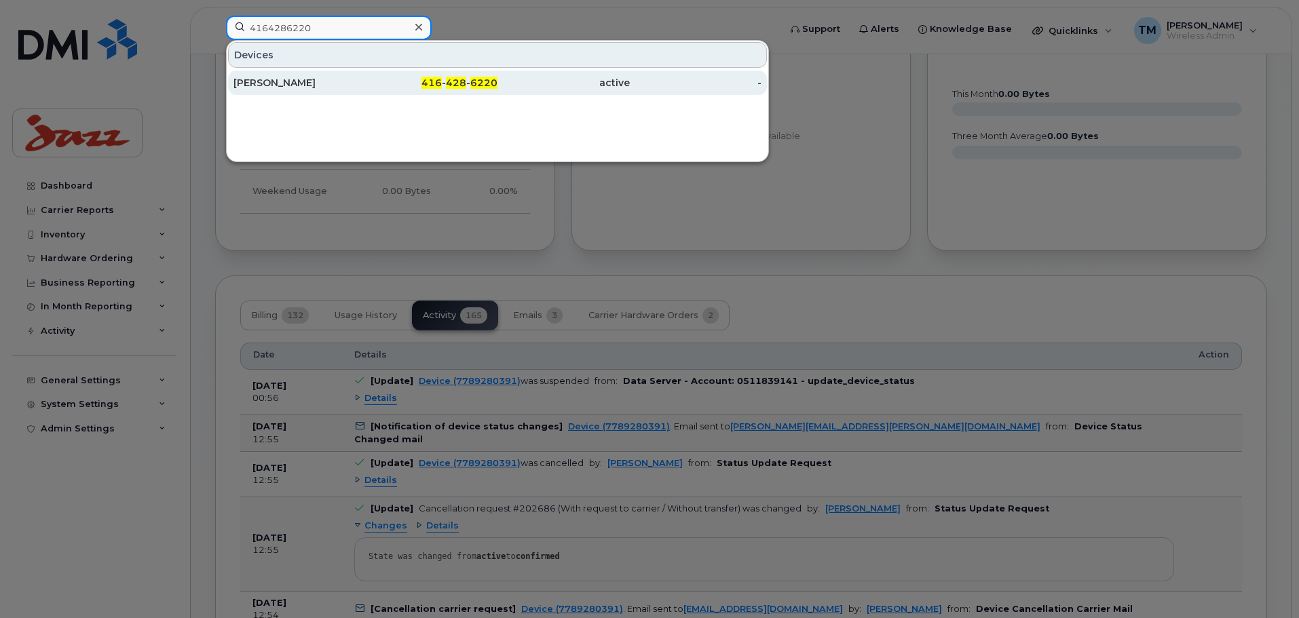
type input "4164286220"
click at [321, 83] on div "[PERSON_NAME]" at bounding box center [300, 83] width 132 height 14
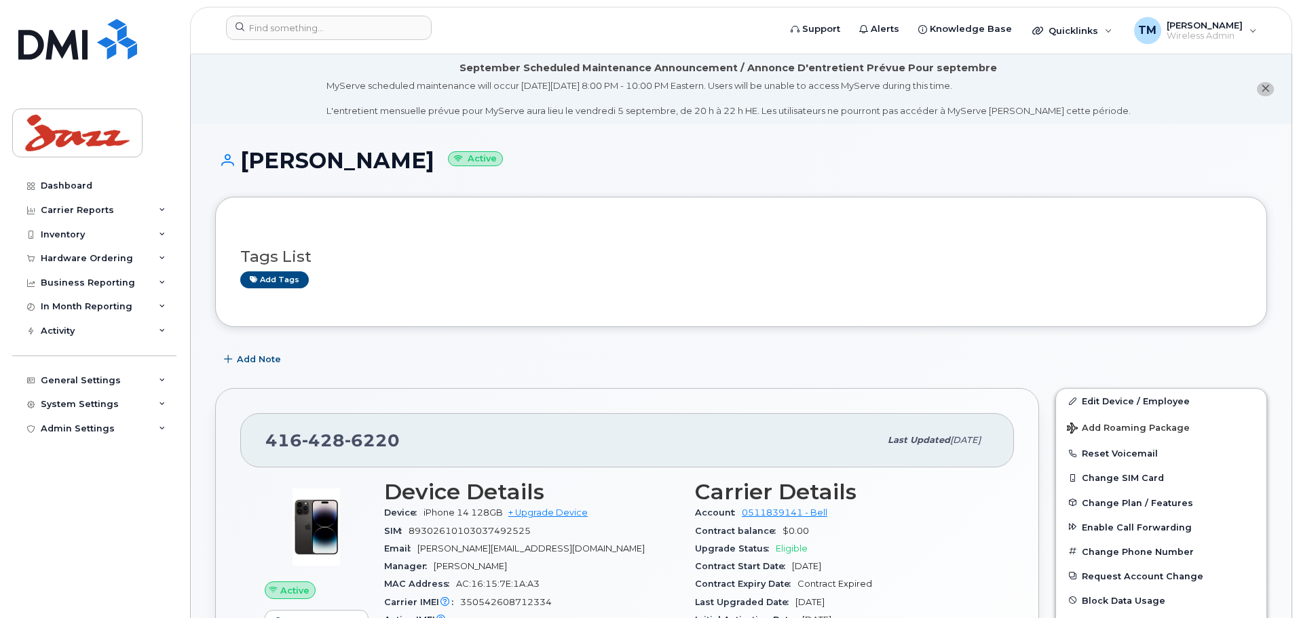
drag, startPoint x: 473, startPoint y: 164, endPoint x: 246, endPoint y: 162, distance: 226.7
click at [246, 162] on h1 "[PERSON_NAME] Active" at bounding box center [741, 161] width 1052 height 24
copy h1 "[PERSON_NAME]"
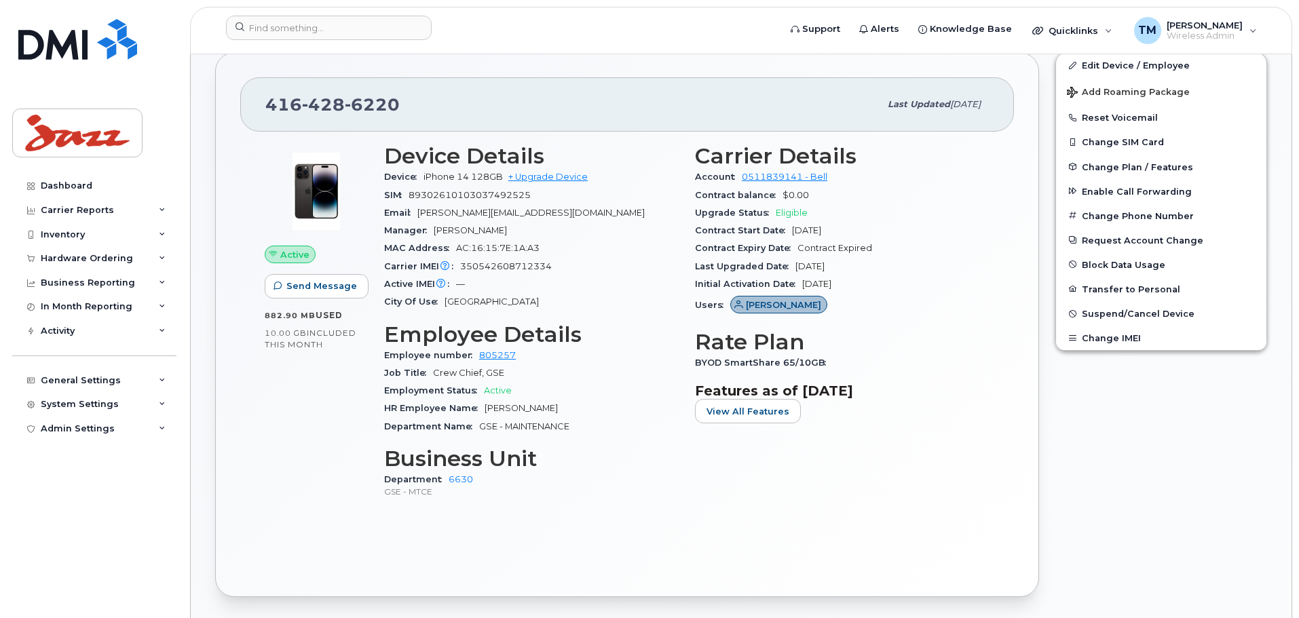
scroll to position [339, 0]
